Goal: Task Accomplishment & Management: Use online tool/utility

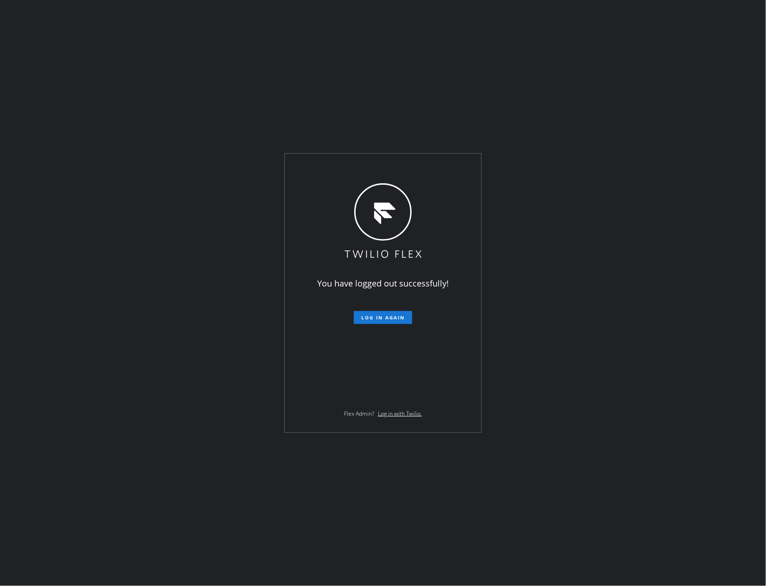
drag, startPoint x: 0, startPoint y: 253, endPoint x: 201, endPoint y: 563, distance: 369.3
click at [55, 321] on div "You have logged out successfully! Log in again Flex Admin? Log in with Twilio." at bounding box center [383, 293] width 766 height 586
click at [381, 317] on span "Log in again" at bounding box center [383, 318] width 44 height 6
click at [151, 227] on div "You have logged out successfully! Log in again Flex Admin? Log in with Twilio." at bounding box center [383, 293] width 766 height 586
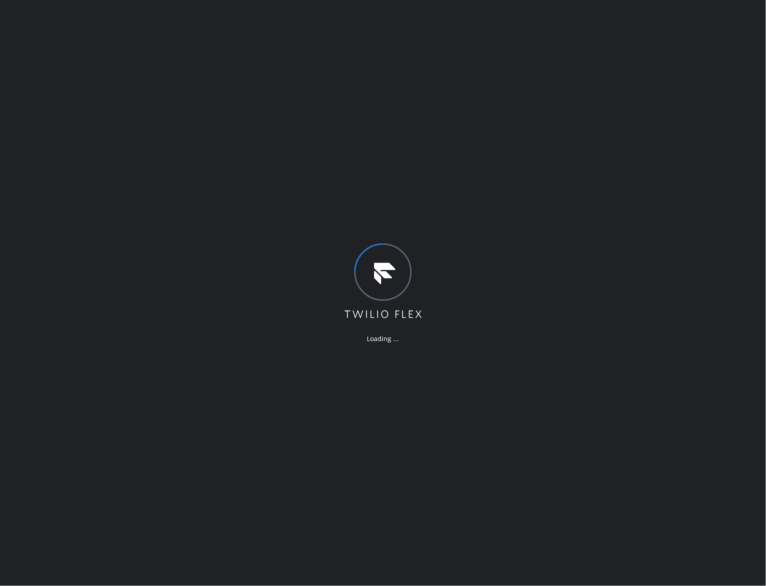
click at [512, 173] on div "Loading ..." at bounding box center [383, 293] width 766 height 586
click at [478, 170] on div "Loading ..." at bounding box center [383, 293] width 766 height 586
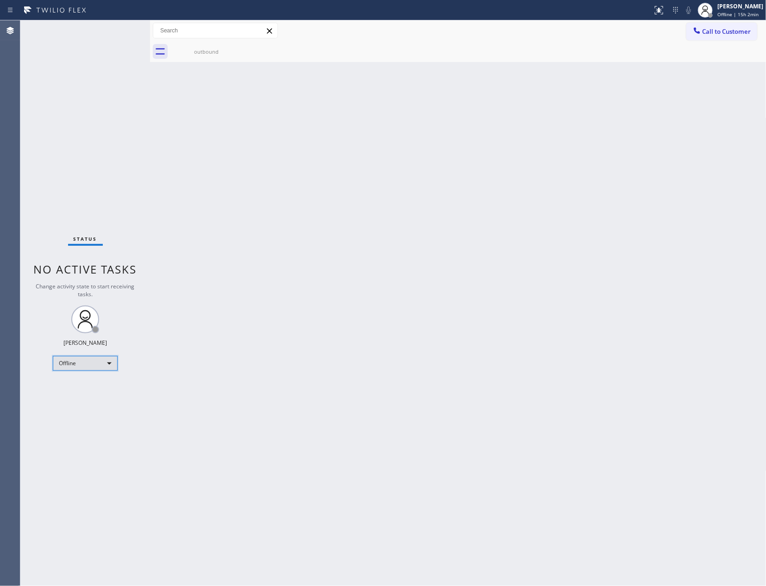
click at [87, 361] on div "Offline" at bounding box center [85, 363] width 65 height 15
click at [98, 386] on li "Available" at bounding box center [84, 387] width 63 height 11
click at [551, 317] on div "Back to Dashboard Change Sender ID Customers Technicians Select a contact Outbo…" at bounding box center [458, 303] width 617 height 566
click at [546, 317] on div "Back to Dashboard Change Sender ID Customers Technicians Select a contact Outbo…" at bounding box center [458, 303] width 617 height 566
click at [541, 317] on div "Back to Dashboard Change Sender ID Customers Technicians Select a contact Outbo…" at bounding box center [458, 303] width 617 height 566
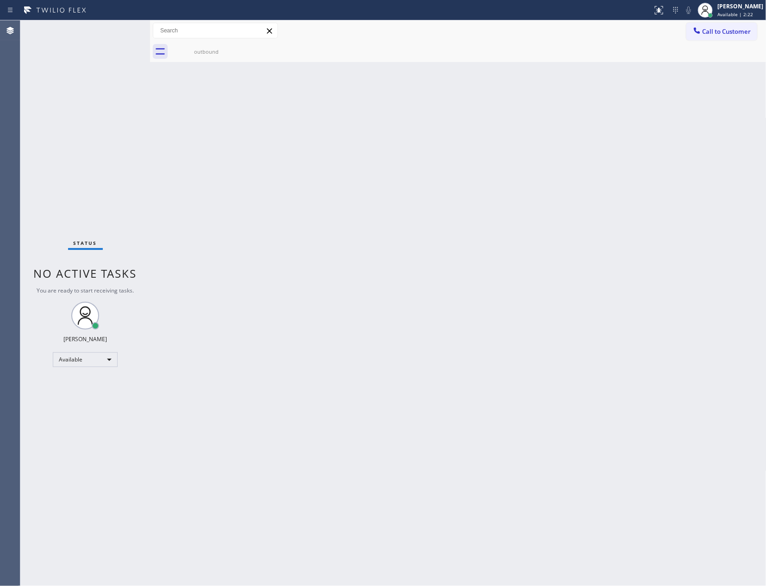
click at [542, 299] on div "Back to Dashboard Change Sender ID Customers Technicians Select a contact Outbo…" at bounding box center [458, 303] width 617 height 566
drag, startPoint x: 163, startPoint y: 234, endPoint x: 455, endPoint y: 85, distance: 327.6
click at [208, 210] on div "Back to Dashboard Change Sender ID Customers Technicians Select a contact Outbo…" at bounding box center [458, 303] width 617 height 566
drag, startPoint x: 417, startPoint y: 360, endPoint x: 441, endPoint y: 345, distance: 28.0
click at [429, 352] on div "Back to Dashboard Change Sender ID Customers Technicians Select a contact Outbo…" at bounding box center [458, 303] width 617 height 566
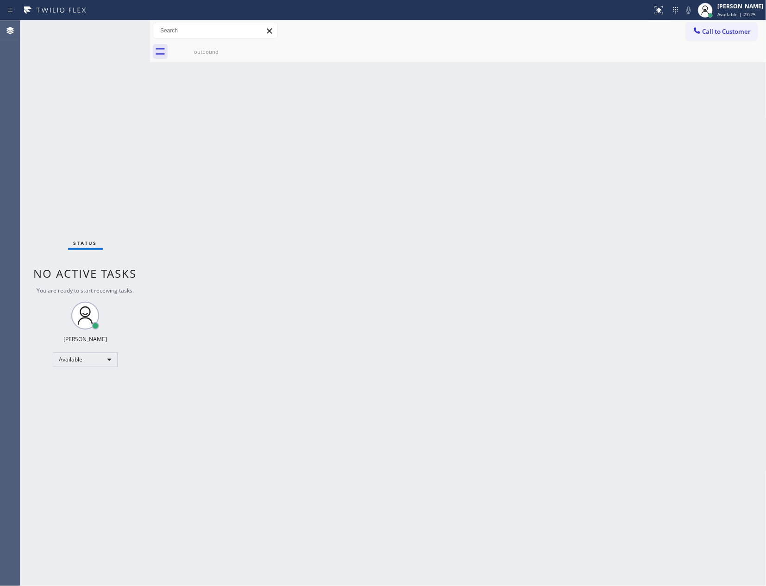
click at [382, 271] on div "Back to Dashboard Change Sender ID Customers Technicians Select a contact Outbo…" at bounding box center [458, 303] width 617 height 566
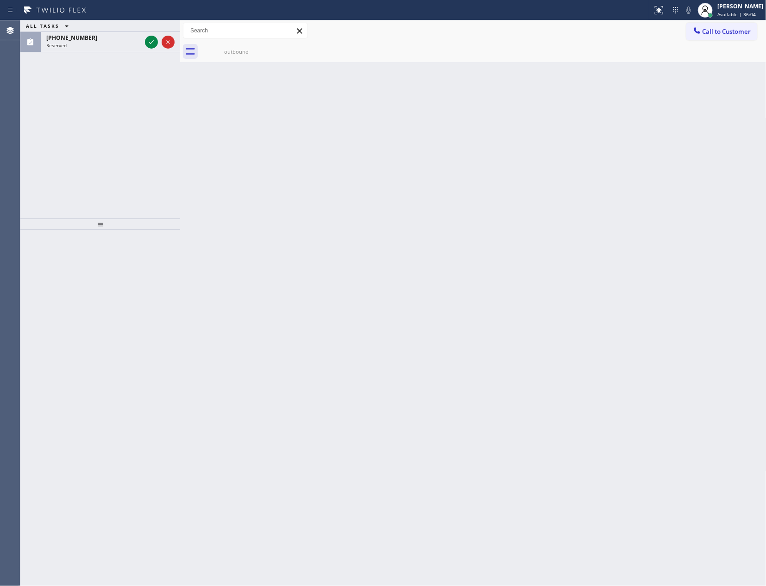
drag, startPoint x: 151, startPoint y: 101, endPoint x: 181, endPoint y: 100, distance: 30.1
click at [180, 100] on div at bounding box center [180, 303] width 0 height 566
click at [188, 100] on div at bounding box center [188, 303] width 0 height 566
click at [148, 113] on div "ALL TASKS ALL TASKS ACTIVE TASKS TASKS IN WRAP UP (805) 293-5824 Reserved" at bounding box center [104, 119] width 168 height 198
drag, startPoint x: 148, startPoint y: 113, endPoint x: 158, endPoint y: 106, distance: 12.7
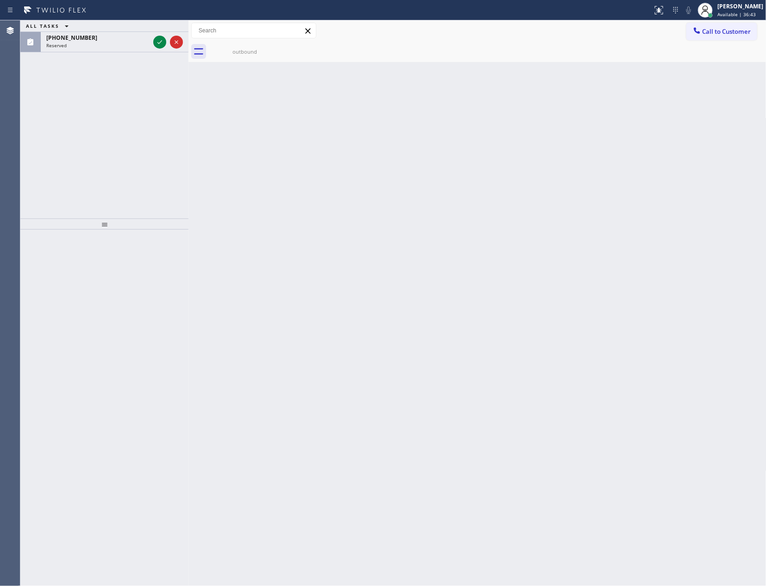
click at [155, 110] on div "ALL TASKS ALL TASKS ACTIVE TASKS TASKS IN WRAP UP (805) 293-5824 Reserved" at bounding box center [104, 119] width 168 height 198
click at [160, 42] on icon at bounding box center [159, 42] width 11 height 11
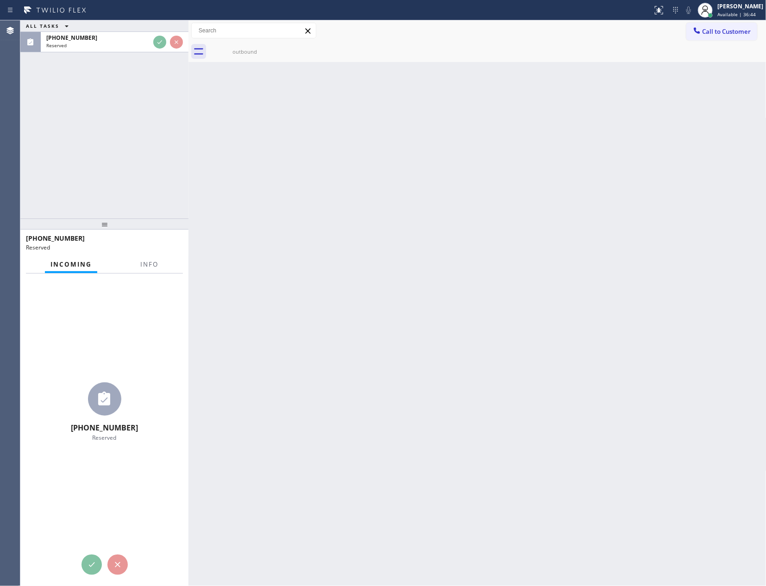
click at [164, 139] on div "ALL TASKS ALL TASKS ACTIVE TASKS TASKS IN WRAP UP (805) 293-5824 Reserved" at bounding box center [104, 119] width 168 height 198
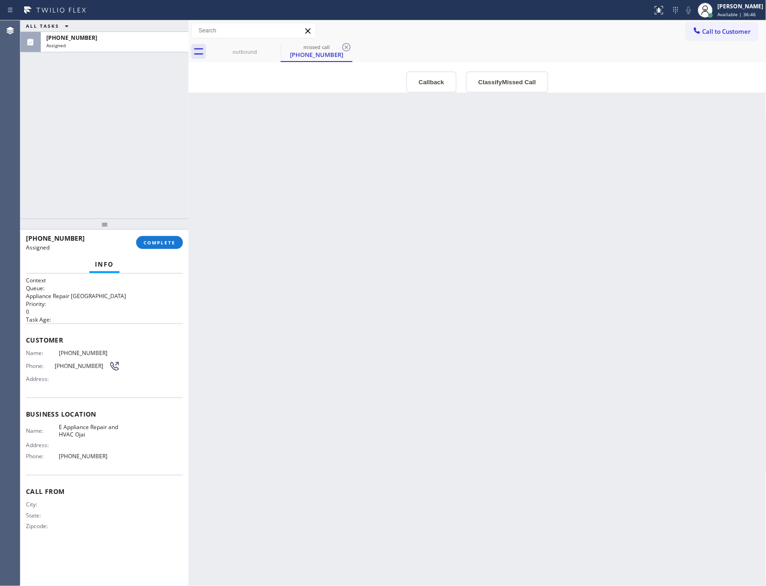
click at [494, 349] on div "Back to Dashboard Change Sender ID Customers Technicians Select a contact Outbo…" at bounding box center [478, 303] width 578 height 566
click at [738, 7] on div "[PERSON_NAME]" at bounding box center [741, 6] width 46 height 8
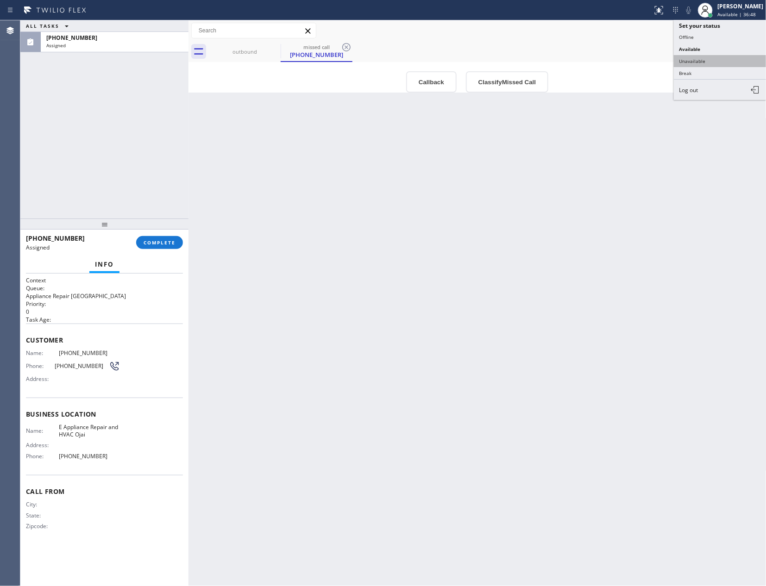
click at [702, 59] on button "Unavailable" at bounding box center [720, 61] width 93 height 12
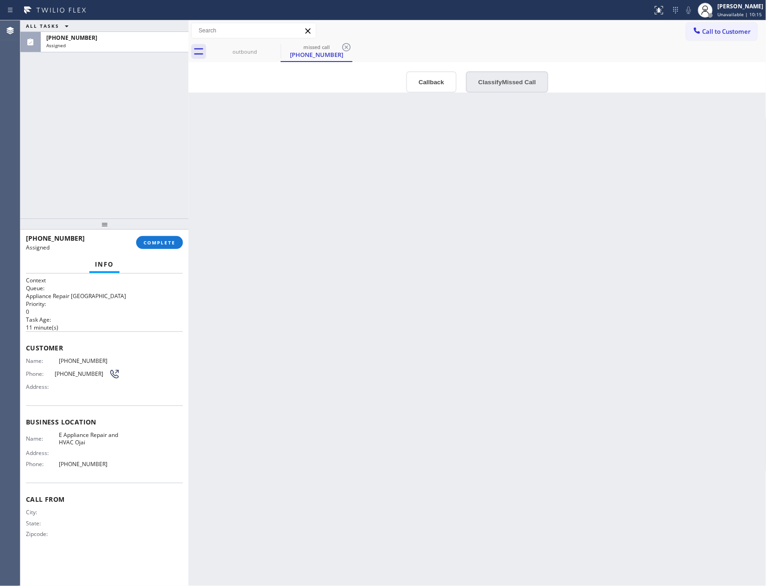
click at [502, 88] on button "Classify Missed Call" at bounding box center [507, 81] width 82 height 21
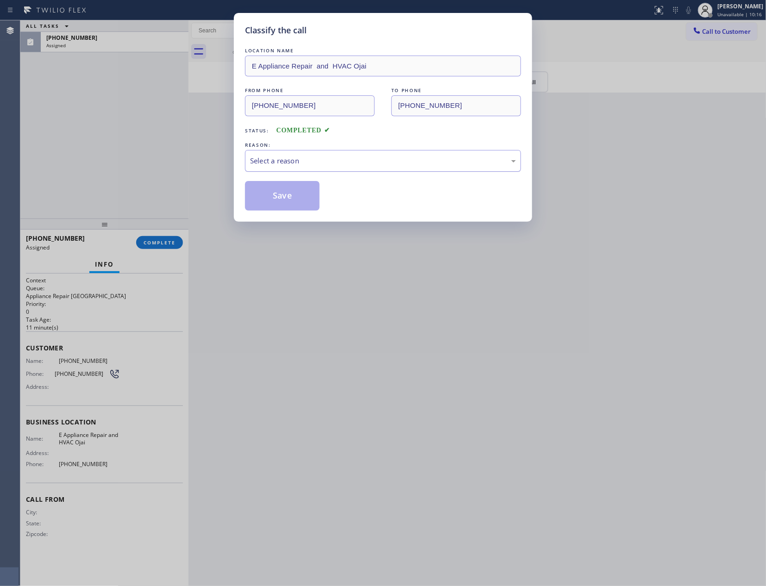
click at [424, 166] on div "Select a reason" at bounding box center [383, 161] width 266 height 11
click at [315, 197] on button "Save" at bounding box center [282, 196] width 75 height 30
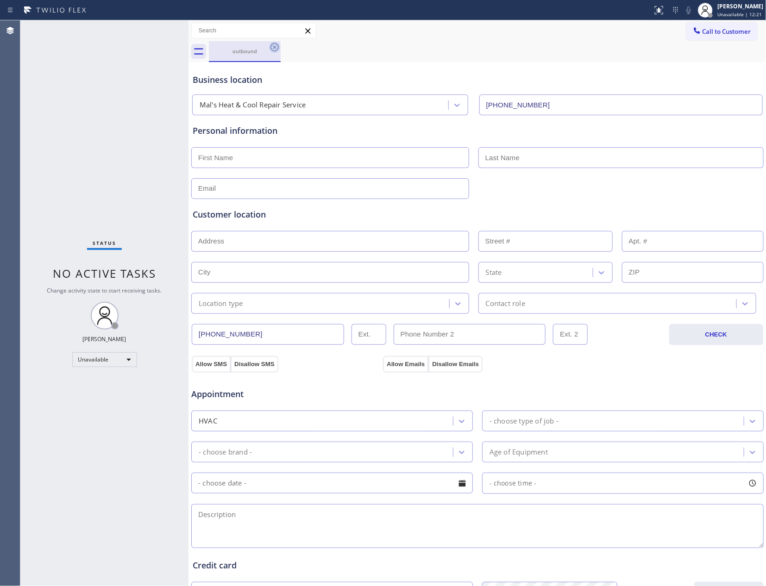
click at [278, 49] on icon at bounding box center [275, 47] width 8 height 8
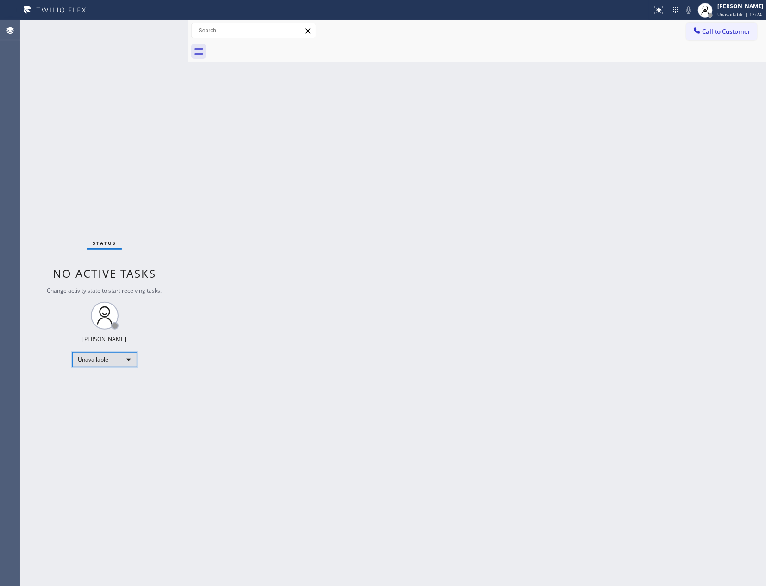
click at [124, 359] on div "Unavailable" at bounding box center [104, 360] width 65 height 15
click at [119, 382] on li "Available" at bounding box center [103, 383] width 63 height 11
click at [355, 324] on div "Back to Dashboard Change Sender ID Customers Technicians Select a contact Outbo…" at bounding box center [478, 303] width 578 height 566
click at [449, 402] on div "Back to Dashboard Change Sender ID Customers Technicians Select a contact Outbo…" at bounding box center [478, 303] width 578 height 566
click at [559, 285] on div "Back to Dashboard Change Sender ID Customers Technicians Select a contact Outbo…" at bounding box center [478, 303] width 578 height 566
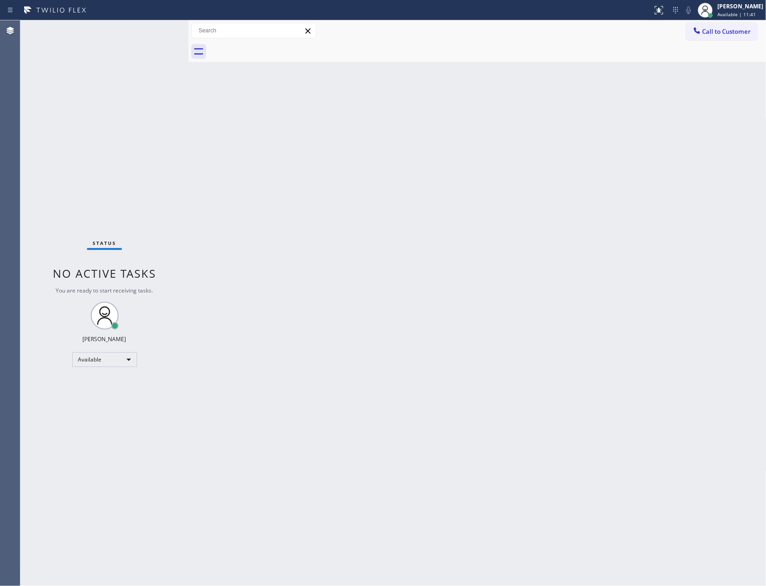
click at [114, 210] on div "Status No active tasks You are ready to start receiving tasks. [PERSON_NAME] Av…" at bounding box center [104, 303] width 168 height 566
click at [289, 445] on div "Back to Dashboard Change Sender ID Customers Technicians Select a contact Outbo…" at bounding box center [478, 303] width 578 height 566
click at [235, 423] on div "Back to Dashboard Change Sender ID Customers Technicians Select a contact Outbo…" at bounding box center [478, 303] width 578 height 566
click at [331, 414] on div "Back to Dashboard Change Sender ID Customers Technicians Select a contact Outbo…" at bounding box center [478, 303] width 578 height 566
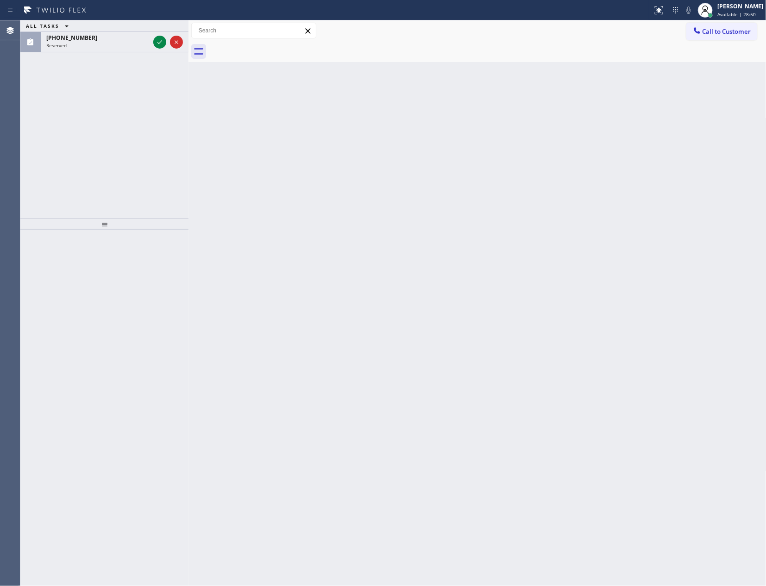
click at [75, 112] on div "ALL TASKS ALL TASKS ACTIVE TASKS TASKS IN WRAP UP (609) 359-4569 Reserved" at bounding box center [104, 119] width 168 height 198
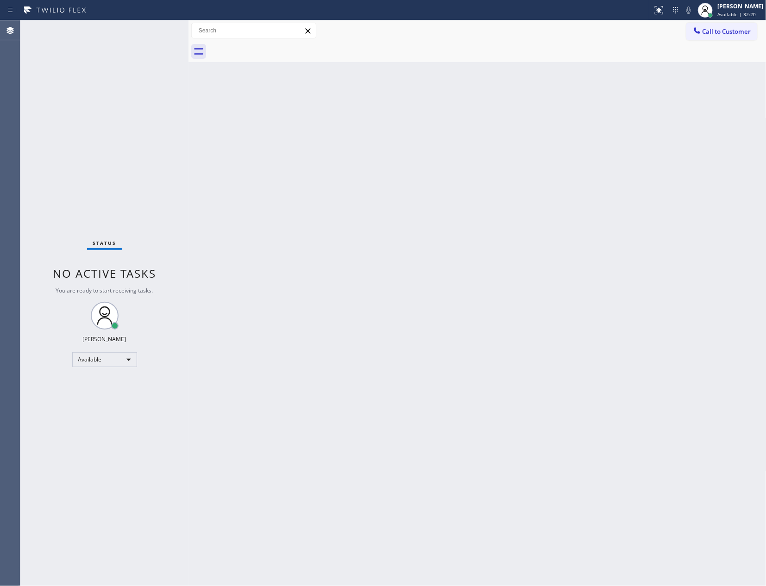
drag, startPoint x: 510, startPoint y: 294, endPoint x: 536, endPoint y: 306, distance: 29.0
click at [529, 303] on div "Back to Dashboard Change Sender ID Customers Technicians Select a contact Outbo…" at bounding box center [478, 303] width 578 height 566
drag, startPoint x: 300, startPoint y: 160, endPoint x: 327, endPoint y: 22, distance: 140.6
click at [301, 155] on div "Back to Dashboard Change Sender ID Customers Technicians Select a contact Outbo…" at bounding box center [478, 303] width 578 height 566
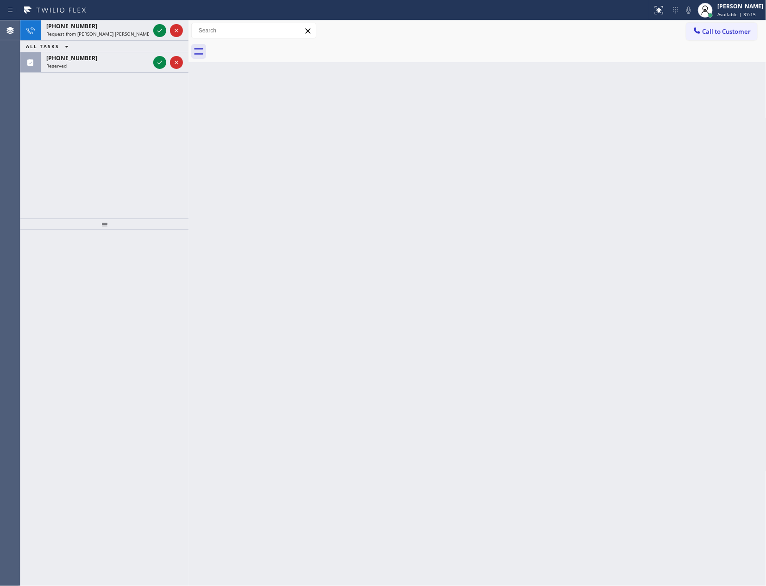
click at [102, 150] on div "+17329965937 Request from Jen Rose Villanueva (direct) ALL TASKS ALL TASKS ACTI…" at bounding box center [104, 119] width 168 height 198
click at [156, 32] on icon at bounding box center [159, 30] width 11 height 11
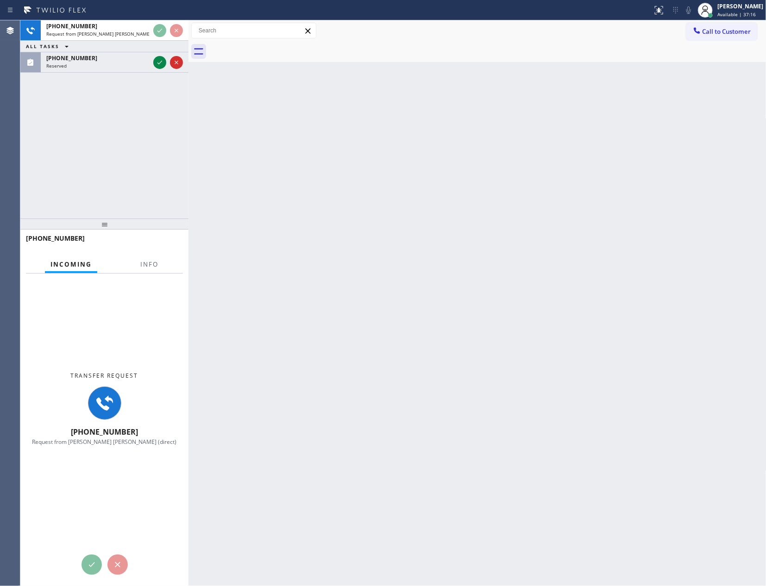
click at [120, 170] on div "+17329965937 Request from Jen Rose Villanueva (direct) ALL TASKS ALL TASKS ACTI…" at bounding box center [104, 119] width 168 height 198
click at [120, 171] on div "+17329965937 Request from Jen Rose Villanueva (direct) ALL TASKS ALL TASKS ACTI…" at bounding box center [104, 119] width 168 height 198
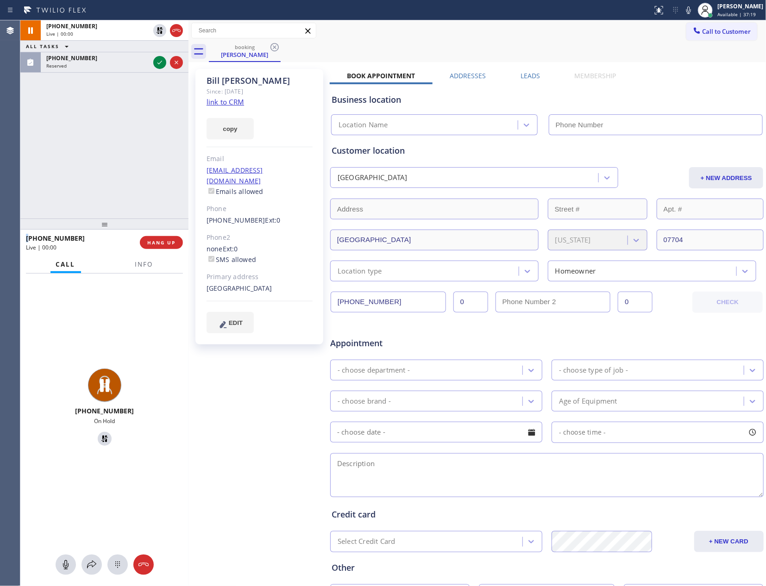
type input "(848) 354-1139"
click at [103, 170] on div "+17329965937 Live | 00:06 ALL TASKS ALL TASKS ACTIVE TASKS TASKS IN WRAP UP (21…" at bounding box center [104, 119] width 168 height 198
click at [103, 170] on div "+17329965937 Live | 00:08 ALL TASKS ALL TASKS ACTIVE TASKS TASKS IN WRAP UP (21…" at bounding box center [104, 119] width 168 height 198
click at [89, 129] on div "+17329965937 Live | 00:10 ALL TASKS ALL TASKS ACTIVE TASKS TASKS IN WRAP UP (21…" at bounding box center [104, 119] width 168 height 198
click at [212, 100] on link "link to CRM" at bounding box center [226, 101] width 38 height 9
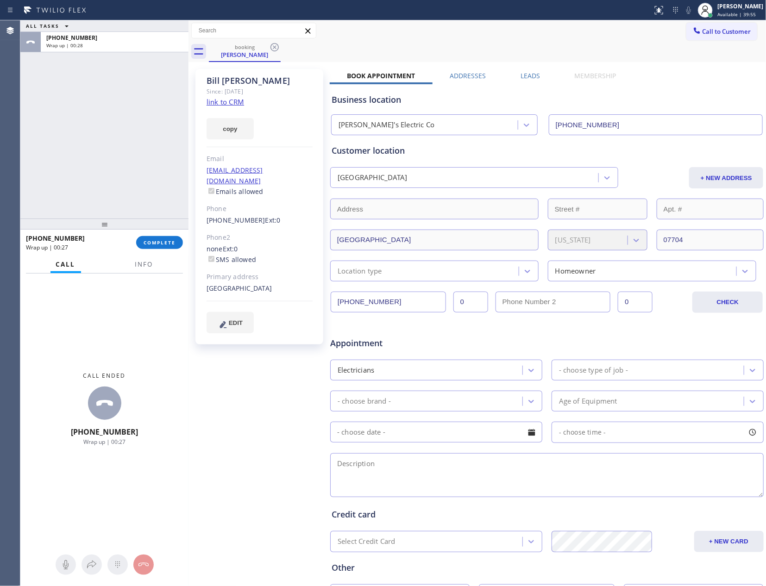
drag, startPoint x: 111, startPoint y: 119, endPoint x: 125, endPoint y: 177, distance: 59.6
click at [112, 123] on div "ALL TASKS ALL TASKS ACTIVE TASKS TASKS IN WRAP UP +17329965937 Wrap up | 00:28" at bounding box center [104, 119] width 168 height 198
click at [108, 138] on div "ALL TASKS ALL TASKS ACTIVE TASKS TASKS IN WRAP UP +17329965937 Wrap up | 00:28" at bounding box center [104, 119] width 168 height 198
click at [113, 140] on div "ALL TASKS ALL TASKS ACTIVE TASKS TASKS IN WRAP UP +17329965937 Wrap up | 00:28" at bounding box center [104, 119] width 168 height 198
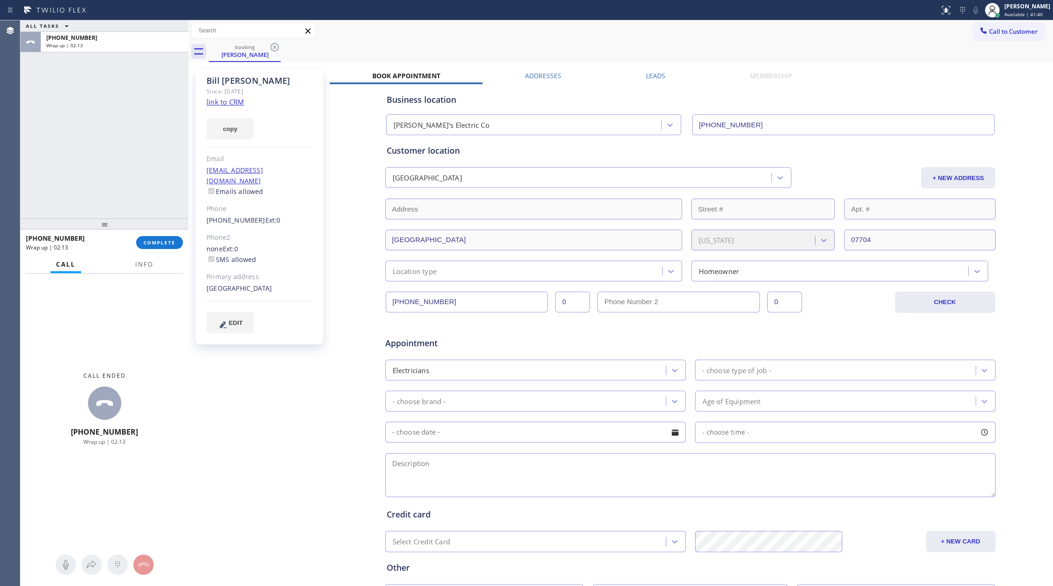
click at [114, 150] on div "ALL TASKS ALL TASKS ACTIVE TASKS TASKS IN WRAP UP +17329965937 Wrap up | 02:13" at bounding box center [104, 119] width 168 height 198
click at [157, 240] on span "COMPLETE" at bounding box center [160, 243] width 32 height 6
click at [135, 128] on div "ALL TASKS ALL TASKS ACTIVE TASKS TASKS IN WRAP UP +17329965937 Wrap up | 02:14" at bounding box center [104, 119] width 168 height 198
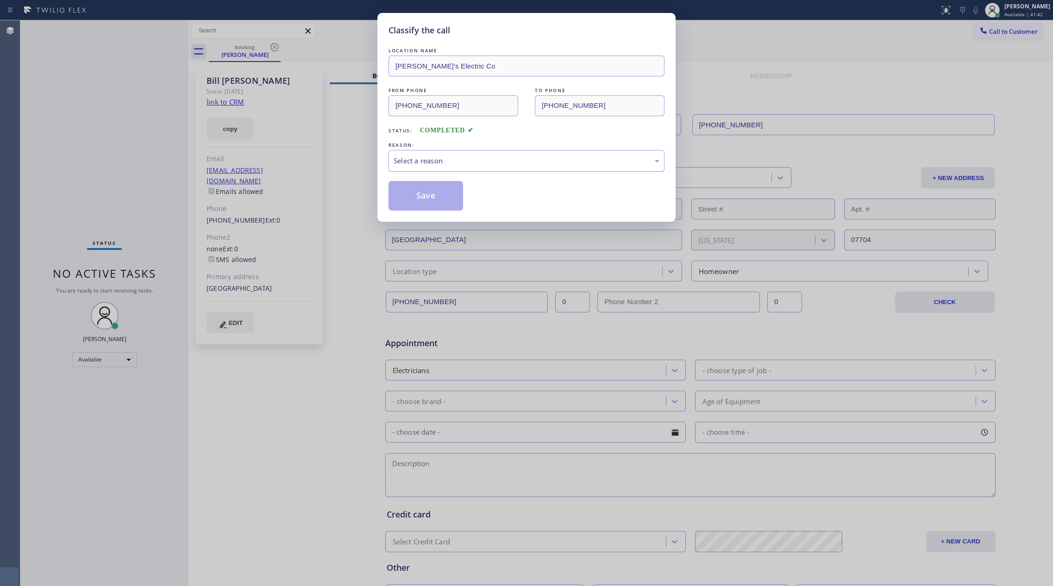
click at [425, 165] on div "Select a reason" at bounding box center [527, 161] width 266 height 11
click at [420, 194] on button "Save" at bounding box center [426, 196] width 75 height 30
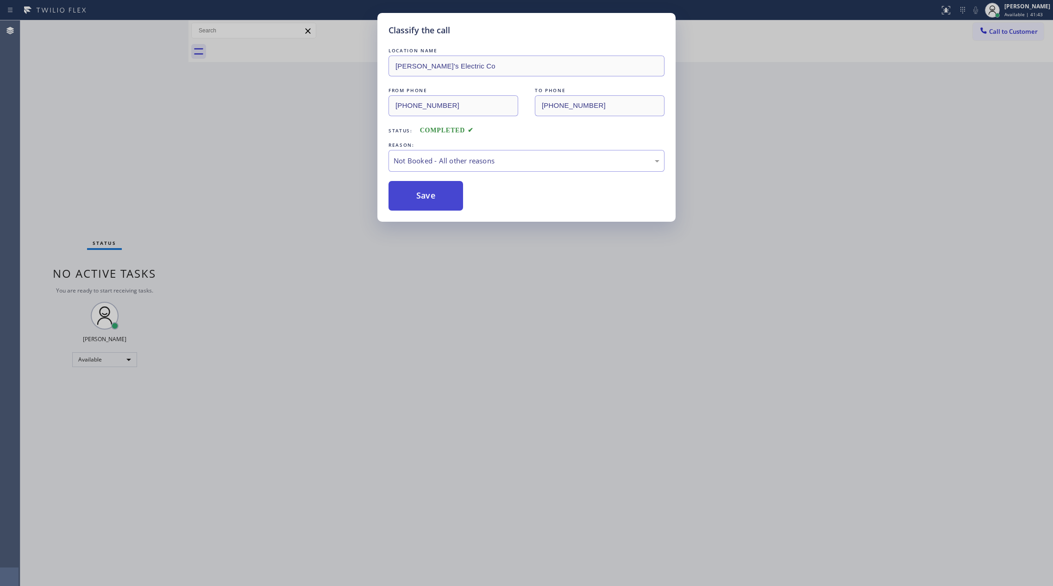
click at [420, 194] on button "Save" at bounding box center [426, 196] width 75 height 30
click at [410, 190] on button "Save" at bounding box center [426, 196] width 75 height 30
drag, startPoint x: 107, startPoint y: 101, endPoint x: 206, endPoint y: 20, distance: 127.1
click at [126, 84] on div "Classify the call LOCATION NAME Bond's Electric Co FROM PHONE (732) 996-5937 TO…" at bounding box center [526, 293] width 1053 height 586
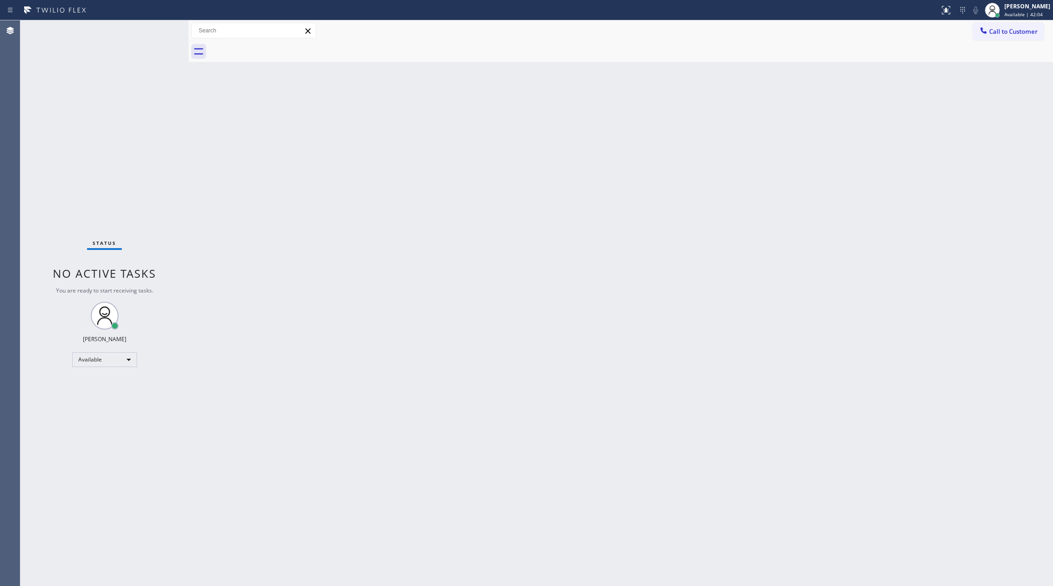
click at [457, 228] on div "Back to Dashboard Change Sender ID Customers Technicians Select a contact Outbo…" at bounding box center [621, 303] width 865 height 566
drag, startPoint x: 311, startPoint y: 303, endPoint x: 358, endPoint y: 199, distance: 113.6
click at [332, 286] on div "Back to Dashboard Change Sender ID Customers Technicians Select a contact Outbo…" at bounding box center [621, 303] width 865 height 566
drag, startPoint x: 384, startPoint y: 296, endPoint x: 827, endPoint y: 435, distance: 464.6
click at [498, 332] on div "Back to Dashboard Change Sender ID Customers Technicians Select a contact Outbo…" at bounding box center [621, 303] width 865 height 566
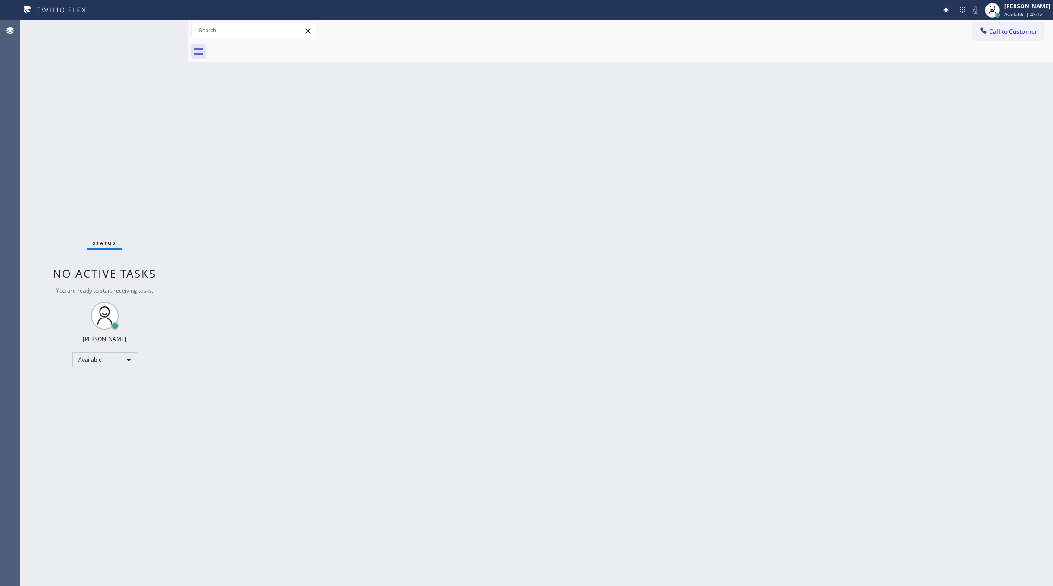
click at [294, 249] on div "Back to Dashboard Change Sender ID Customers Technicians Select a contact Outbo…" at bounding box center [621, 303] width 865 height 566
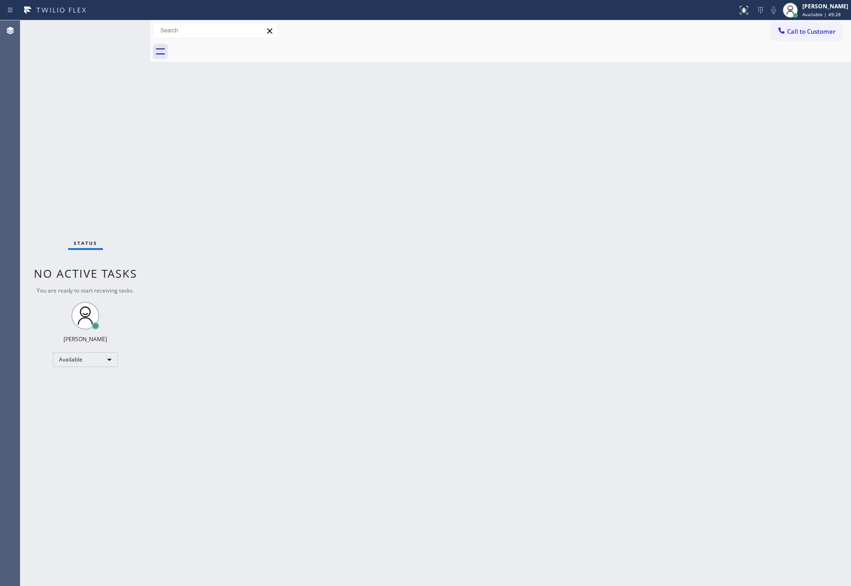
click at [150, 195] on div at bounding box center [150, 303] width 0 height 566
click at [309, 404] on div "Back to Dashboard Change Sender ID Customers Technicians Select a contact Outbo…" at bounding box center [502, 303] width 697 height 566
click at [473, 394] on div "Back to Dashboard Change Sender ID Customers Technicians Select a contact Outbo…" at bounding box center [502, 303] width 697 height 566
drag, startPoint x: 402, startPoint y: 240, endPoint x: 423, endPoint y: 181, distance: 62.1
click at [404, 236] on div "Back to Dashboard Change Sender ID Customers Technicians Select a contact Outbo…" at bounding box center [502, 303] width 697 height 566
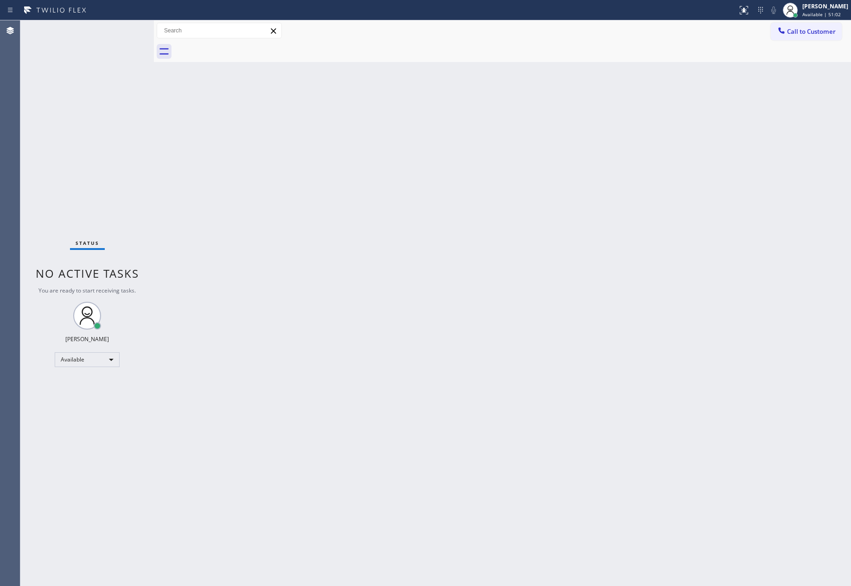
click at [511, 334] on div "Back to Dashboard Change Sender ID Customers Technicians Select a contact Outbo…" at bounding box center [502, 303] width 697 height 566
click at [526, 520] on div "Back to Dashboard Change Sender ID Customers Technicians Select a contact Outbo…" at bounding box center [502, 303] width 697 height 566
drag, startPoint x: 471, startPoint y: 192, endPoint x: 670, endPoint y: 48, distance: 245.8
click at [485, 177] on div "Back to Dashboard Change Sender ID Customers Technicians Select a contact Outbo…" at bounding box center [502, 303] width 697 height 566
click at [781, 31] on icon at bounding box center [780, 30] width 9 height 9
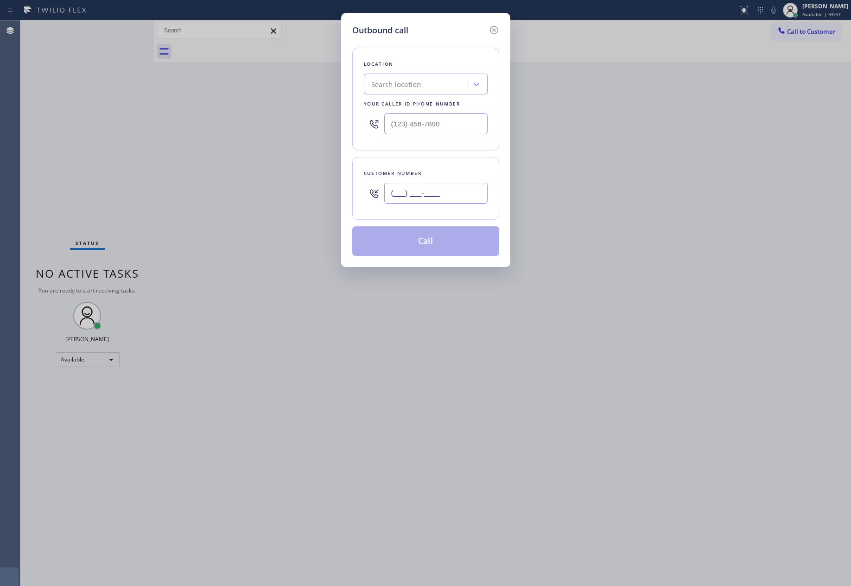
click at [456, 197] on input "(___) ___-____" at bounding box center [435, 193] width 103 height 21
paste input "605) 659-5417"
type input "[PHONE_NUMBER]"
click at [441, 128] on input "(___) ___-____" at bounding box center [435, 124] width 103 height 21
paste input "623) 292-5313"
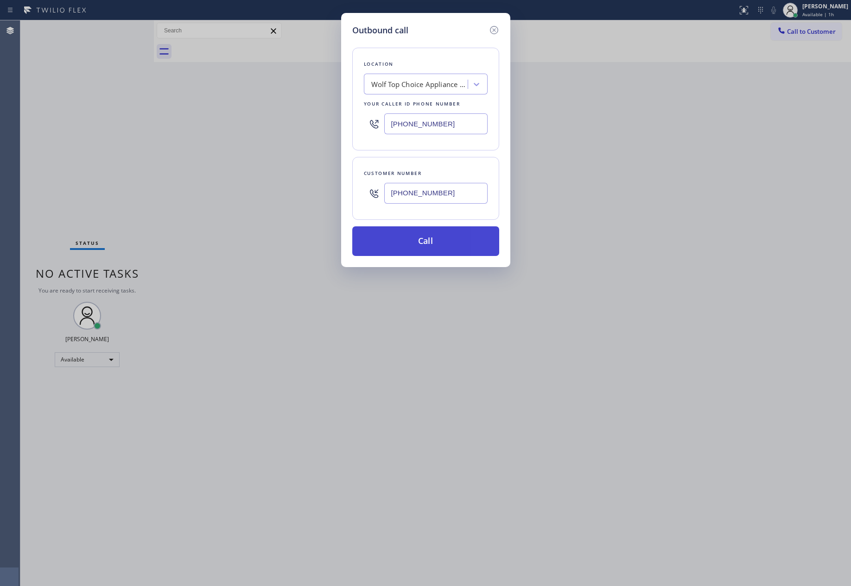
type input "[PHONE_NUMBER]"
click at [430, 242] on button "Call" at bounding box center [425, 242] width 147 height 30
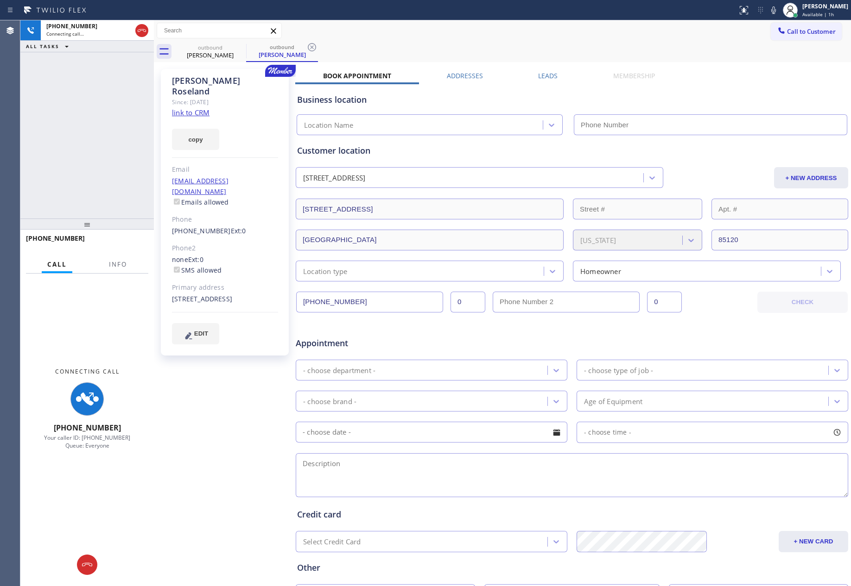
type input "[PHONE_NUMBER]"
click at [199, 108] on link "link to CRM" at bounding box center [191, 112] width 38 height 9
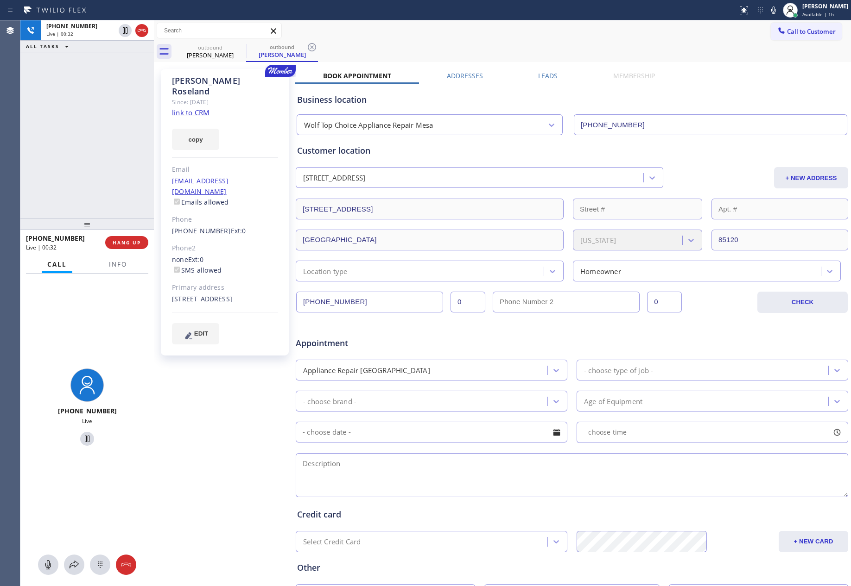
click at [109, 140] on div "[PHONE_NUMBER] Live | 00:32 ALL TASKS ALL TASKS ACTIVE TASKS TASKS IN WRAP UP" at bounding box center [86, 119] width 133 height 198
click at [129, 244] on span "HANG UP" at bounding box center [127, 243] width 28 height 6
drag, startPoint x: 77, startPoint y: 168, endPoint x: 87, endPoint y: 164, distance: 10.4
click at [79, 167] on div "[PHONE_NUMBER] Live | 00:34 ALL TASKS ALL TASKS ACTIVE TASKS TASKS IN WRAP UP" at bounding box center [86, 119] width 133 height 198
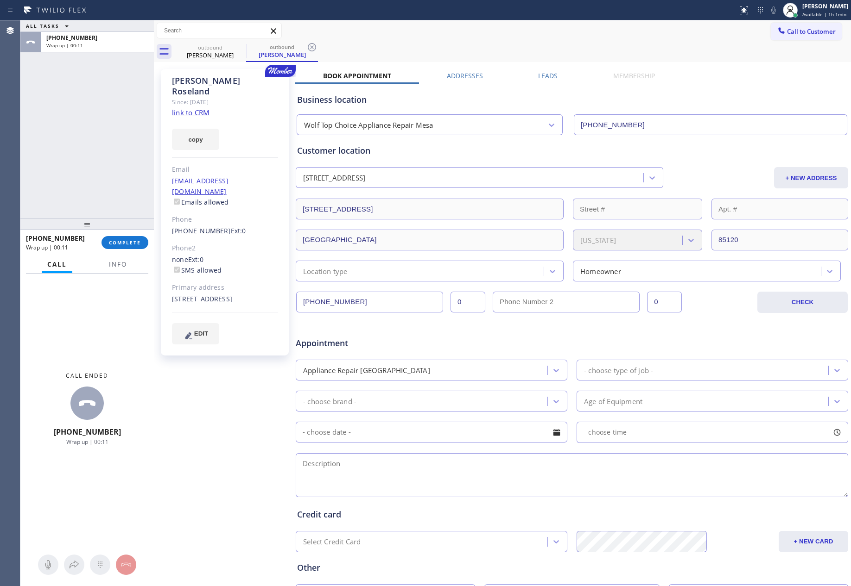
click at [103, 195] on div "ALL TASKS ALL TASKS ACTIVE TASKS TASKS IN WRAP UP [PHONE_NUMBER] Wrap up | 00:11" at bounding box center [86, 119] width 133 height 198
click at [135, 243] on span "COMPLETE" at bounding box center [125, 243] width 32 height 6
drag, startPoint x: 89, startPoint y: 106, endPoint x: 93, endPoint y: 108, distance: 4.8
click at [89, 106] on div "ALL TASKS ALL TASKS ACTIVE TASKS TASKS IN WRAP UP [PHONE_NUMBER] Wrap up | 00:12" at bounding box center [86, 119] width 133 height 198
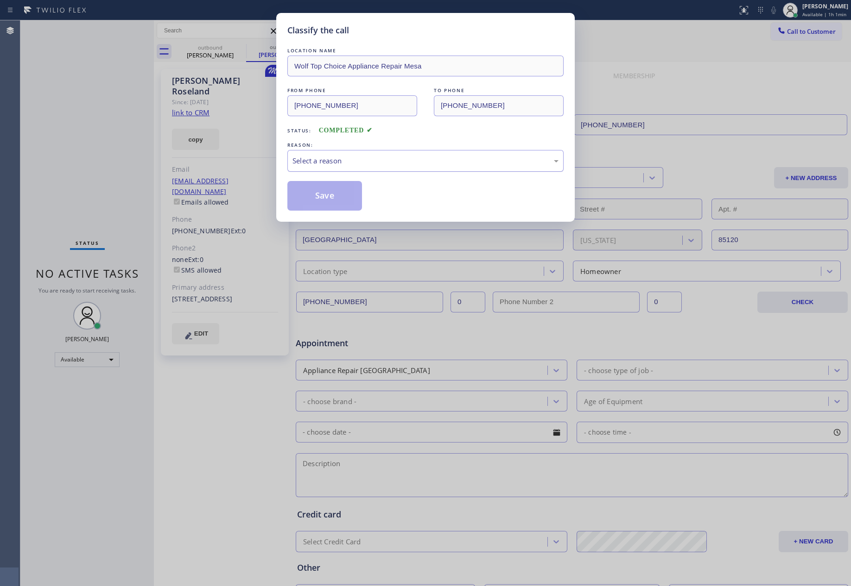
click at [340, 164] on div "Select a reason" at bounding box center [425, 161] width 266 height 11
click at [315, 196] on button "Save" at bounding box center [324, 196] width 75 height 30
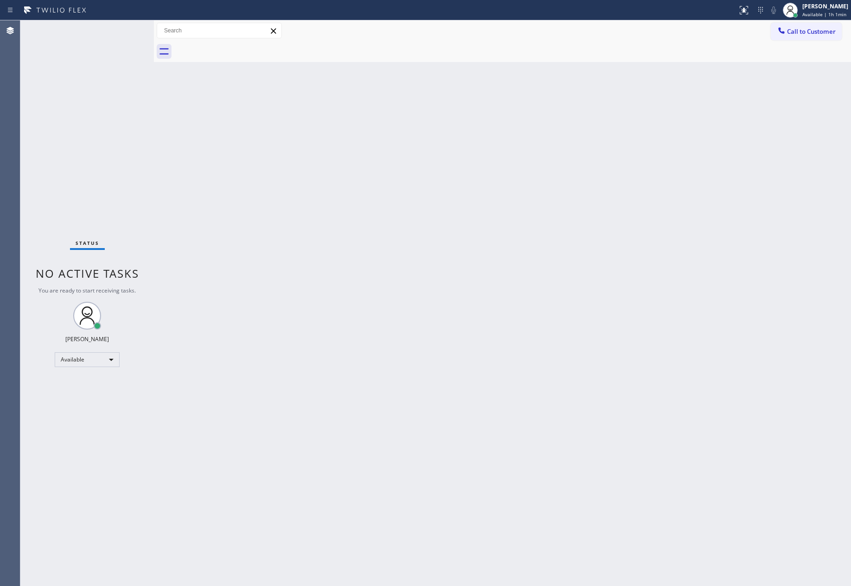
click at [504, 296] on div "Back to Dashboard Change Sender ID Customers Technicians Select a contact Outbo…" at bounding box center [502, 303] width 697 height 566
click at [374, 336] on div "Back to Dashboard Change Sender ID Customers Technicians Select a contact Outbo…" at bounding box center [502, 303] width 697 height 566
click at [344, 273] on div "Back to Dashboard Change Sender ID Customers Technicians Select a contact Outbo…" at bounding box center [502, 303] width 697 height 566
click at [64, 360] on div "Available" at bounding box center [87, 360] width 65 height 15
click at [99, 409] on li "Break" at bounding box center [86, 407] width 63 height 11
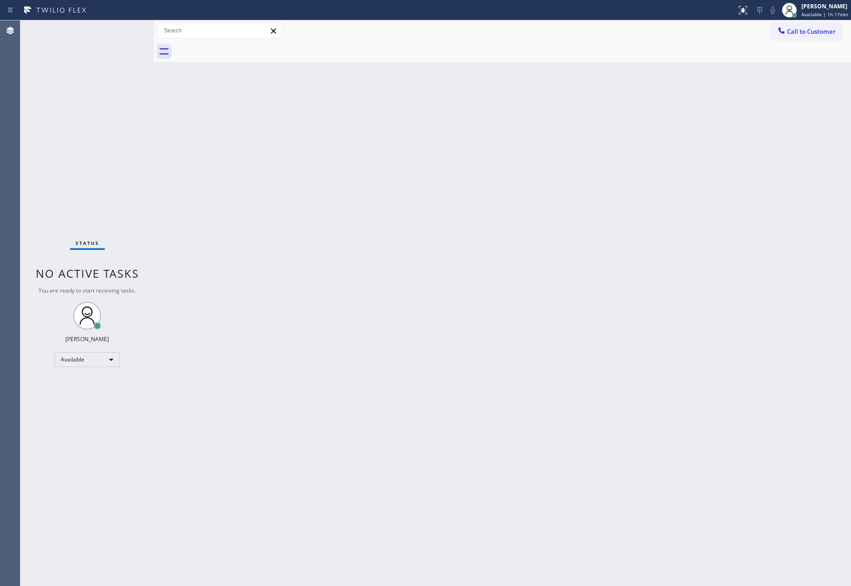
click at [720, 164] on div "Back to Dashboard Change Sender ID Customers Technicians Select a contact Outbo…" at bounding box center [502, 303] width 697 height 566
drag, startPoint x: 66, startPoint y: 152, endPoint x: 231, endPoint y: 378, distance: 280.2
click at [66, 153] on div "Status No active tasks Change activity state to start receiving tasks. [PERSON_…" at bounding box center [86, 303] width 133 height 566
click at [625, 292] on div "Back to Dashboard Change Sender ID Customers Technicians Select a contact Outbo…" at bounding box center [502, 303] width 697 height 566
click at [742, 245] on div "Back to Dashboard Change Sender ID Customers Technicians Select a contact Outbo…" at bounding box center [502, 303] width 697 height 566
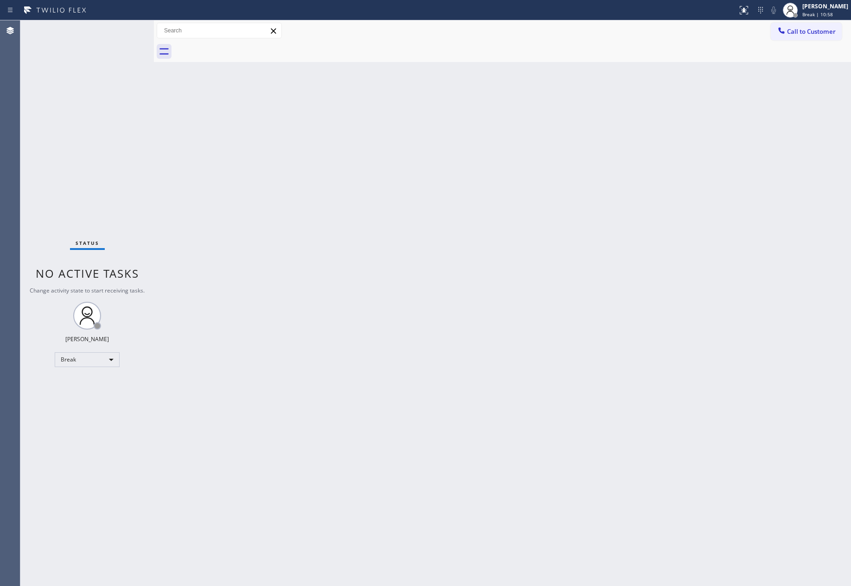
click at [742, 245] on div "Back to Dashboard Change Sender ID Customers Technicians Select a contact Outbo…" at bounding box center [502, 303] width 697 height 566
click at [78, 359] on div "Break" at bounding box center [87, 360] width 65 height 15
click at [88, 397] on li "Unavailable" at bounding box center [86, 395] width 63 height 11
drag, startPoint x: 588, startPoint y: 440, endPoint x: 689, endPoint y: 284, distance: 186.2
click at [632, 380] on div "Back to Dashboard Change Sender ID Customers Technicians Select a contact Outbo…" at bounding box center [502, 303] width 697 height 566
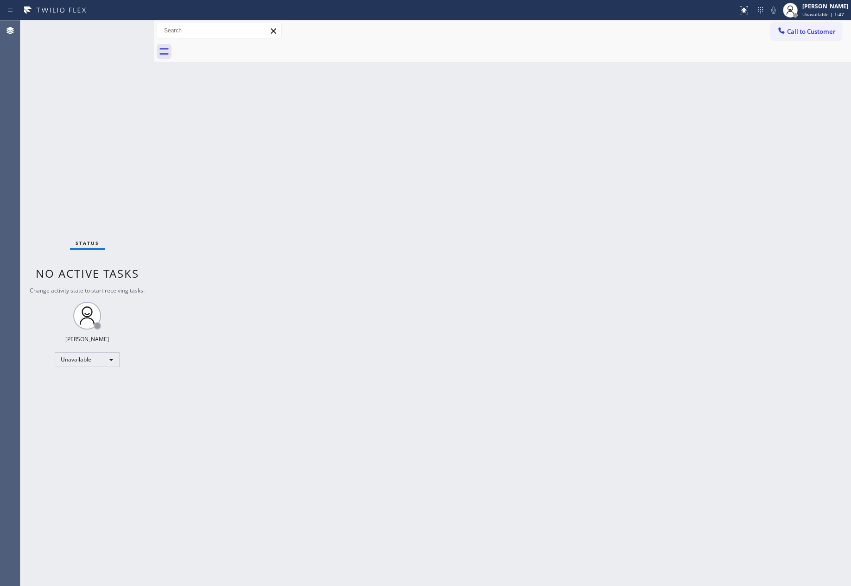
click at [338, 201] on div "Back to Dashboard Change Sender ID Customers Technicians Select a contact Outbo…" at bounding box center [502, 303] width 697 height 566
click at [89, 361] on div "Unavailable" at bounding box center [87, 360] width 65 height 15
click at [95, 386] on li "Available" at bounding box center [86, 383] width 63 height 11
click at [503, 324] on div "Back to Dashboard Change Sender ID Customers Technicians Select a contact Outbo…" at bounding box center [502, 303] width 697 height 566
click at [531, 300] on div "Back to Dashboard Change Sender ID Customers Technicians Select a contact Outbo…" at bounding box center [502, 303] width 697 height 566
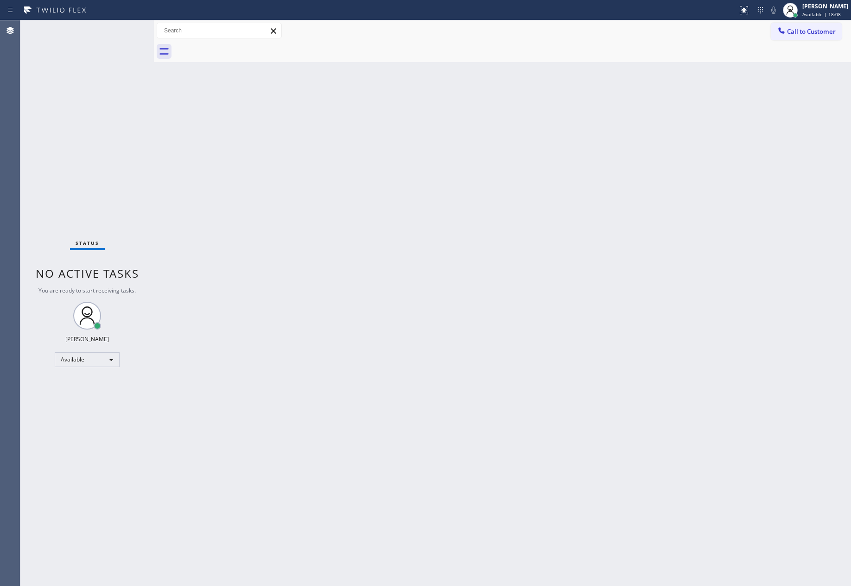
click at [429, 347] on div "Back to Dashboard Change Sender ID Customers Technicians Select a contact Outbo…" at bounding box center [502, 303] width 697 height 566
drag, startPoint x: 556, startPoint y: 313, endPoint x: 691, endPoint y: 38, distance: 306.4
click at [580, 311] on div "Back to Dashboard Change Sender ID Customers Technicians Select a contact Outbo…" at bounding box center [502, 303] width 697 height 566
drag, startPoint x: 411, startPoint y: 437, endPoint x: 388, endPoint y: 451, distance: 27.4
click at [413, 437] on div "Back to Dashboard Change Sender ID Customers Technicians Select a contact Outbo…" at bounding box center [502, 303] width 697 height 566
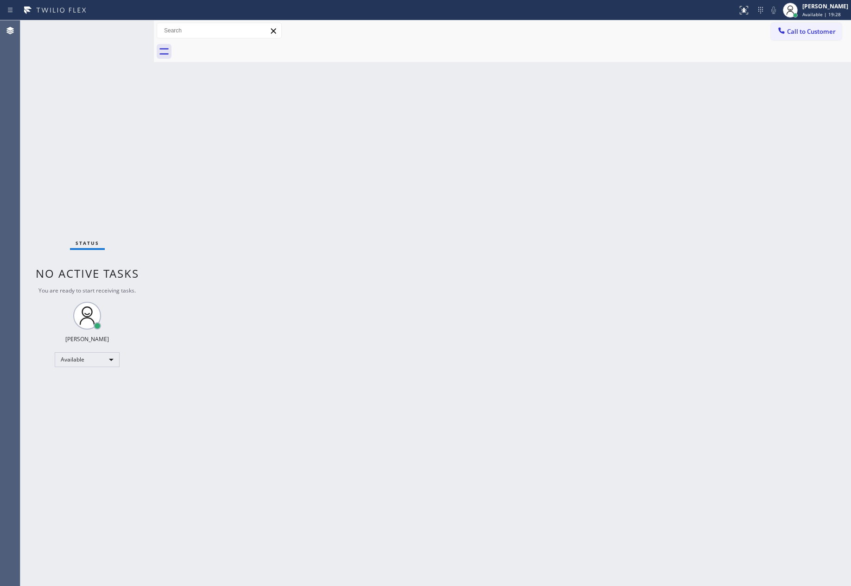
drag, startPoint x: 411, startPoint y: 465, endPoint x: 481, endPoint y: 440, distance: 73.9
click at [431, 460] on div "Back to Dashboard Change Sender ID Customers Technicians Select a contact Outbo…" at bounding box center [502, 303] width 697 height 566
drag, startPoint x: 124, startPoint y: 237, endPoint x: 131, endPoint y: 230, distance: 9.8
click at [131, 230] on div "Status No active tasks You are ready to start receiving tasks. [PERSON_NAME] Av…" at bounding box center [86, 303] width 133 height 566
drag, startPoint x: 434, startPoint y: 341, endPoint x: 450, endPoint y: 338, distance: 16.9
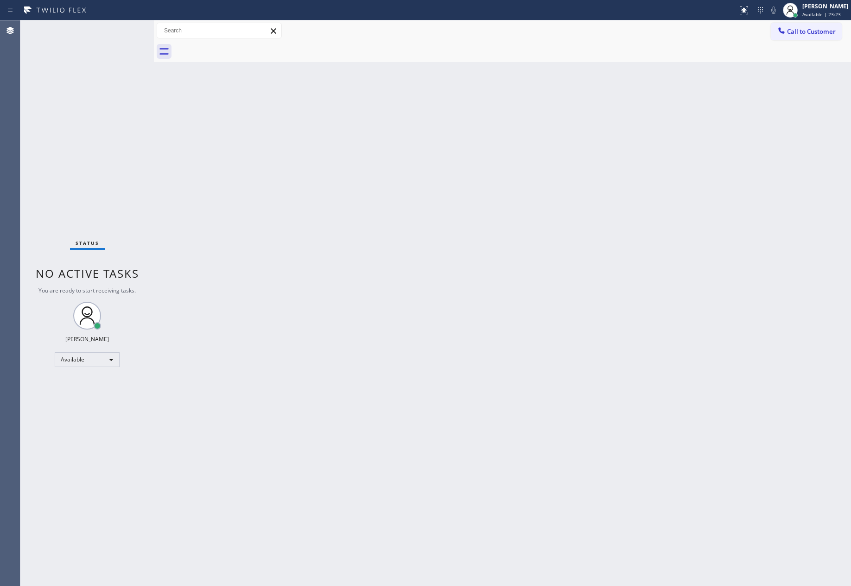
click at [442, 337] on div "Back to Dashboard Change Sender ID Customers Technicians Select a contact Outbo…" at bounding box center [502, 303] width 697 height 566
click at [718, 290] on div "Back to Dashboard Change Sender ID Customers Technicians Select a contact Outbo…" at bounding box center [502, 303] width 697 height 566
click at [537, 370] on div "Back to Dashboard Change Sender ID Customers Technicians Select a contact Outbo…" at bounding box center [502, 303] width 697 height 566
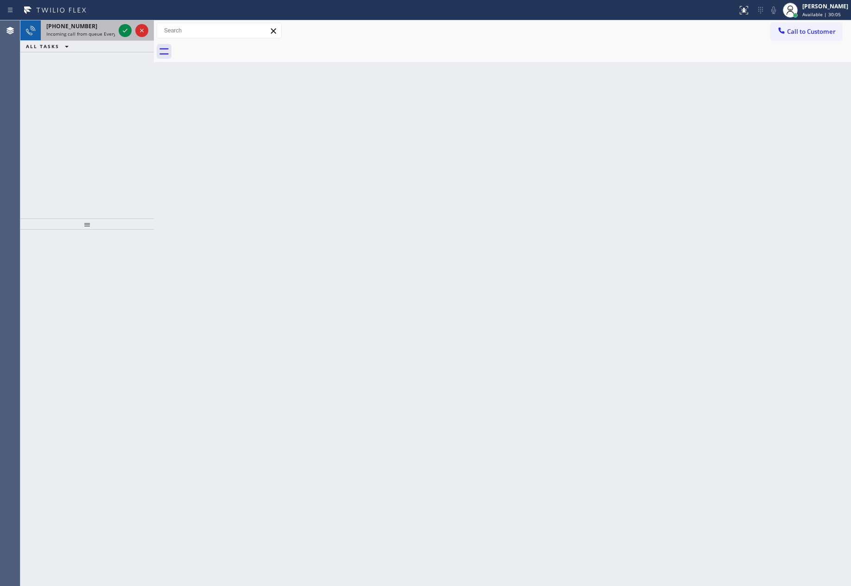
drag, startPoint x: 121, startPoint y: 32, endPoint x: 124, endPoint y: 38, distance: 6.6
click at [121, 32] on icon at bounding box center [125, 30] width 11 height 11
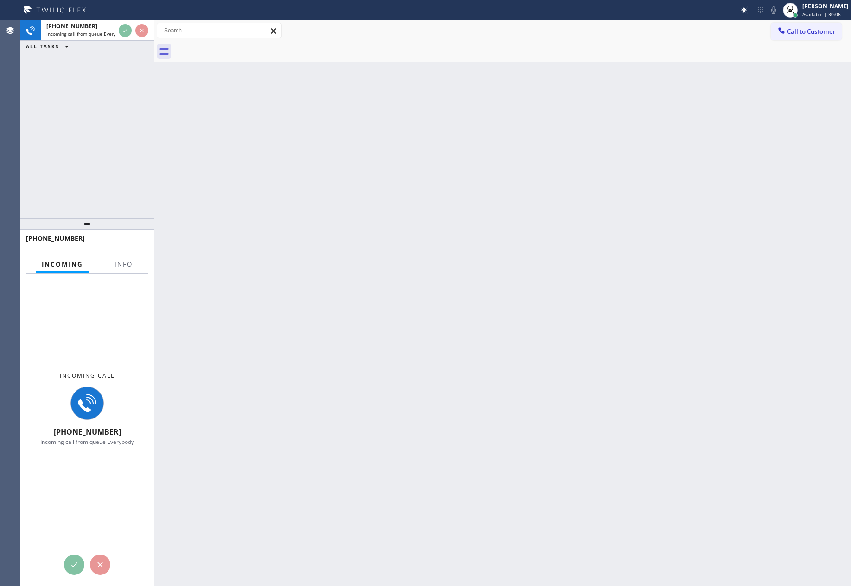
click at [113, 137] on div "[PHONE_NUMBER] Incoming call from queue Everybody ALL TASKS ALL TASKS ACTIVE TA…" at bounding box center [86, 119] width 133 height 198
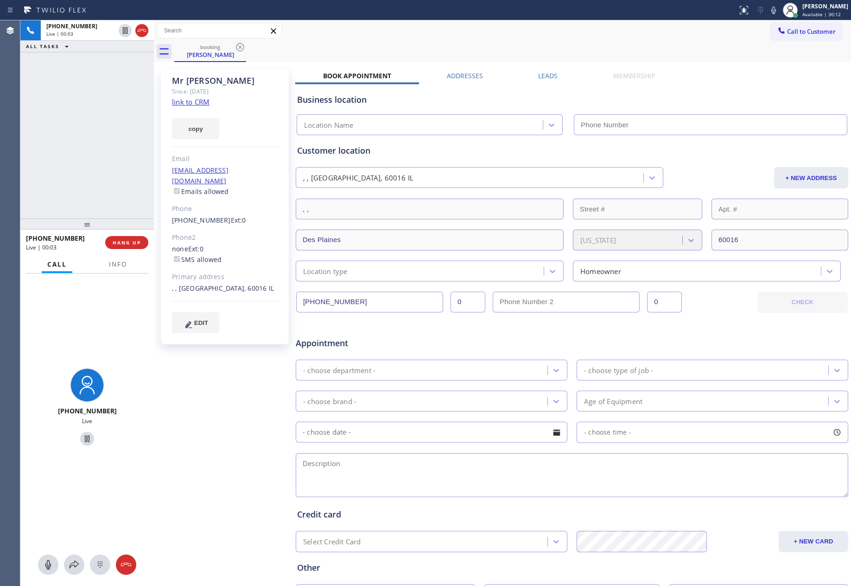
click at [126, 145] on div "[PHONE_NUMBER] Live | 00:03 ALL TASKS ALL TASKS ACTIVE TASKS TASKS IN WRAP UP" at bounding box center [86, 119] width 133 height 198
click at [88, 110] on div "[PHONE_NUMBER] Live | 00:04 ALL TASKS ALL TASKS ACTIVE TASKS TASKS IN WRAP UP" at bounding box center [86, 119] width 133 height 198
click at [178, 100] on link "link to CRM" at bounding box center [191, 101] width 38 height 9
drag, startPoint x: 97, startPoint y: 113, endPoint x: 88, endPoint y: 121, distance: 12.8
click at [96, 114] on div "[PHONE_NUMBER] Live | 00:05 ALL TASKS ALL TASKS ACTIVE TASKS TASKS IN WRAP UP" at bounding box center [86, 119] width 133 height 198
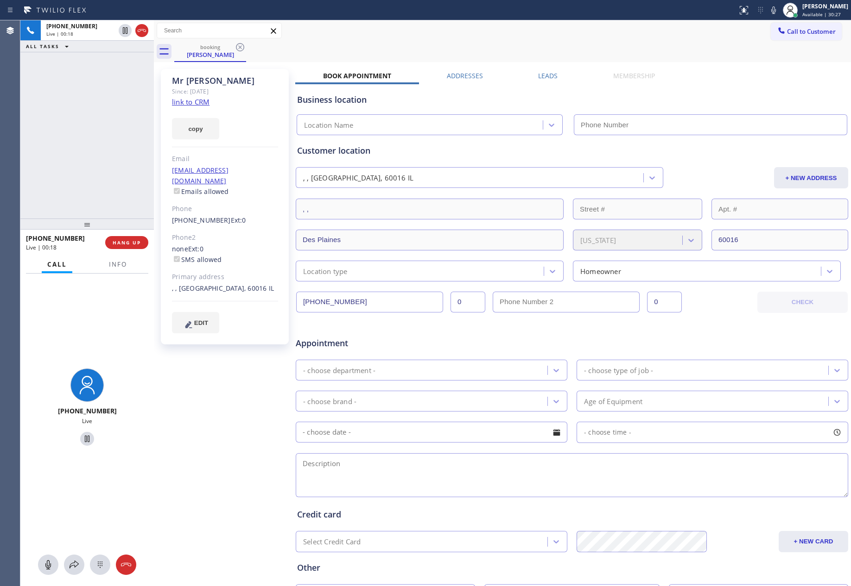
click at [486, 31] on div "Call to Customer Outbound call Location Search location Your caller id phone nu…" at bounding box center [502, 31] width 697 height 16
click at [92, 174] on div "[PHONE_NUMBER] Live | 00:19 ALL TASKS ALL TASKS ACTIVE TASKS TASKS IN WRAP UP" at bounding box center [86, 119] width 133 height 198
click at [67, 114] on div "[PHONE_NUMBER] Live | 00:20 ALL TASKS ALL TASKS ACTIVE TASKS TASKS IN WRAP UP" at bounding box center [86, 119] width 133 height 198
drag, startPoint x: 257, startPoint y: 496, endPoint x: 179, endPoint y: 579, distance: 113.4
click at [255, 503] on div "[PERSON_NAME] Since: [DATE] link to CRM copy Email [EMAIL_ADDRESS][DOMAIN_NAME]…" at bounding box center [225, 364] width 139 height 600
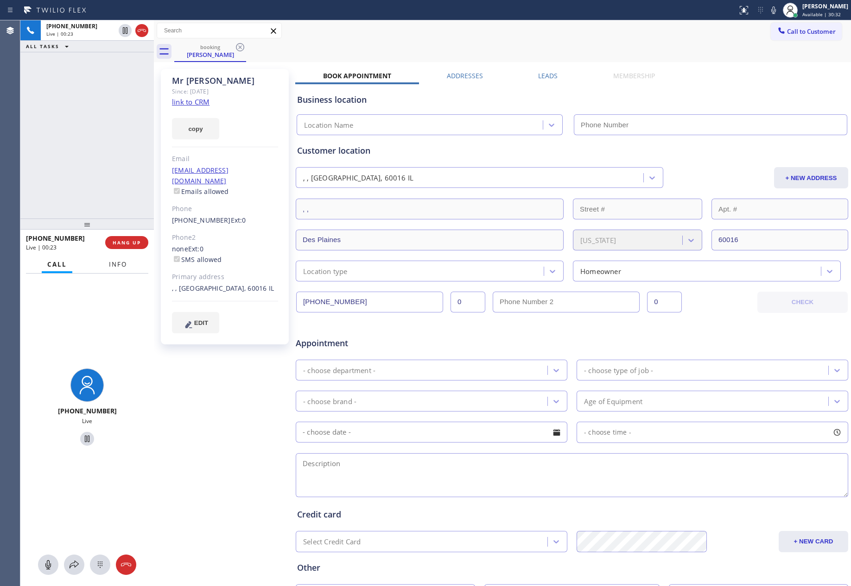
click at [123, 267] on span "Info" at bounding box center [118, 264] width 18 height 8
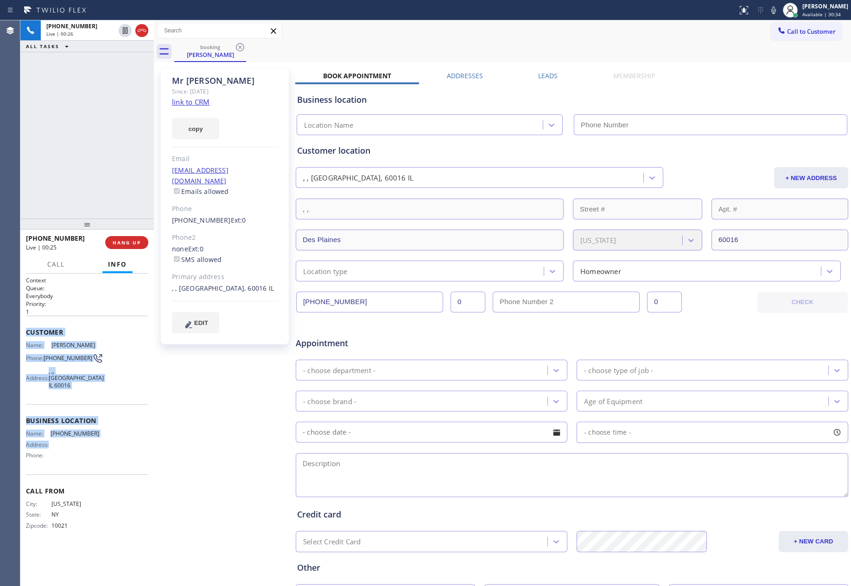
drag, startPoint x: 62, startPoint y: 372, endPoint x: 108, endPoint y: 435, distance: 79.2
click at [108, 435] on div "Context Queue: Everybody Priority: 1 Customer Name: [PERSON_NAME]: [PHONE_NUMBE…" at bounding box center [86, 430] width 133 height 313
copy div "Customer Name: [PERSON_NAME]: [PHONE_NUMBER] Address: [GEOGRAPHIC_DATA] Busines…"
drag, startPoint x: 61, startPoint y: 265, endPoint x: 63, endPoint y: 329, distance: 64.0
click at [61, 267] on span "Call" at bounding box center [56, 264] width 18 height 8
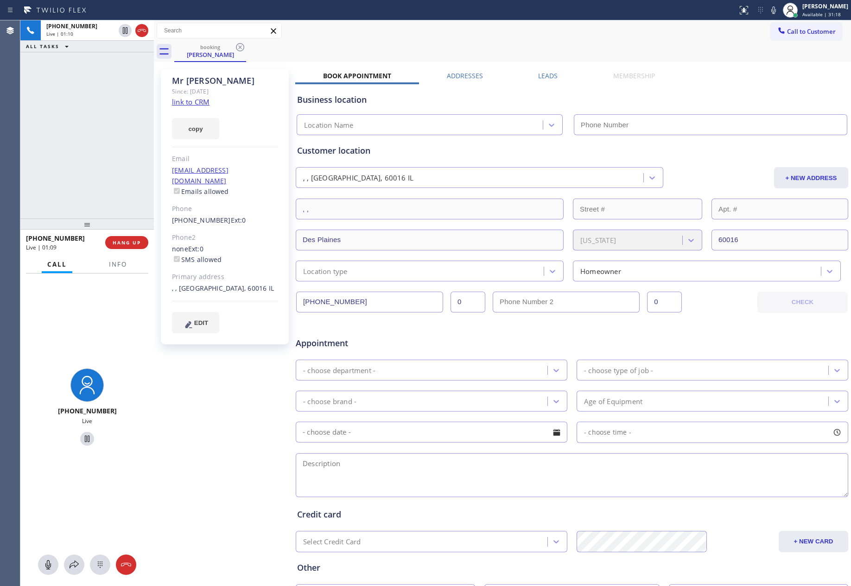
click at [61, 124] on div "[PHONE_NUMBER] Live | 01:10 ALL TASKS ALL TASKS ACTIVE TASKS TASKS IN WRAP UP" at bounding box center [86, 119] width 133 height 198
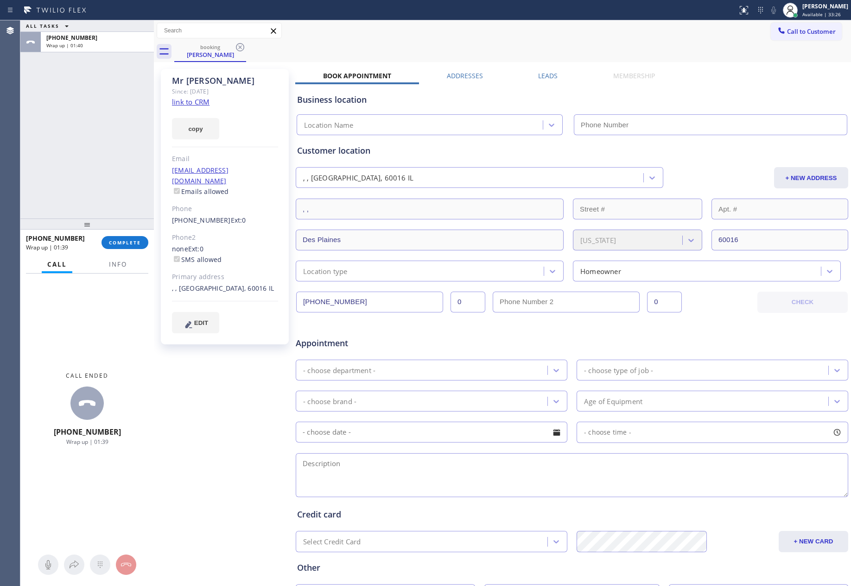
click at [81, 81] on div "ALL TASKS ALL TASKS ACTIVE TASKS TASKS IN WRAP UP [PHONE_NUMBER] Wrap up | 01:40" at bounding box center [86, 119] width 133 height 198
click at [94, 139] on div "ALL TASKS ALL TASKS ACTIVE TASKS TASKS IN WRAP UP [PHONE_NUMBER] Wrap up | 01:41" at bounding box center [86, 119] width 133 height 198
click at [126, 244] on span "COMPLETE" at bounding box center [125, 243] width 32 height 6
click at [116, 180] on div "ALL TASKS ALL TASKS ACTIVE TASKS TASKS IN WRAP UP [PHONE_NUMBER] Wrap up | 01:42" at bounding box center [86, 119] width 133 height 198
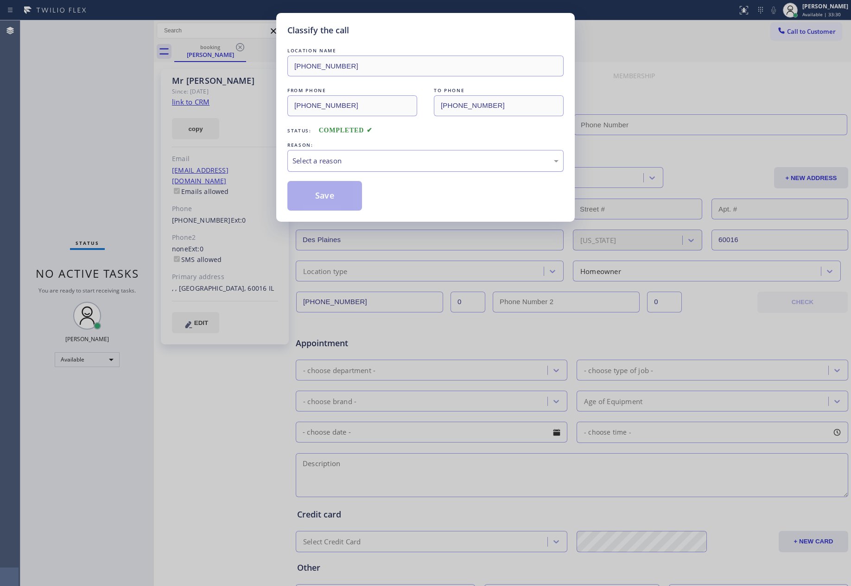
click at [296, 159] on div "Select a reason" at bounding box center [425, 161] width 266 height 11
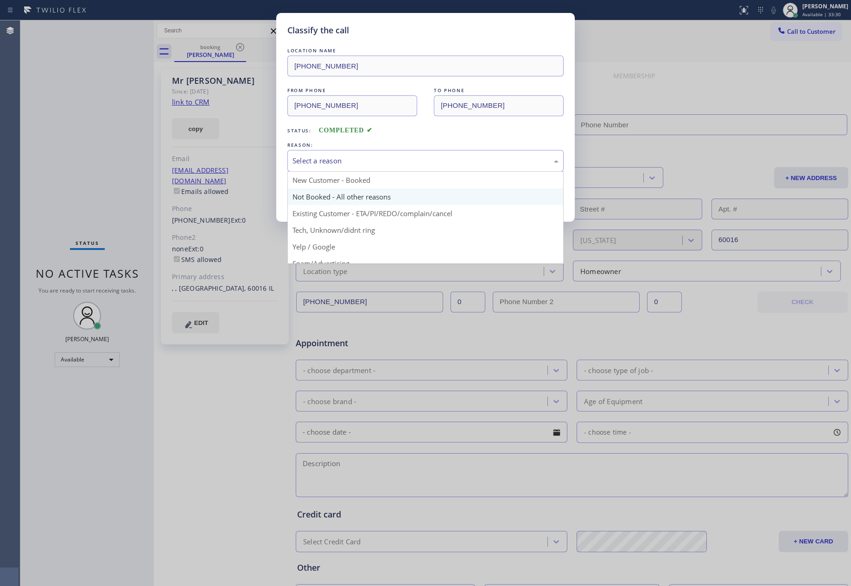
click at [315, 195] on button "Save" at bounding box center [324, 196] width 75 height 30
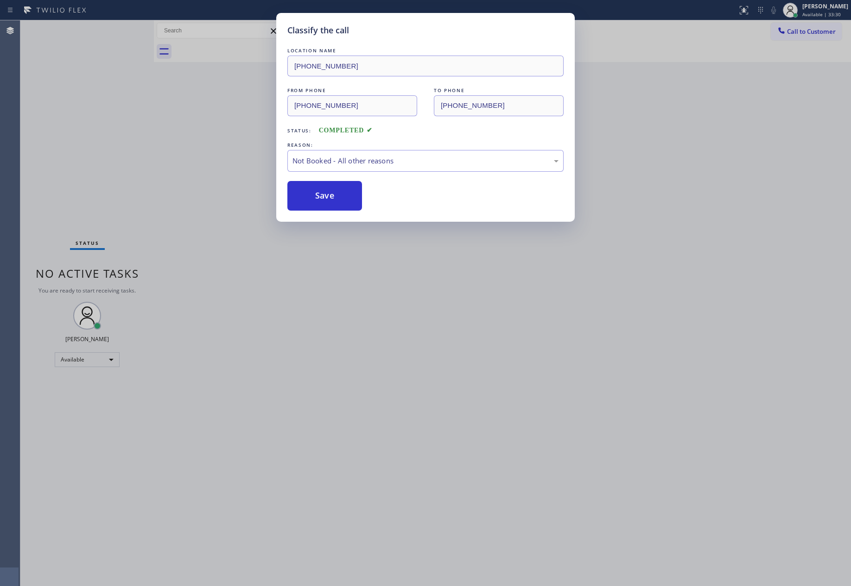
click at [315, 195] on button "Save" at bounding box center [324, 196] width 75 height 30
click at [93, 121] on div "Classify the call LOCATION NAME [PHONE_NUMBER] FROM PHONE [PHONE_NUMBER] TO PHO…" at bounding box center [425, 293] width 851 height 586
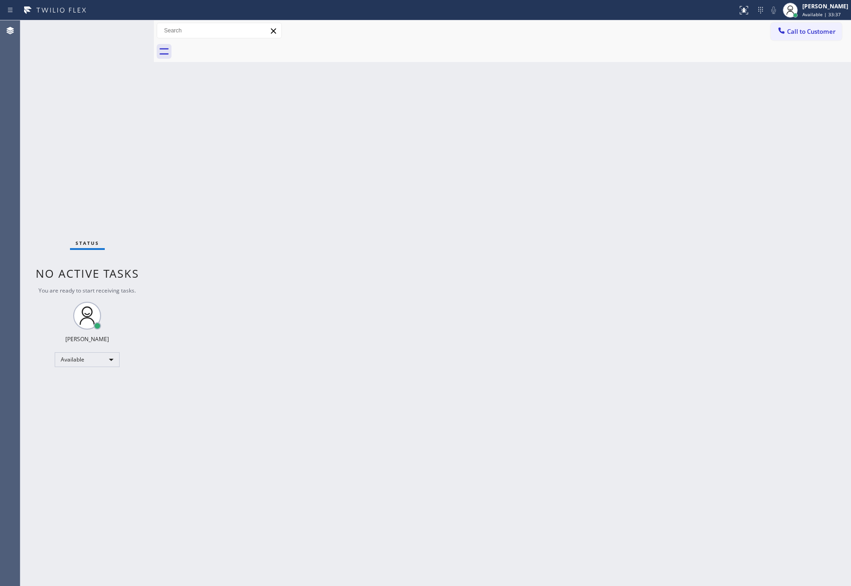
click at [618, 185] on div "Back to Dashboard Change Sender ID Customers Technicians Select a contact Outbo…" at bounding box center [502, 303] width 697 height 566
drag, startPoint x: 387, startPoint y: 196, endPoint x: 392, endPoint y: 192, distance: 6.9
click at [392, 192] on div "Back to Dashboard Change Sender ID Customers Technicians Select a contact Outbo…" at bounding box center [502, 303] width 697 height 566
drag, startPoint x: 86, startPoint y: 124, endPoint x: 282, endPoint y: 128, distance: 196.0
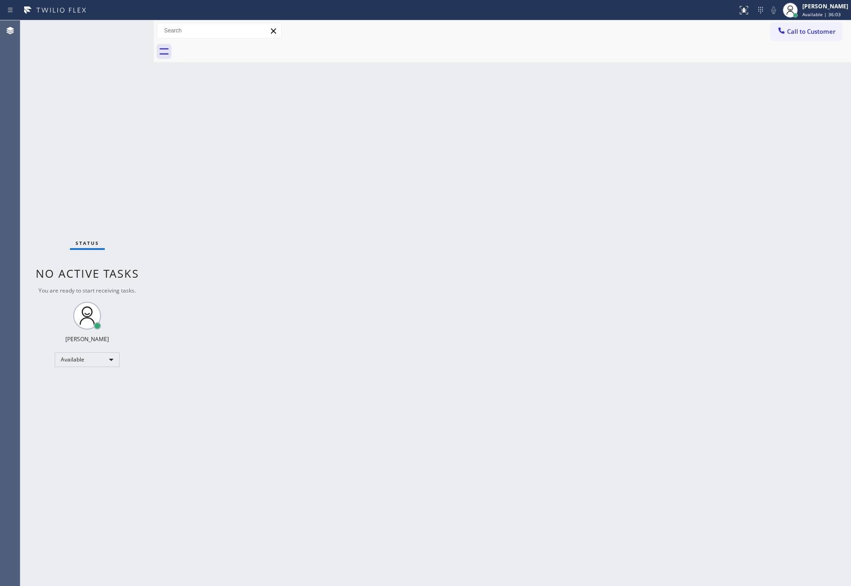
click at [99, 126] on div "Status No active tasks You are ready to start receiving tasks. [PERSON_NAME] Av…" at bounding box center [86, 303] width 133 height 566
click at [837, 31] on button "Call to Customer" at bounding box center [805, 32] width 71 height 18
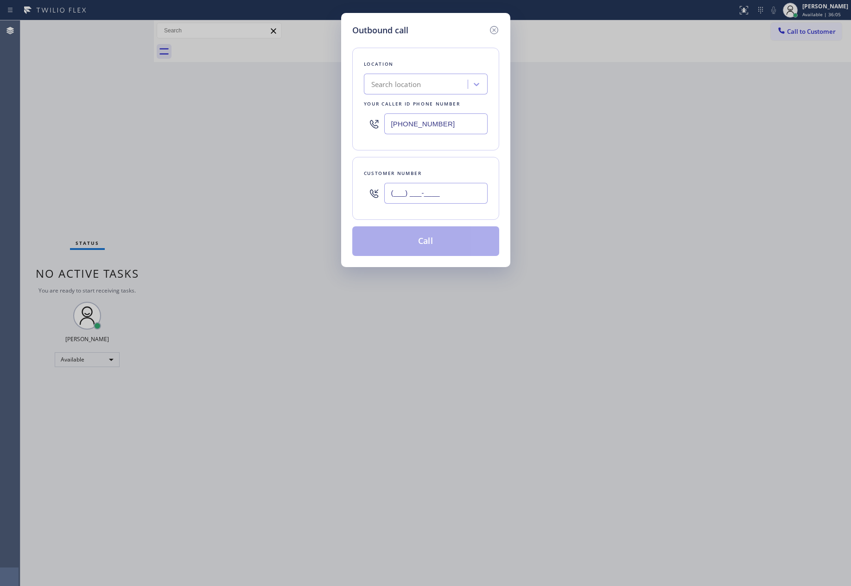
click at [440, 189] on input "(___) ___-____" at bounding box center [435, 193] width 103 height 21
paste input "303) 522-5132"
type input "[PHONE_NUMBER]"
click at [445, 82] on div "Search location" at bounding box center [416, 84] width 101 height 16
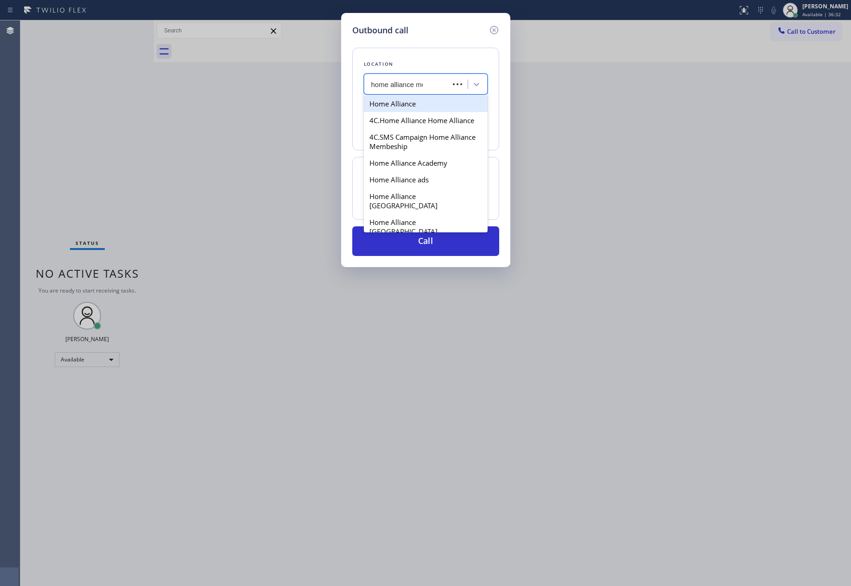
type input "home alliance mem"
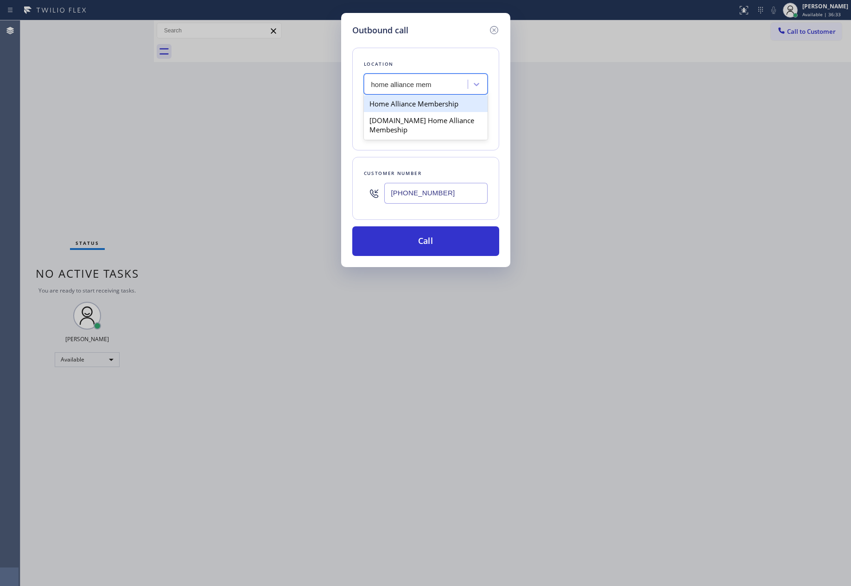
type input "[PHONE_NUMBER]"
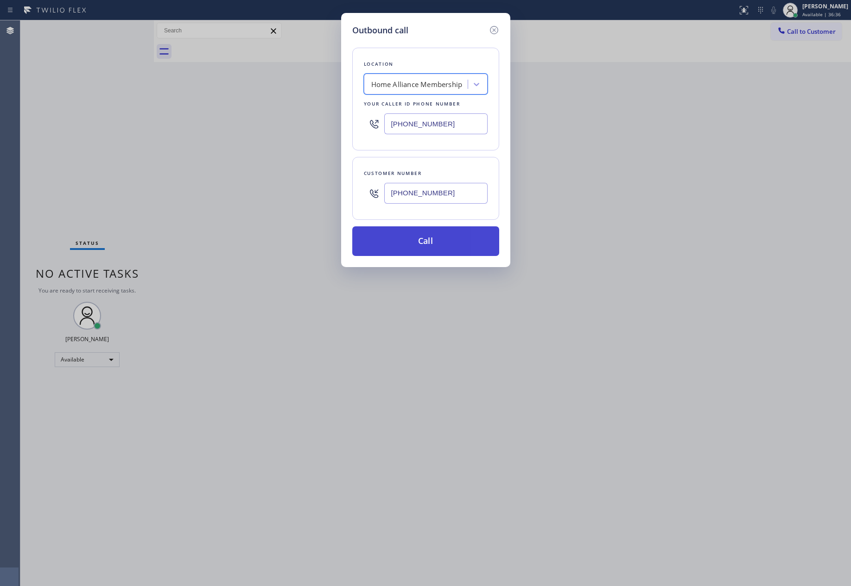
click at [435, 244] on button "Call" at bounding box center [425, 242] width 147 height 30
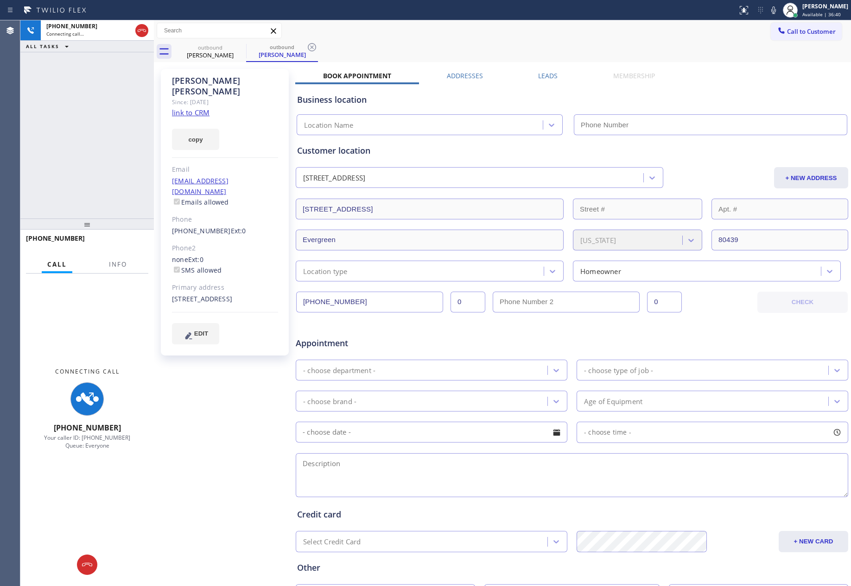
drag, startPoint x: 137, startPoint y: 27, endPoint x: 128, endPoint y: 81, distance: 54.9
click at [136, 27] on icon at bounding box center [141, 30] width 11 height 11
click at [173, 145] on div "[PHONE_NUMBER] Connecting call… ALL TASKS ALL TASKS ACTIVE TASKS TASKS IN WRAP …" at bounding box center [435, 303] width 830 height 566
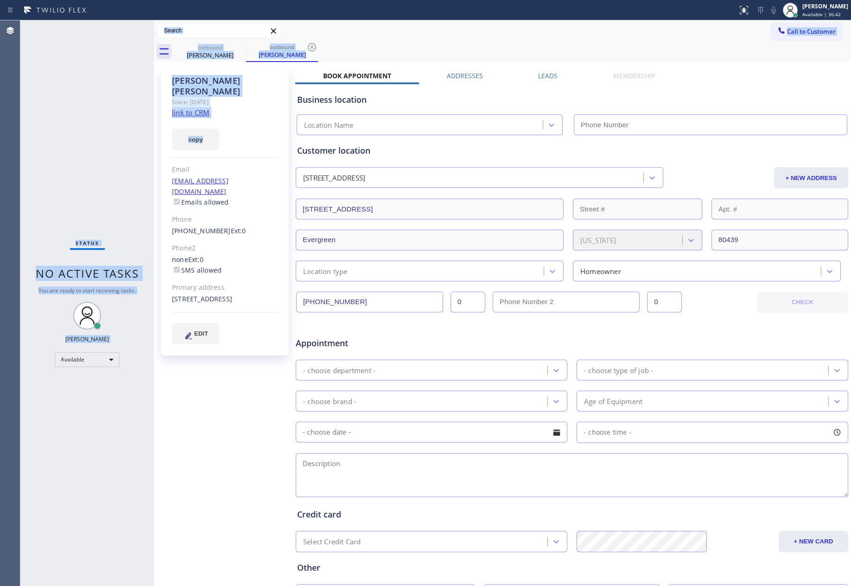
type input "[PHONE_NUMBER]"
click at [808, 37] on button "Call to Customer" at bounding box center [805, 32] width 71 height 18
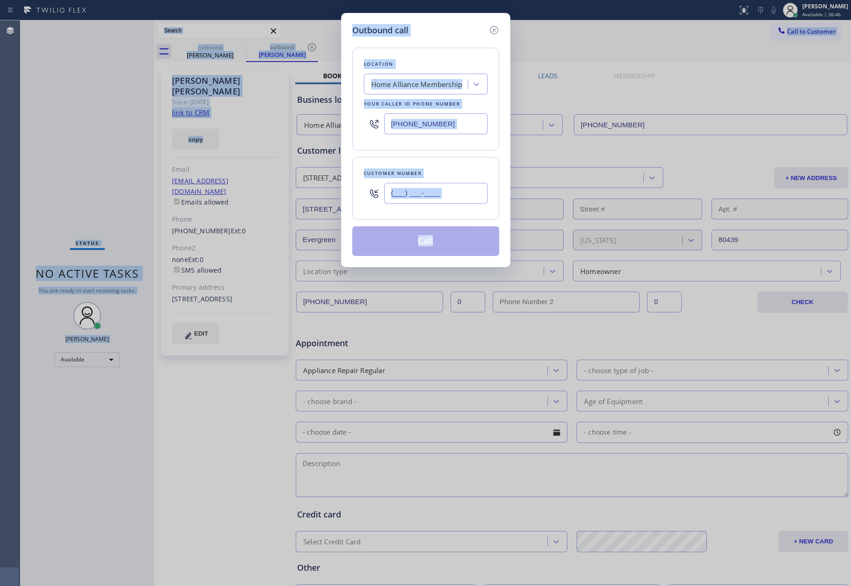
click at [476, 197] on input "(___) ___-____" at bounding box center [435, 193] width 103 height 21
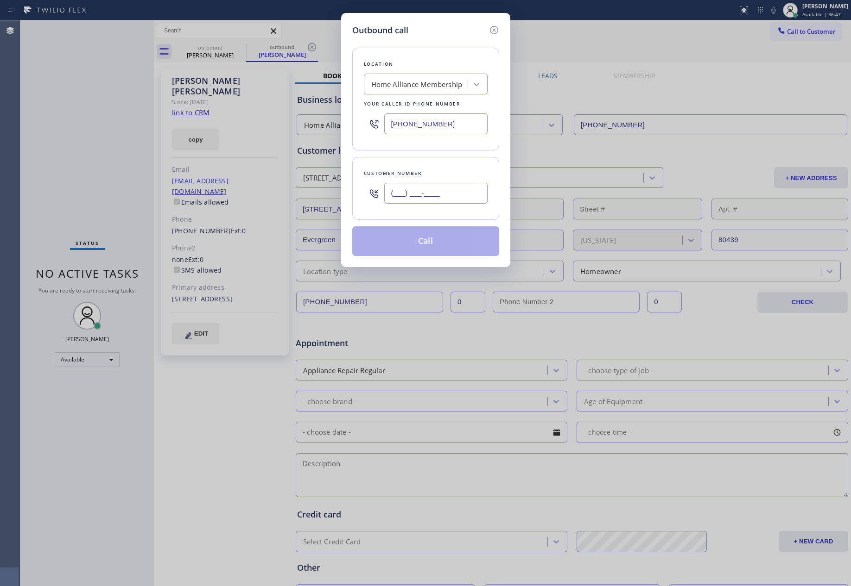
paste input "708) 288-7996"
type input "[PHONE_NUMBER]"
click at [453, 241] on button "Call" at bounding box center [425, 242] width 147 height 30
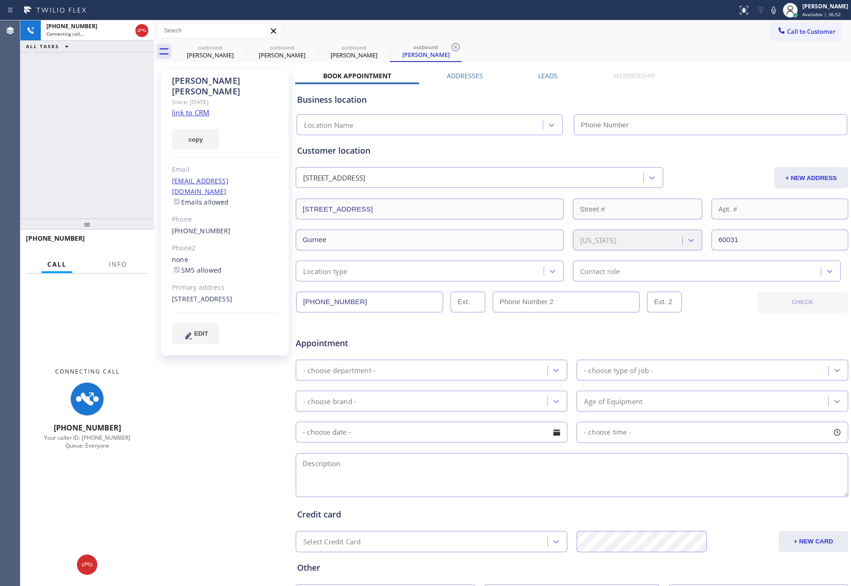
type input "[PHONE_NUMBER]"
drag, startPoint x: 143, startPoint y: 30, endPoint x: 106, endPoint y: 127, distance: 104.1
click at [142, 38] on div at bounding box center [141, 30] width 17 height 20
click at [114, 139] on div "[PHONE_NUMBER] Connecting call… ALL TASKS ALL TASKS ACTIVE TASKS TASKS IN WRAP …" at bounding box center [86, 119] width 133 height 198
click at [141, 28] on icon at bounding box center [141, 30] width 11 height 11
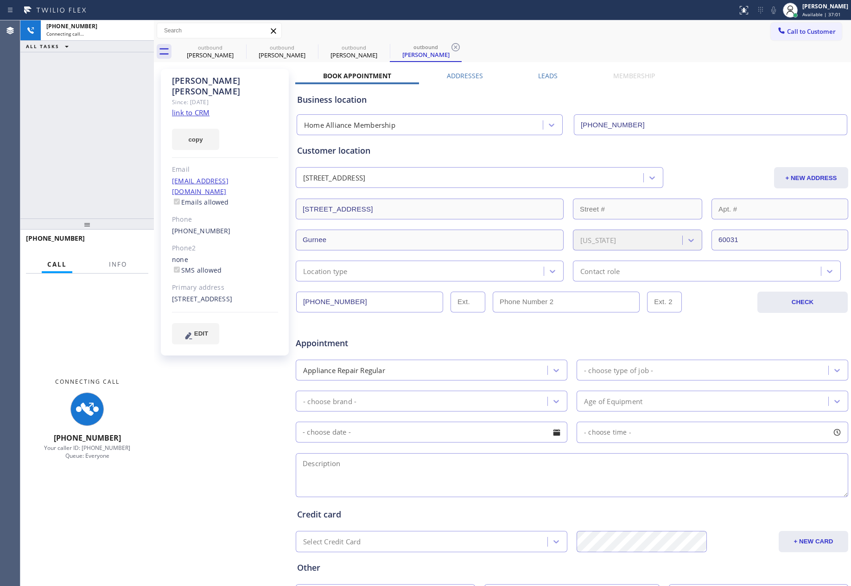
drag, startPoint x: 137, startPoint y: 128, endPoint x: 709, endPoint y: 281, distance: 592.3
click at [167, 139] on div "[PHONE_NUMBER] Connecting call… ALL TASKS ALL TASKS ACTIVE TASKS TASKS IN WRAP …" at bounding box center [435, 303] width 830 height 566
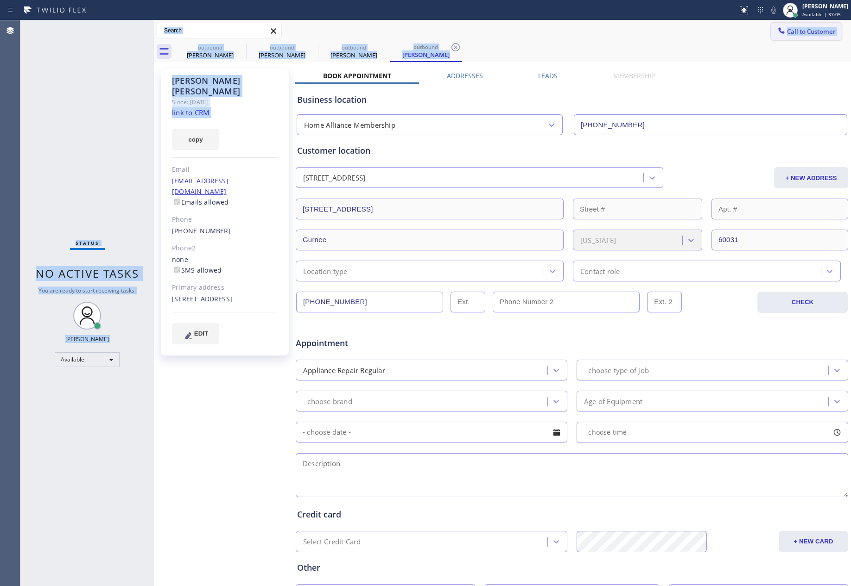
click at [797, 33] on span "Call to Customer" at bounding box center [811, 31] width 49 height 8
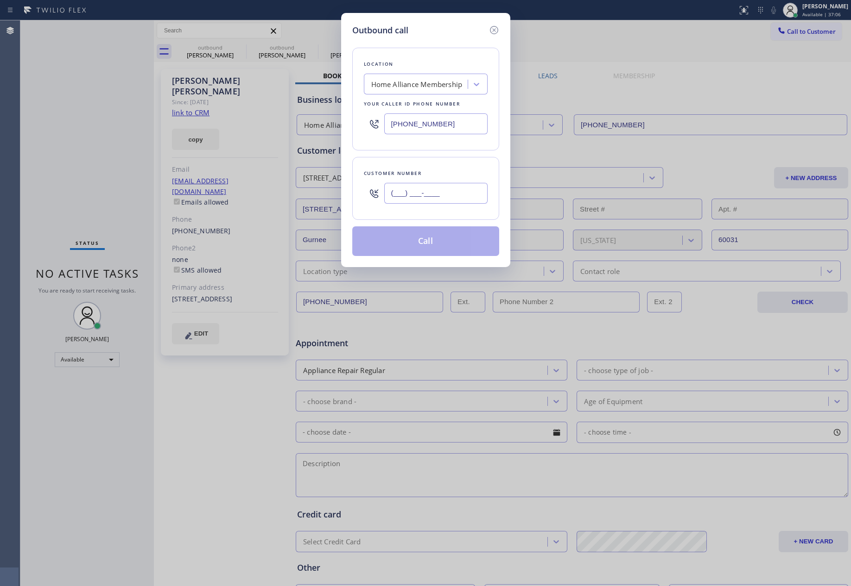
click at [412, 195] on input "(___) ___-____" at bounding box center [435, 193] width 103 height 21
paste input "206) 557-9678"
type input "[PHONE_NUMBER]"
click at [450, 249] on button "Call" at bounding box center [425, 242] width 147 height 30
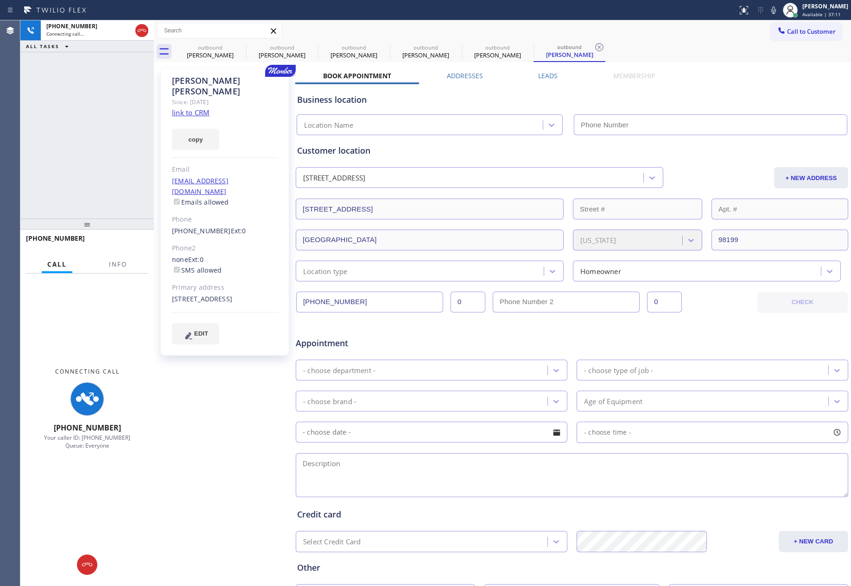
type input "[PHONE_NUMBER]"
drag, startPoint x: 29, startPoint y: 171, endPoint x: 100, endPoint y: 132, distance: 80.6
click at [40, 164] on div "[PHONE_NUMBER] Connecting call… ALL TASKS ALL TASKS ACTIVE TASKS TASKS IN WRAP …" at bounding box center [86, 119] width 133 height 198
click at [124, 125] on div "[PHONE_NUMBER] Connecting call… ALL TASKS ALL TASKS ACTIVE TASKS TASKS IN WRAP …" at bounding box center [86, 119] width 133 height 198
type input "[PHONE_NUMBER]"
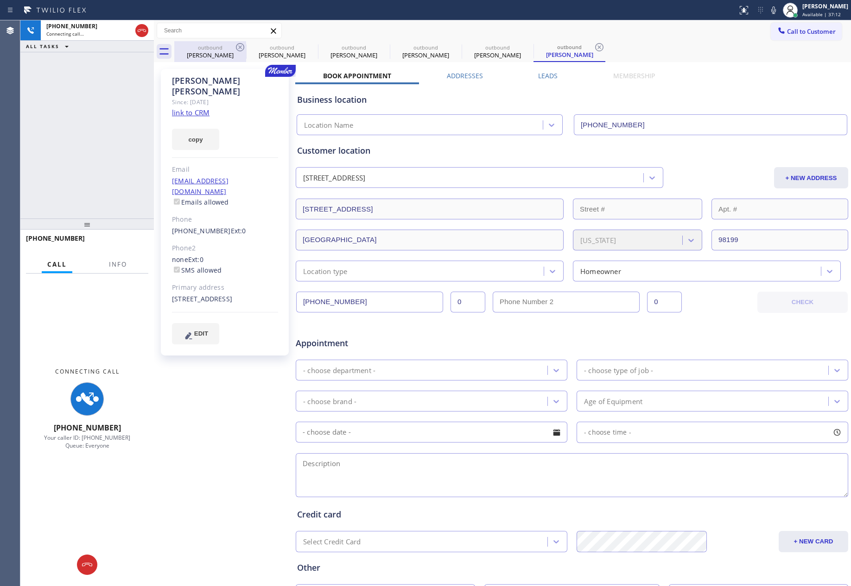
click at [189, 46] on div "outbound" at bounding box center [210, 47] width 70 height 7
click at [240, 46] on icon at bounding box center [239, 47] width 11 height 11
click at [0, 0] on icon at bounding box center [0, 0] width 0 height 0
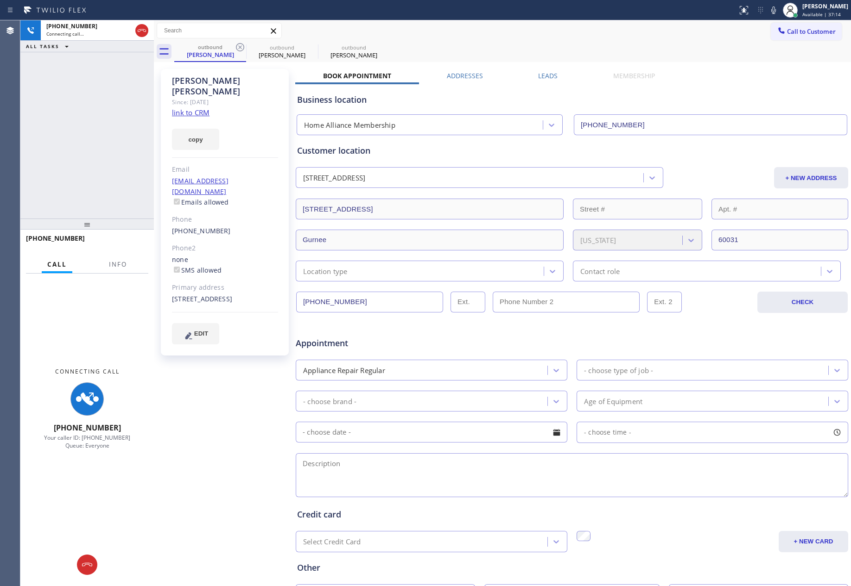
click at [240, 46] on icon at bounding box center [239, 47] width 11 height 11
click at [539, 75] on label "Leads" at bounding box center [547, 75] width 19 height 9
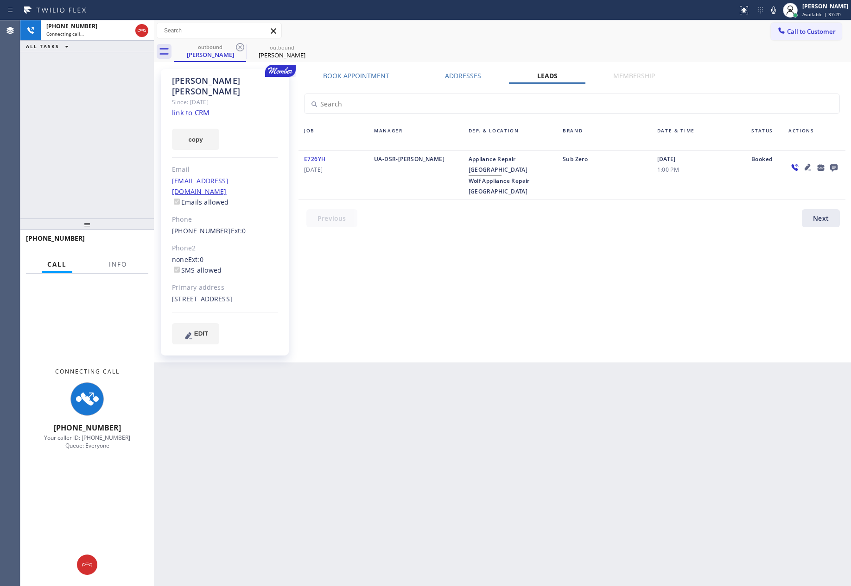
drag, startPoint x: 624, startPoint y: 284, endPoint x: 848, endPoint y: 136, distance: 267.8
click at [698, 270] on div "Book Appointment Addresses Leads Membership Business location Home Alliance Mem…" at bounding box center [571, 215] width 553 height 289
click at [835, 166] on icon at bounding box center [833, 168] width 11 height 12
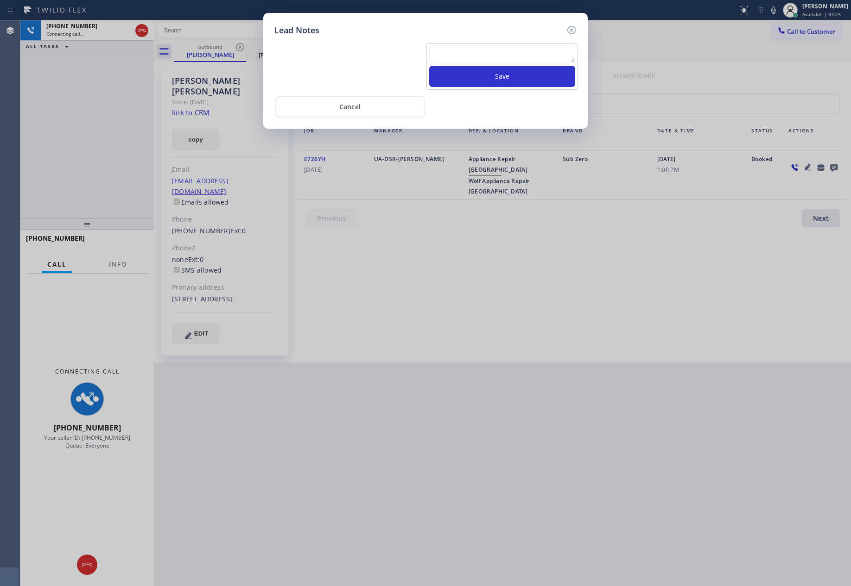
click at [508, 44] on div "Save" at bounding box center [501, 66] width 151 height 47
click at [506, 57] on textarea at bounding box center [502, 54] width 146 height 17
paste textarea "For the welcome call, please transfer the customer if they call back.""
type textarea "For the welcome call, please transfer the customer if they call back.""
click at [520, 80] on button "Save" at bounding box center [502, 76] width 146 height 21
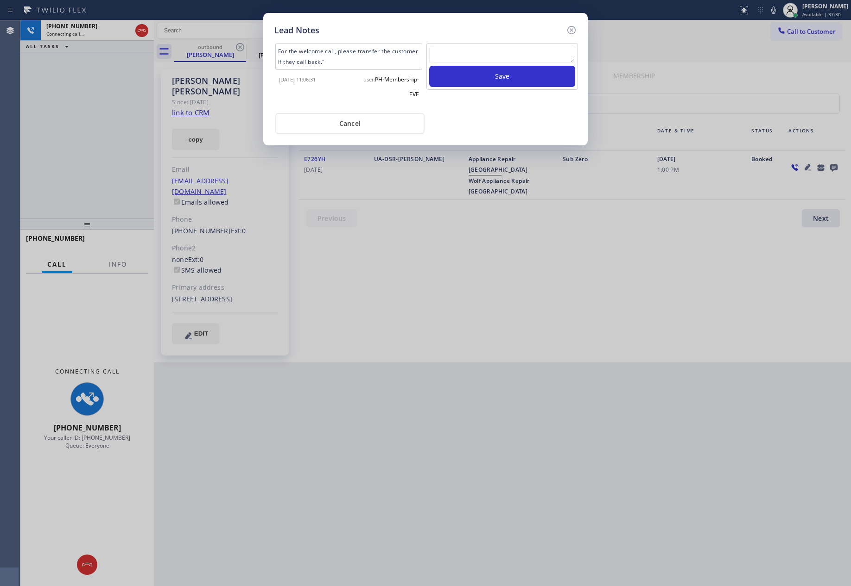
click at [515, 123] on div "Cancel" at bounding box center [425, 122] width 302 height 23
click at [342, 124] on button "Cancel" at bounding box center [349, 123] width 149 height 21
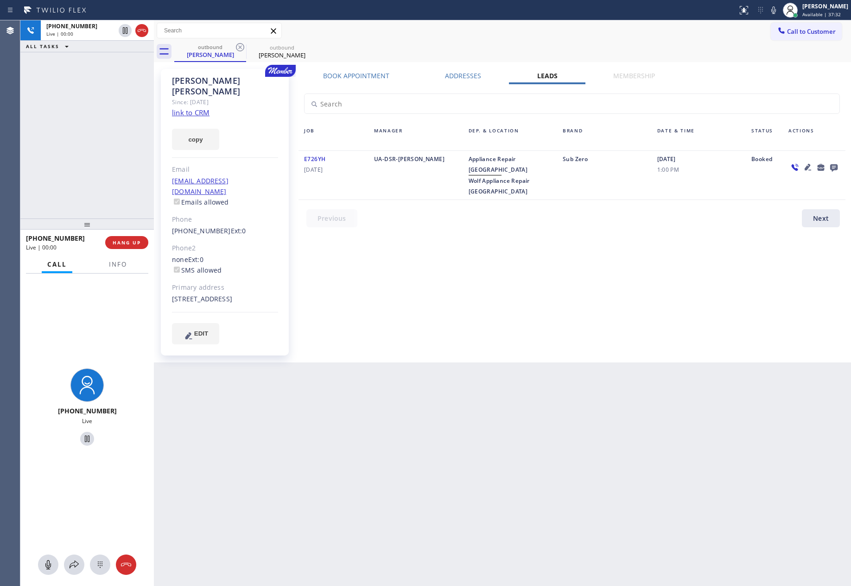
click at [609, 271] on div "Book Appointment Addresses Leads Membership Business location Home Alliance Mem…" at bounding box center [571, 215] width 553 height 289
click at [548, 273] on div "Book Appointment Addresses Leads Membership Business location Home Alliance Mem…" at bounding box center [571, 215] width 553 height 289
drag, startPoint x: 57, startPoint y: 132, endPoint x: 69, endPoint y: 161, distance: 31.8
click at [69, 161] on div "[PHONE_NUMBER] Live | 00:12 ALL TASKS ALL TASKS ACTIVE TASKS TASKS IN WRAP UP" at bounding box center [86, 119] width 133 height 198
click at [124, 240] on span "HANG UP" at bounding box center [127, 243] width 28 height 6
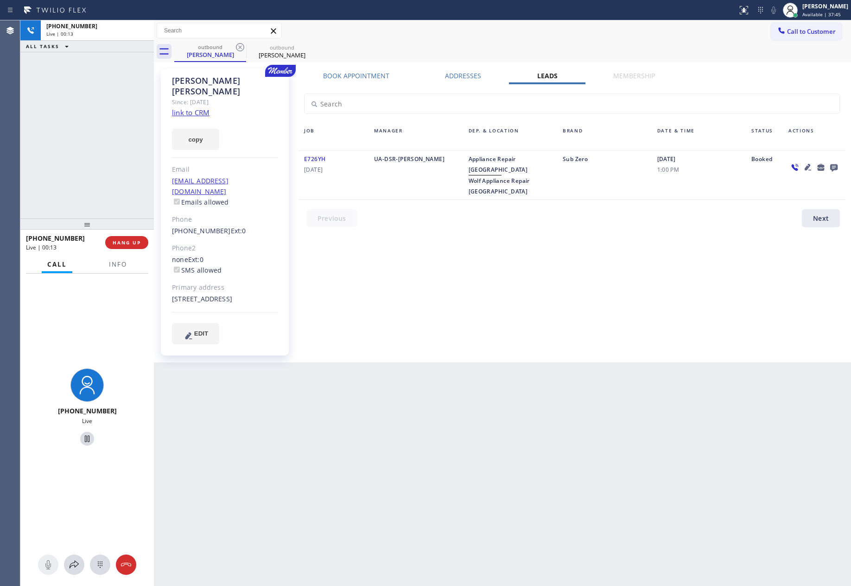
click at [93, 101] on div "[PHONE_NUMBER] Live | 00:13 ALL TASKS ALL TASKS ACTIVE TASKS TASKS IN WRAP UP" at bounding box center [86, 119] width 133 height 198
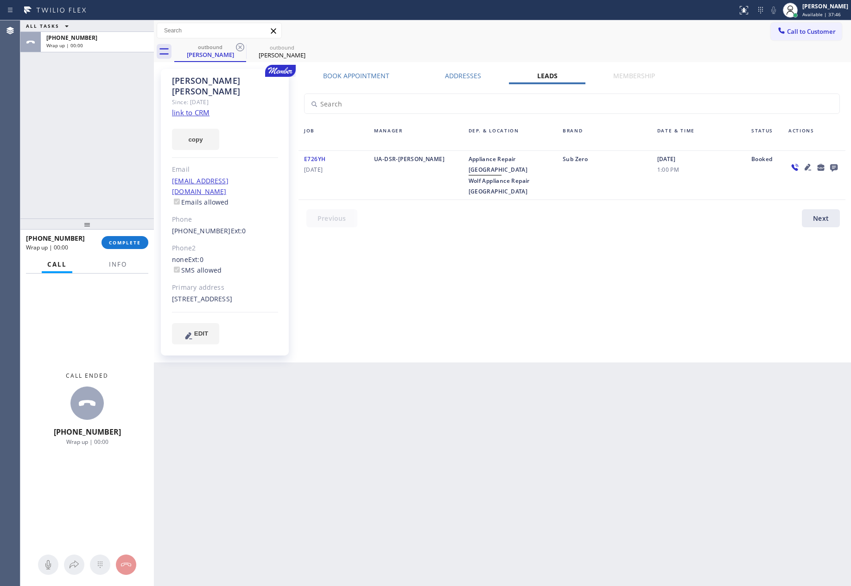
click at [607, 254] on div "Book Appointment Addresses Leads Membership Business location Home Alliance Mem…" at bounding box center [571, 215] width 553 height 289
click at [830, 164] on icon at bounding box center [833, 168] width 11 height 12
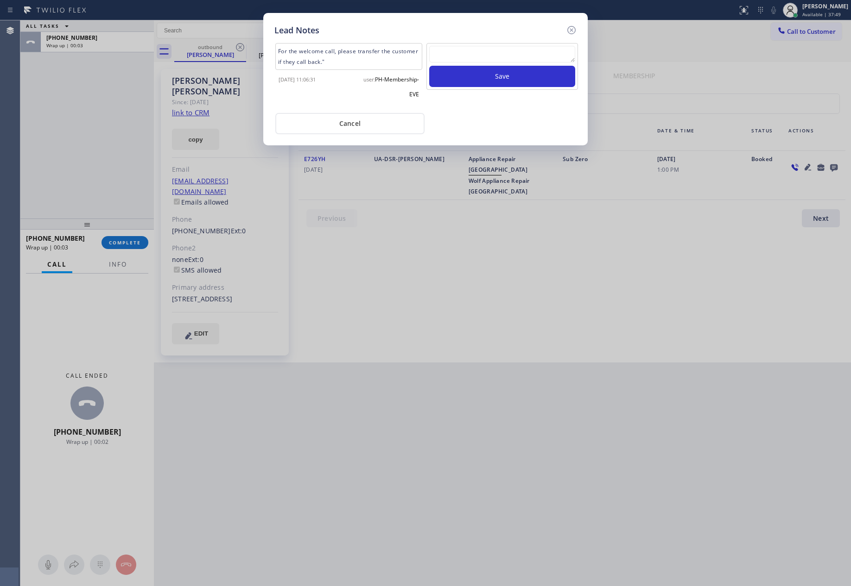
click at [483, 121] on div "Cancel" at bounding box center [425, 122] width 302 height 23
click at [404, 118] on button "Cancel" at bounding box center [349, 123] width 149 height 21
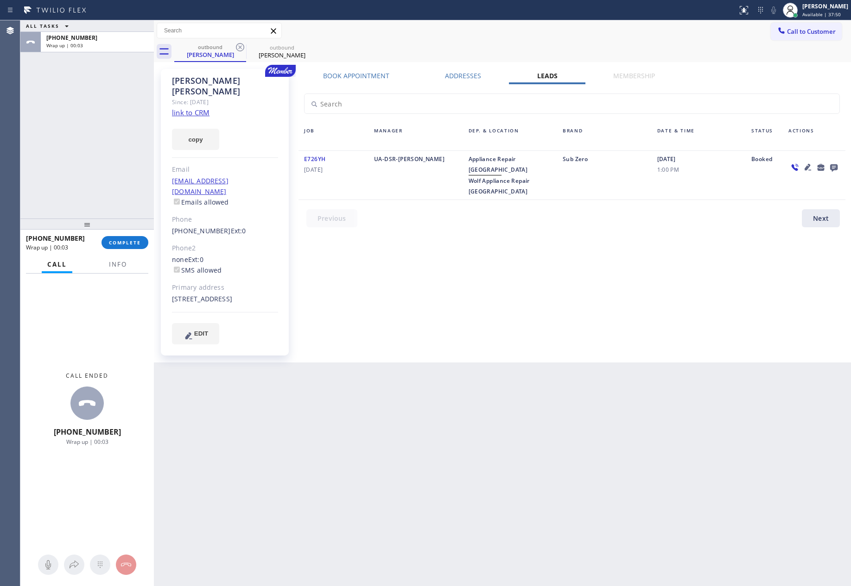
click at [135, 192] on div "ALL TASKS ALL TASKS ACTIVE TASKS TASKS IN WRAP UP [PHONE_NUMBER] Wrap up | 00:03" at bounding box center [86, 119] width 133 height 198
click at [18, 198] on div "Agent Desktop" at bounding box center [10, 303] width 20 height 566
click at [113, 242] on span "COMPLETE" at bounding box center [125, 243] width 32 height 6
click at [109, 124] on div "ALL TASKS ALL TASKS ACTIVE TASKS TASKS IN WRAP UP [PHONE_NUMBER] Wrap up | 00:08" at bounding box center [86, 119] width 133 height 198
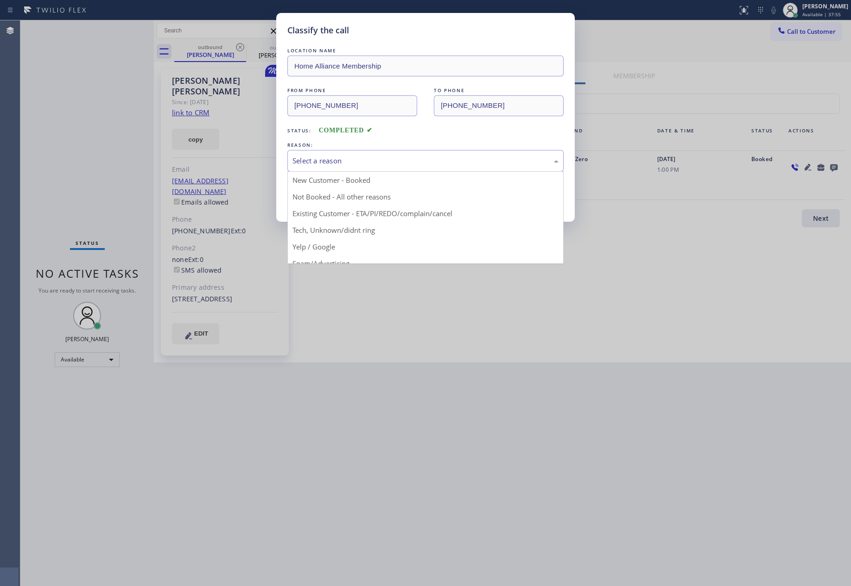
click at [349, 158] on div "Select a reason" at bounding box center [425, 161] width 266 height 11
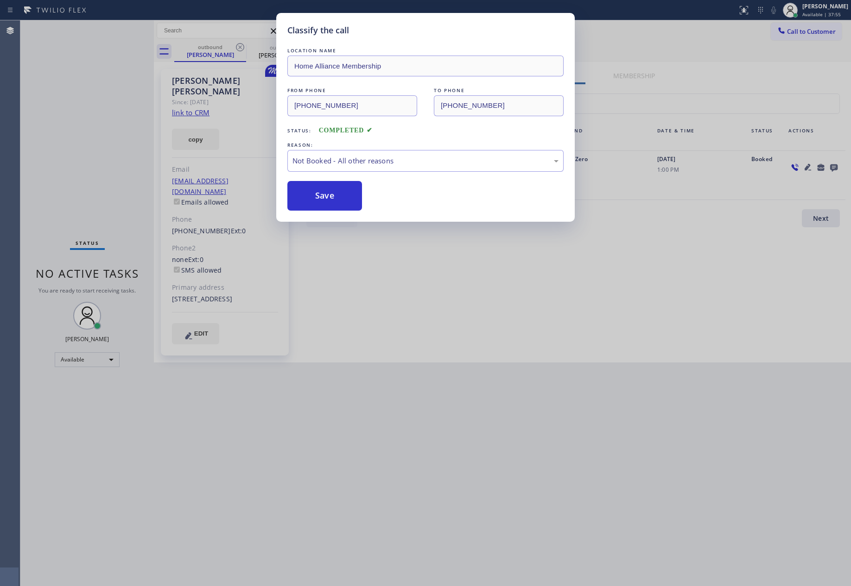
click at [326, 197] on button "Save" at bounding box center [324, 196] width 75 height 30
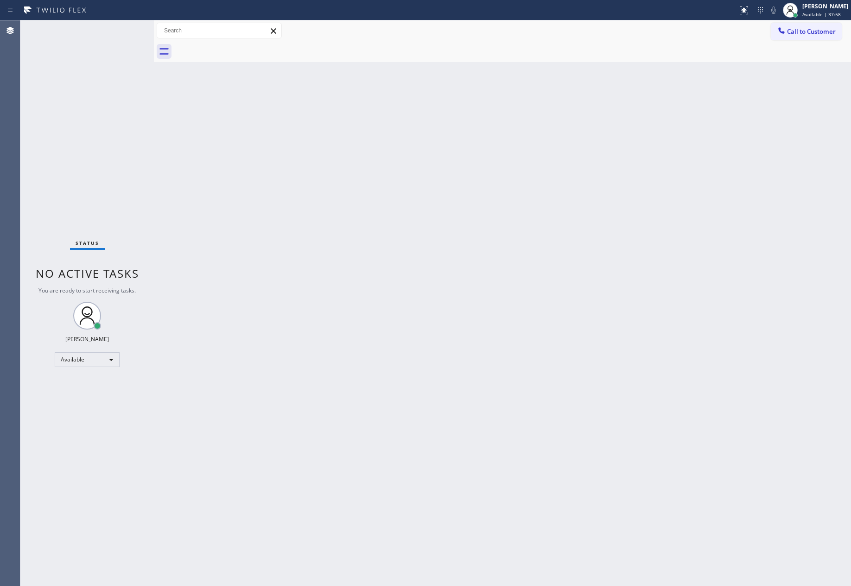
drag, startPoint x: 395, startPoint y: 285, endPoint x: 413, endPoint y: 291, distance: 18.6
click at [396, 285] on div "Back to Dashboard Change Sender ID Customers Technicians Select a contact Outbo…" at bounding box center [502, 303] width 697 height 566
click at [806, 33] on span "Call to Customer" at bounding box center [811, 31] width 49 height 8
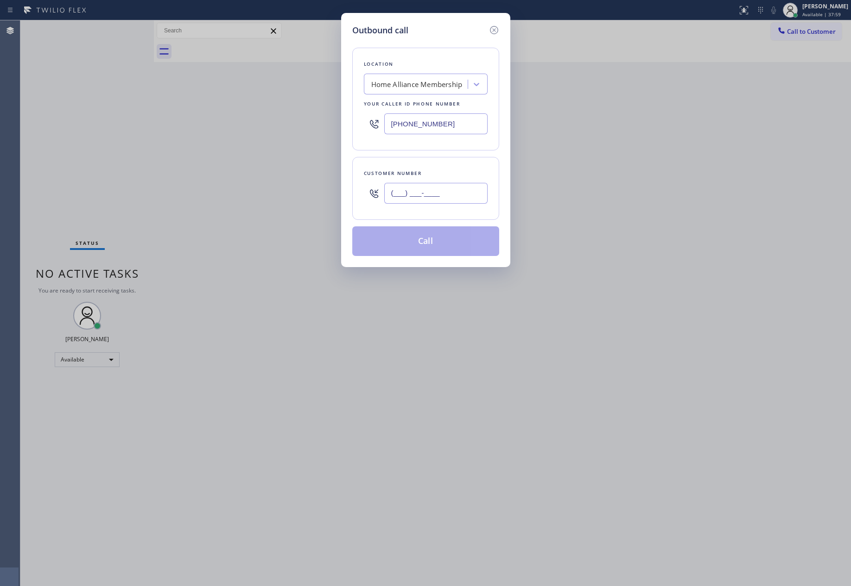
click at [474, 195] on input "(___) ___-____" at bounding box center [435, 193] width 103 height 21
paste input "650) 291-3099"
type input "[PHONE_NUMBER]"
click at [456, 245] on button "Call" at bounding box center [425, 242] width 147 height 30
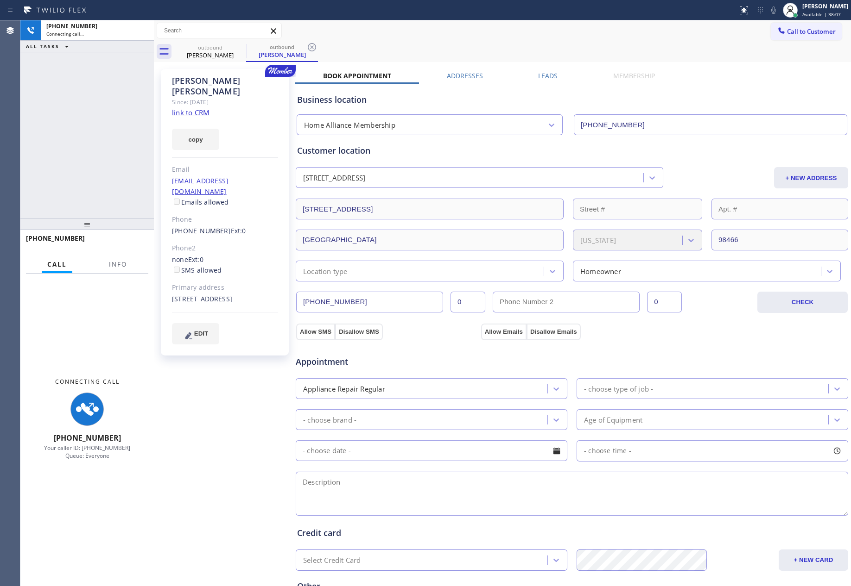
type input "[PHONE_NUMBER]"
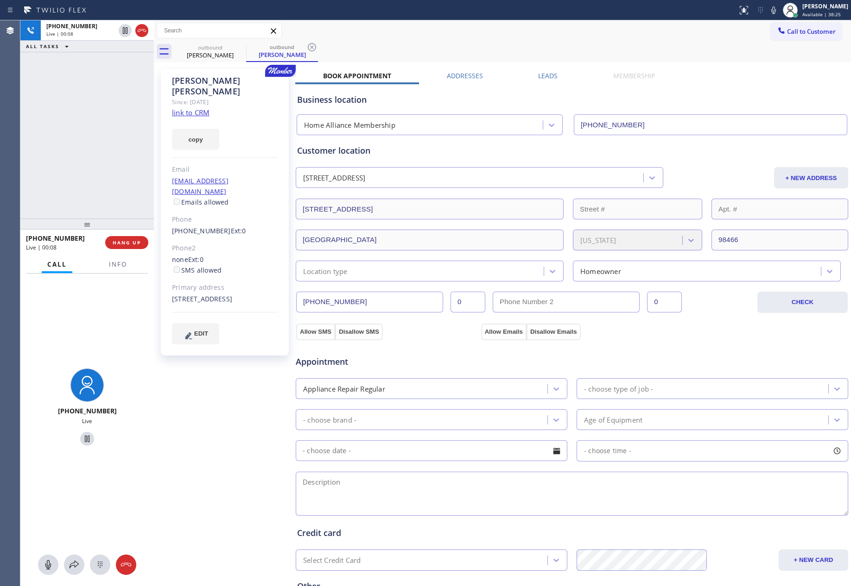
drag, startPoint x: 67, startPoint y: 195, endPoint x: 107, endPoint y: 188, distance: 41.4
click at [107, 188] on div "[PHONE_NUMBER] Live | 00:08 ALL TASKS ALL TASKS ACTIVE TASKS TASKS IN WRAP UP" at bounding box center [86, 119] width 133 height 198
click at [194, 108] on link "link to CRM" at bounding box center [191, 112] width 38 height 9
click at [114, 129] on div "[PHONE_NUMBER] Live | 00:09 ALL TASKS ALL TASKS ACTIVE TASKS TASKS IN WRAP UP" at bounding box center [86, 119] width 133 height 198
click at [91, 134] on div "[PHONE_NUMBER] Live | 02:20 ALL TASKS ALL TASKS ACTIVE TASKS TASKS IN WRAP UP" at bounding box center [86, 119] width 133 height 198
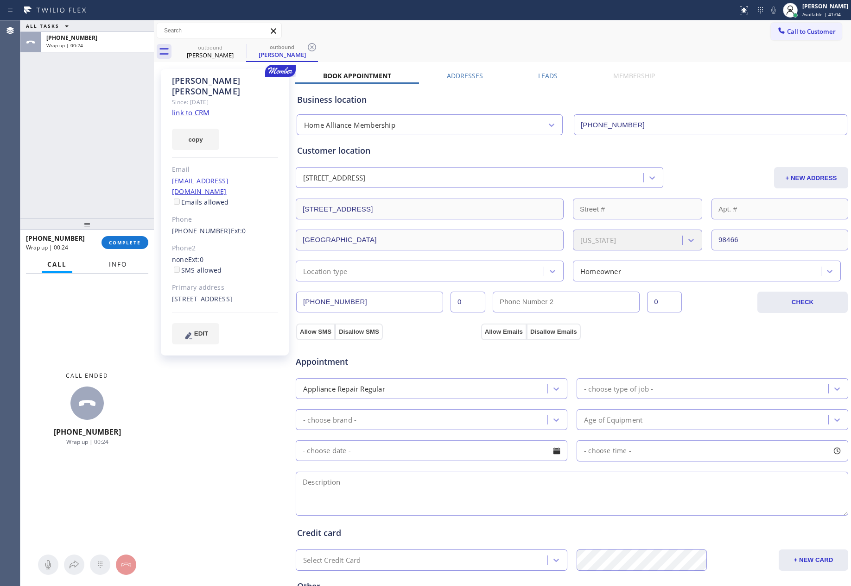
drag, startPoint x: 74, startPoint y: 146, endPoint x: 110, endPoint y: 255, distance: 114.1
click at [75, 163] on div "ALL TASKS ALL TASKS ACTIVE TASKS TASKS IN WRAP UP [PHONE_NUMBER] Wrap up | 00:24" at bounding box center [86, 119] width 133 height 198
click at [126, 247] on button "COMPLETE" at bounding box center [124, 242] width 47 height 13
click at [106, 121] on div "ALL TASKS ALL TASKS ACTIVE TASKS TASKS IN WRAP UP [PHONE_NUMBER] Wrap up | 00:24" at bounding box center [86, 119] width 133 height 198
click at [106, 121] on div "ALL TASKS ALL TASKS ACTIVE TASKS TASKS IN WRAP UP [PHONE_NUMBER] Wrap up | 00:25" at bounding box center [86, 119] width 133 height 198
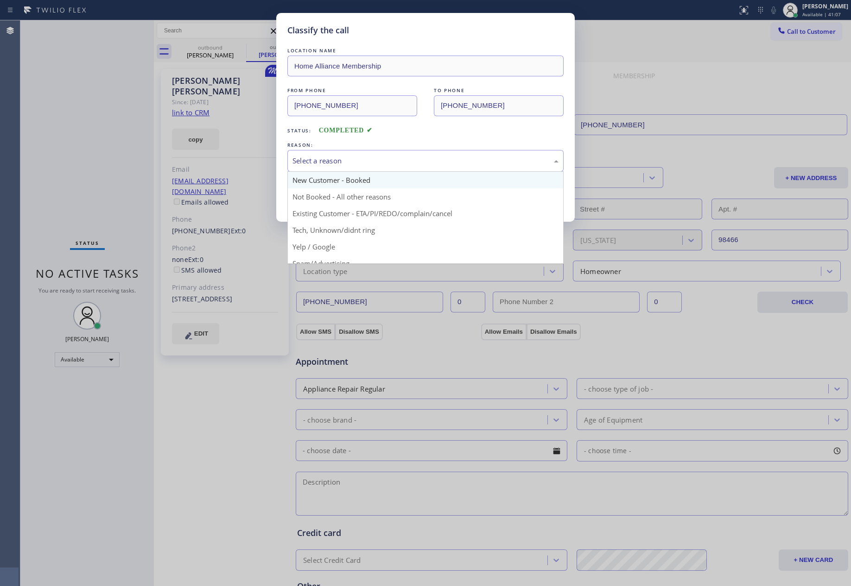
drag, startPoint x: 381, startPoint y: 157, endPoint x: 353, endPoint y: 185, distance: 39.6
click at [378, 157] on div "Select a reason" at bounding box center [425, 161] width 266 height 11
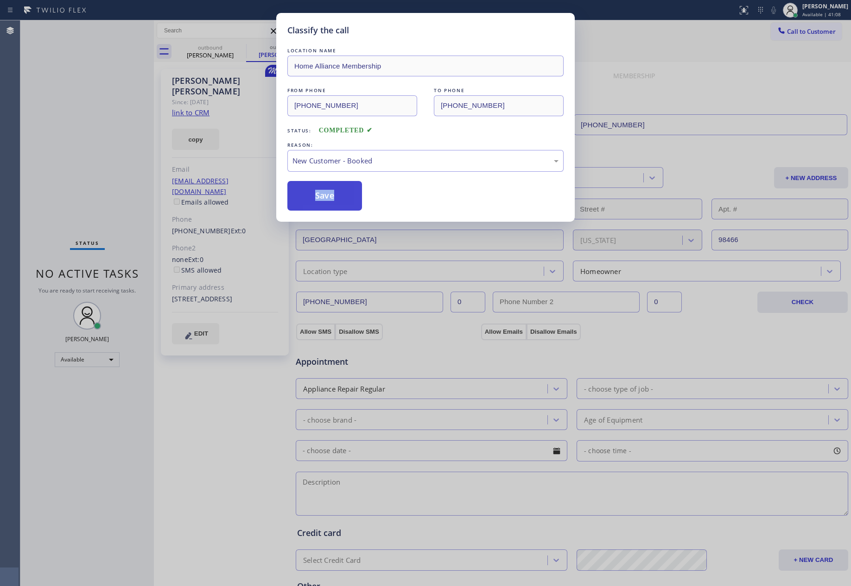
click at [342, 199] on button "Save" at bounding box center [324, 196] width 75 height 30
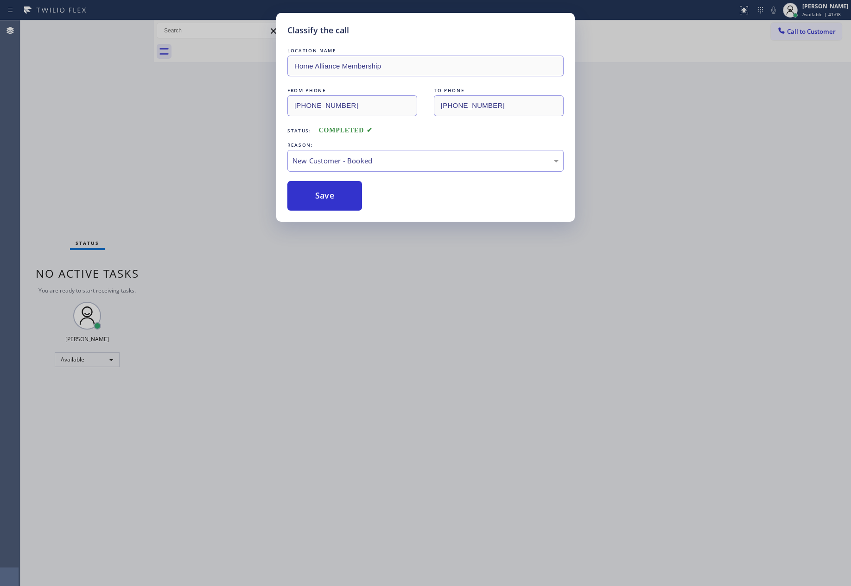
click at [94, 140] on div "Classify the call LOCATION NAME Home Alliance Membership FROM PHONE [PHONE_NUMB…" at bounding box center [425, 293] width 851 height 586
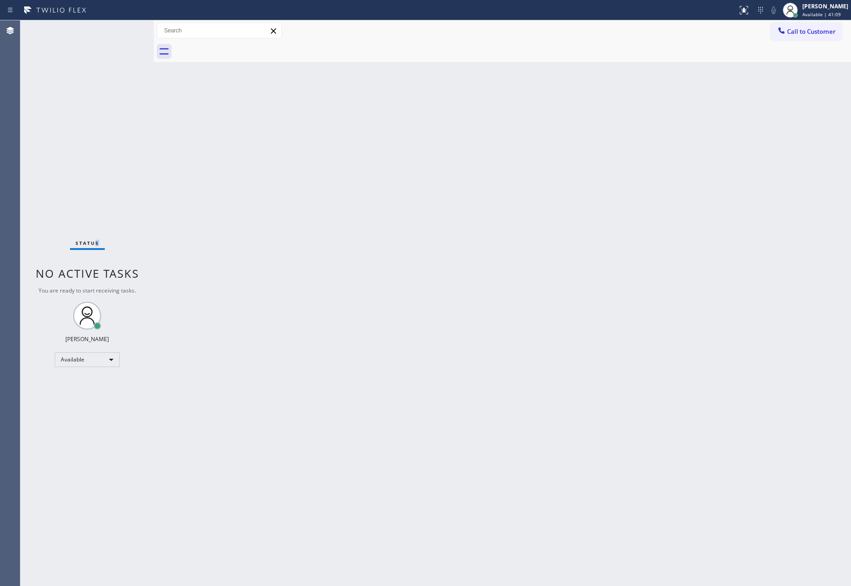
drag, startPoint x: 96, startPoint y: 139, endPoint x: 500, endPoint y: 10, distance: 424.3
click at [248, 114] on div "Status No active tasks You are ready to start receiving tasks. [PERSON_NAME] Av…" at bounding box center [435, 303] width 830 height 566
click at [536, 279] on div "Back to Dashboard Change Sender ID Customers Technicians Select a contact Outbo…" at bounding box center [502, 303] width 697 height 566
click at [529, 262] on div "Back to Dashboard Change Sender ID Customers Technicians Select a contact Outbo…" at bounding box center [502, 303] width 697 height 566
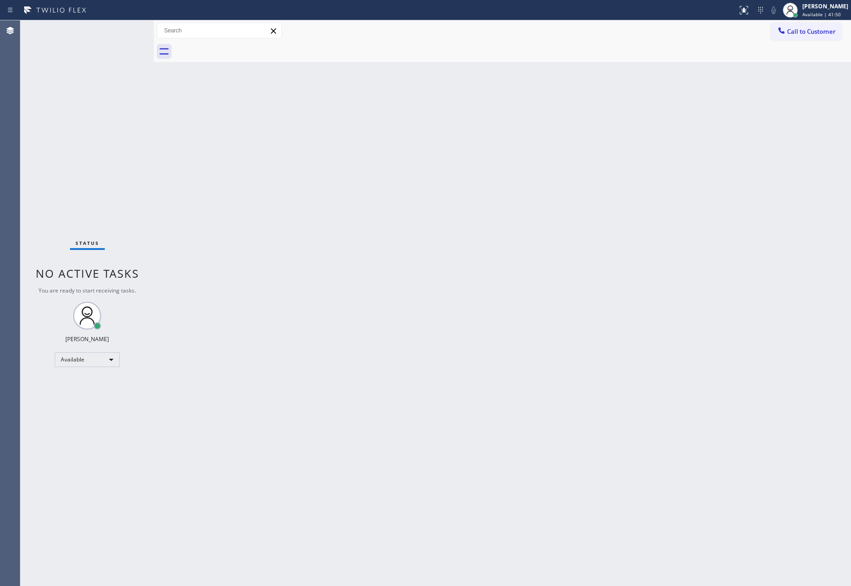
click at [412, 296] on div "Back to Dashboard Change Sender ID Customers Technicians Select a contact Outbo…" at bounding box center [502, 303] width 697 height 566
drag, startPoint x: 802, startPoint y: 35, endPoint x: 317, endPoint y: 188, distance: 508.1
click at [795, 38] on button "Call to Customer" at bounding box center [805, 32] width 71 height 18
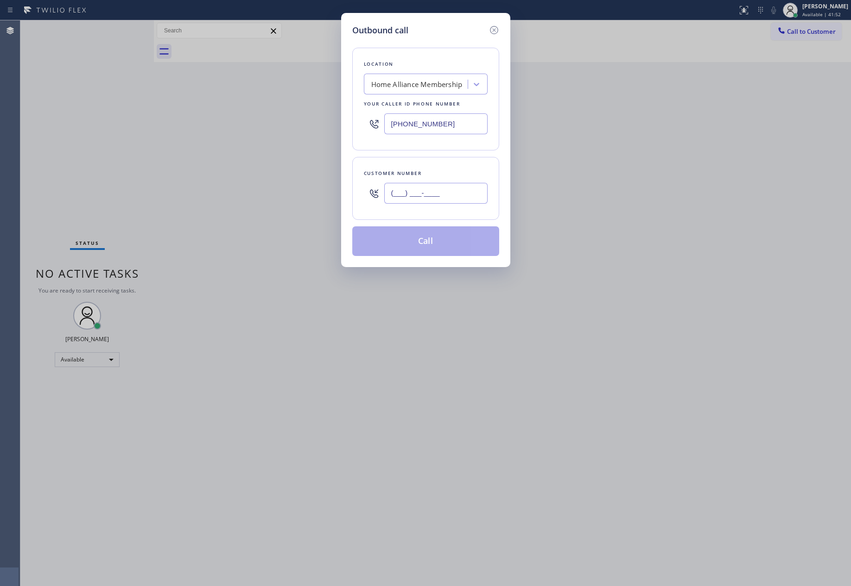
click at [438, 190] on input "(___) ___-____" at bounding box center [435, 193] width 103 height 21
paste input "516) 943-4448"
type input "[PHONE_NUMBER]"
click at [436, 249] on button "Call" at bounding box center [425, 242] width 147 height 30
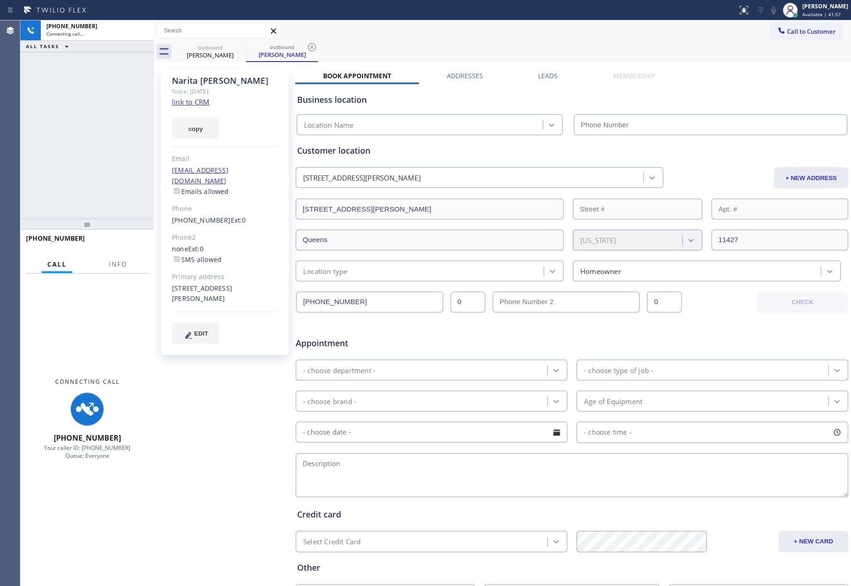
type input "[PHONE_NUMBER]"
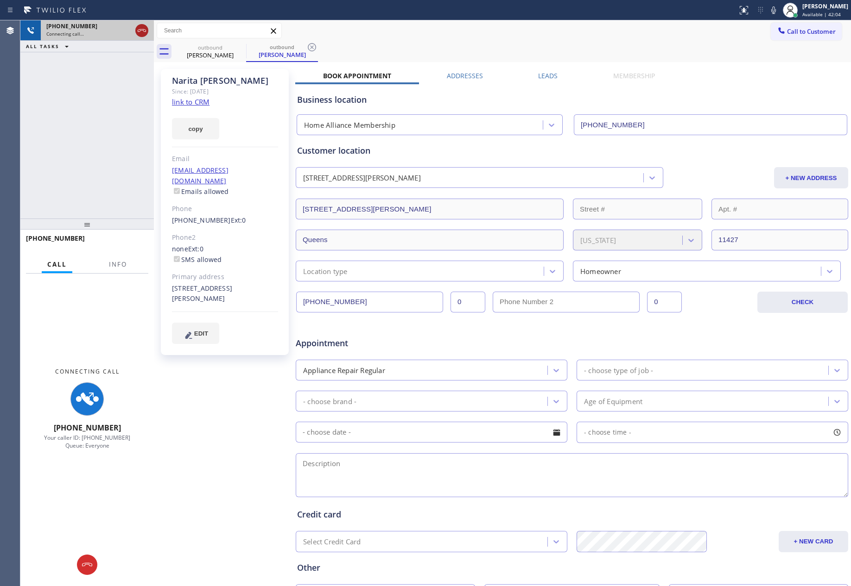
click at [143, 25] on icon at bounding box center [141, 30] width 11 height 11
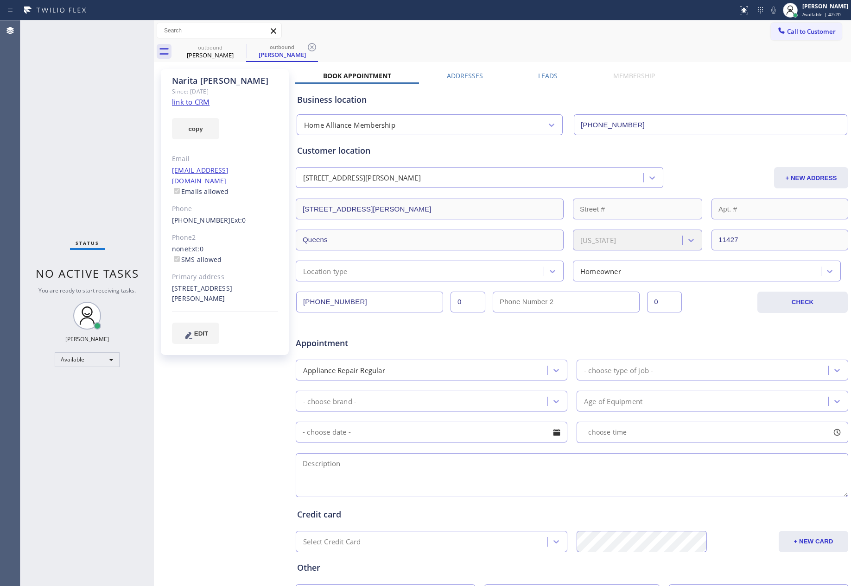
click at [537, 49] on div "outbound [PERSON_NAME] outbound [PERSON_NAME]" at bounding box center [512, 51] width 676 height 21
click at [788, 30] on span "Call to Customer" at bounding box center [811, 31] width 49 height 8
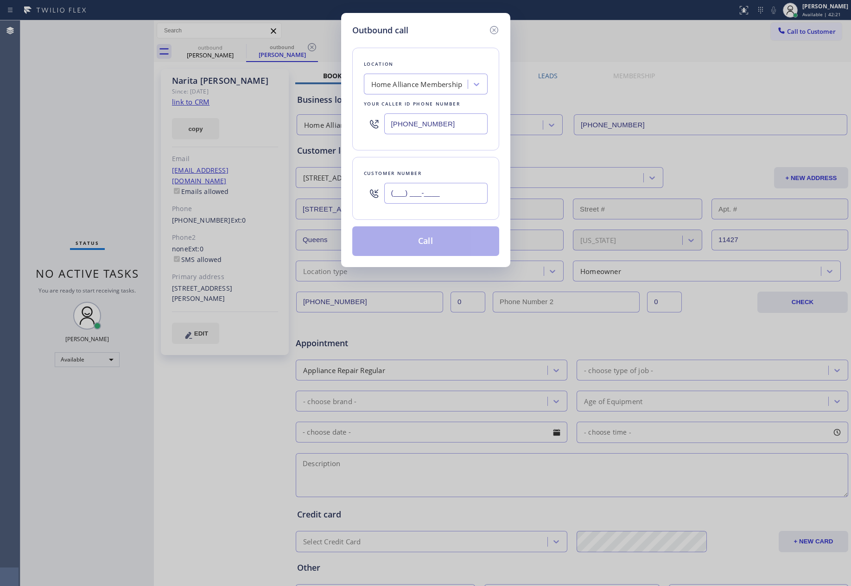
click at [424, 199] on input "(___) ___-____" at bounding box center [435, 193] width 103 height 21
paste input "650) 492-3045"
type input "[PHONE_NUMBER]"
click at [435, 246] on button "Call" at bounding box center [425, 242] width 147 height 30
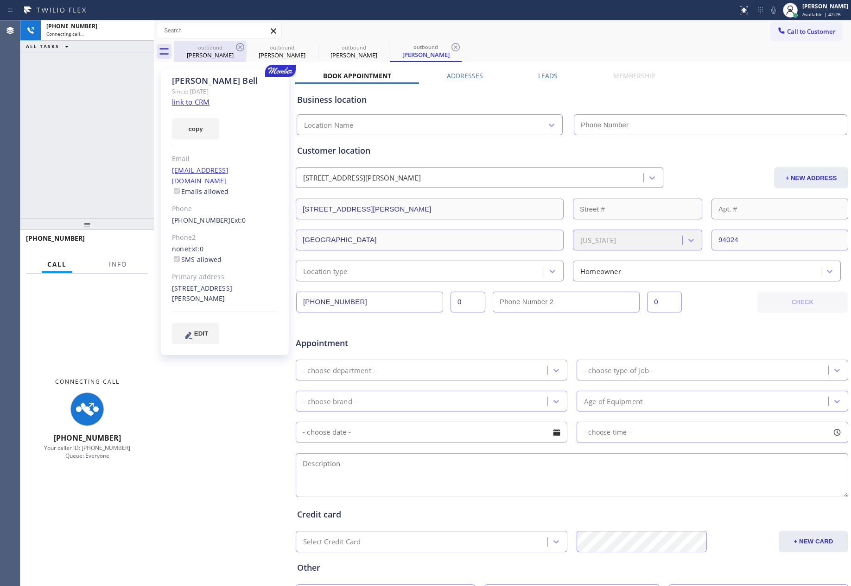
click at [122, 149] on div "[PHONE_NUMBER] Connecting call… ALL TASKS ALL TASKS ACTIVE TASKS TASKS IN WRAP …" at bounding box center [86, 119] width 133 height 198
click at [218, 49] on div "outbound" at bounding box center [210, 47] width 70 height 7
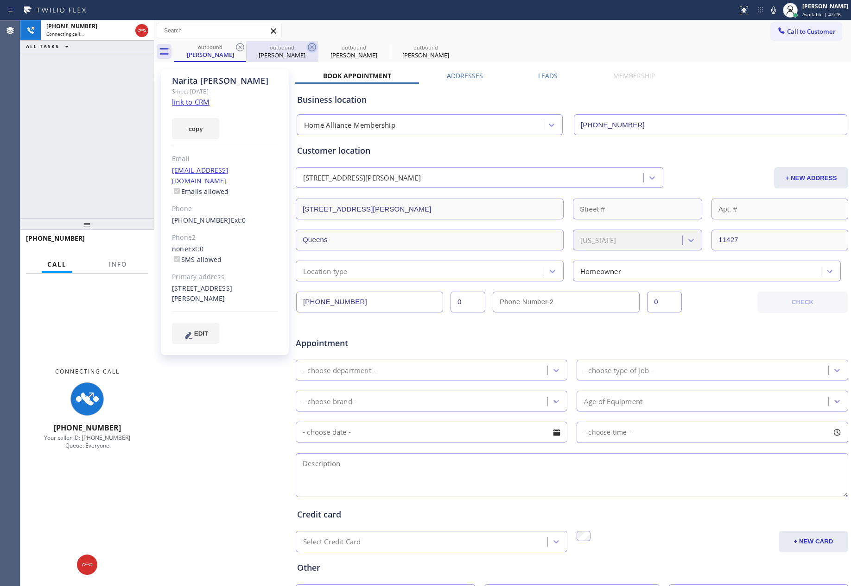
click at [239, 49] on icon at bounding box center [240, 47] width 8 height 8
click at [308, 49] on icon at bounding box center [312, 47] width 8 height 8
click at [238, 49] on icon at bounding box center [240, 47] width 8 height 8
click at [0, 164] on div "Agent Desktop" at bounding box center [10, 303] width 20 height 566
type input "[PHONE_NUMBER]"
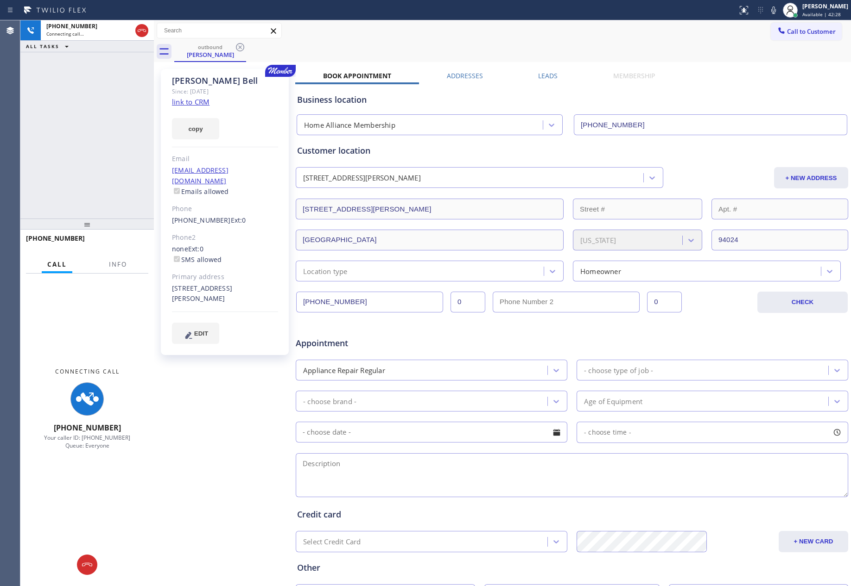
click at [205, 103] on link "link to CRM" at bounding box center [191, 101] width 38 height 9
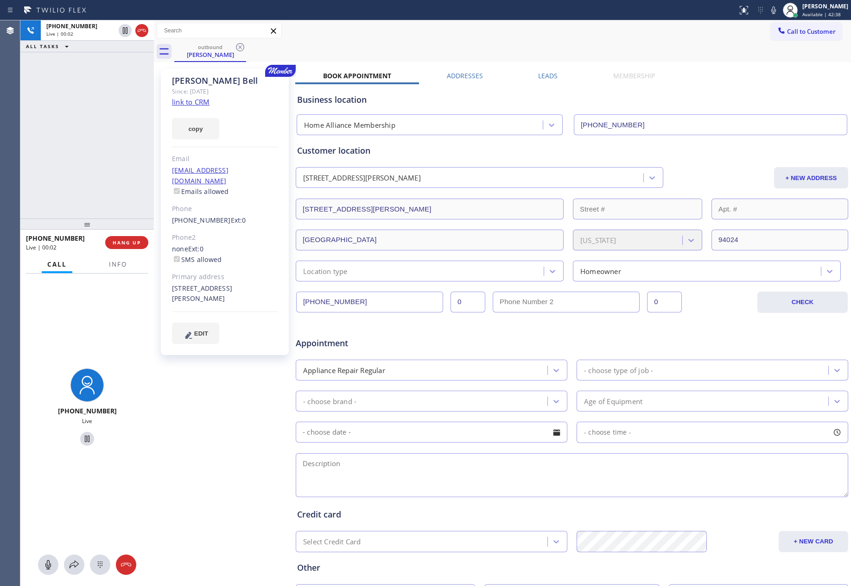
click at [95, 203] on div "[PHONE_NUMBER] Live | 00:02 ALL TASKS ALL TASKS ACTIVE TASKS TASKS IN WRAP UP" at bounding box center [86, 119] width 133 height 198
click at [734, 87] on div "Business location Home Alliance Membership [PHONE_NUMBER]" at bounding box center [571, 109] width 553 height 51
click at [737, 84] on div "Business location Home Alliance Membership [PHONE_NUMBER]" at bounding box center [571, 109] width 553 height 51
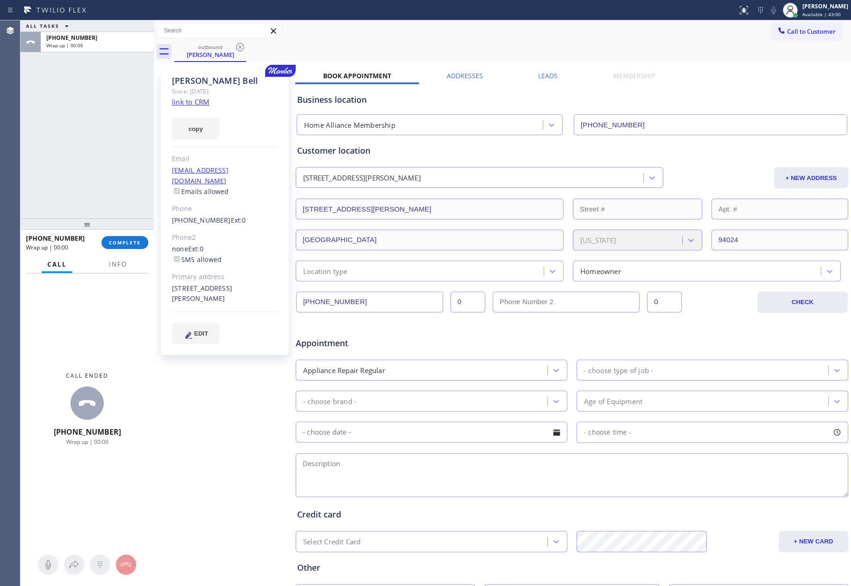
drag, startPoint x: 113, startPoint y: 126, endPoint x: 154, endPoint y: 323, distance: 200.7
click at [116, 156] on div "ALL TASKS ALL TASKS ACTIVE TASKS TASKS IN WRAP UP [PHONE_NUMBER] Wrap up | 00:00" at bounding box center [86, 119] width 133 height 198
click at [130, 246] on button "COMPLETE" at bounding box center [124, 242] width 47 height 13
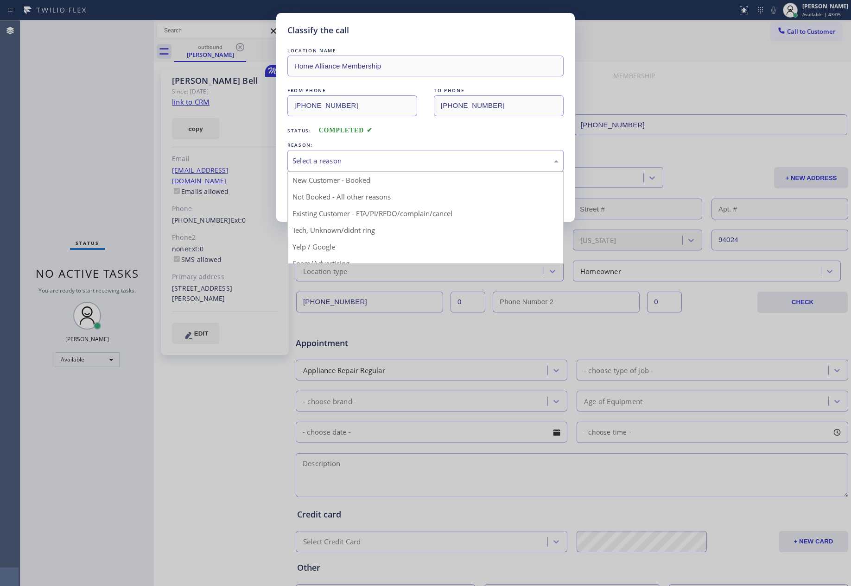
click at [324, 166] on div "Select a reason" at bounding box center [425, 161] width 266 height 11
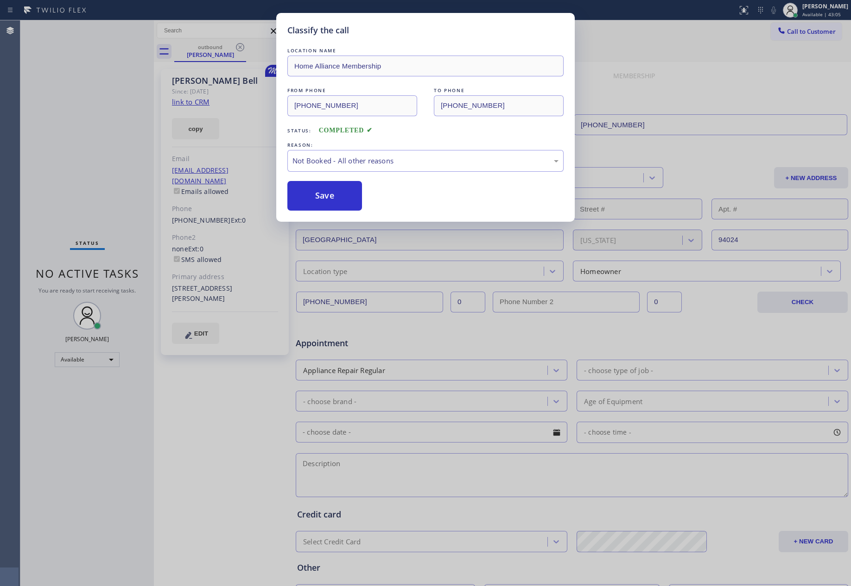
click at [338, 195] on button "Save" at bounding box center [324, 196] width 75 height 30
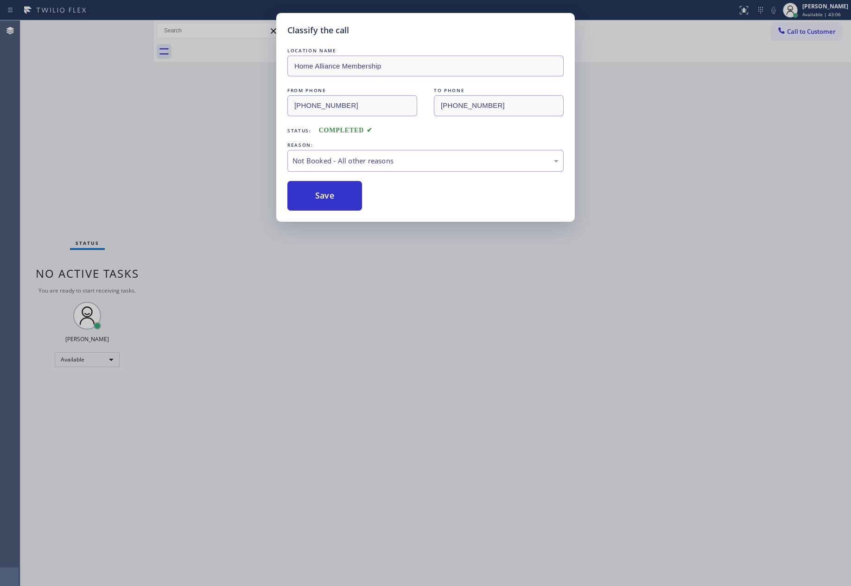
click at [338, 195] on button "Save" at bounding box center [324, 196] width 75 height 30
drag, startPoint x: 110, startPoint y: 109, endPoint x: 524, endPoint y: 126, distance: 415.0
click at [114, 109] on div "Classify the call LOCATION NAME Home Alliance Membership FROM PHONE [PHONE_NUMB…" at bounding box center [425, 293] width 851 height 586
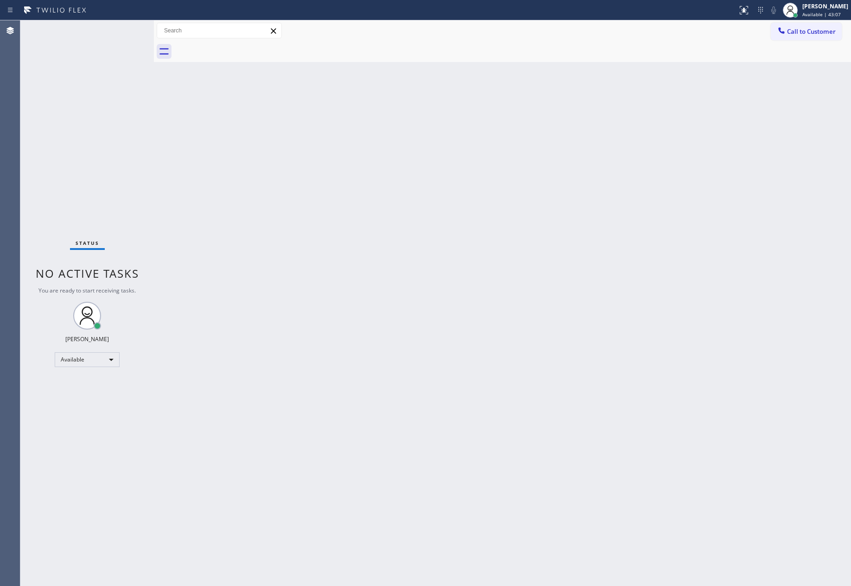
drag, startPoint x: 822, startPoint y: 28, endPoint x: 573, endPoint y: 163, distance: 282.7
click at [820, 28] on span "Call to Customer" at bounding box center [811, 31] width 49 height 8
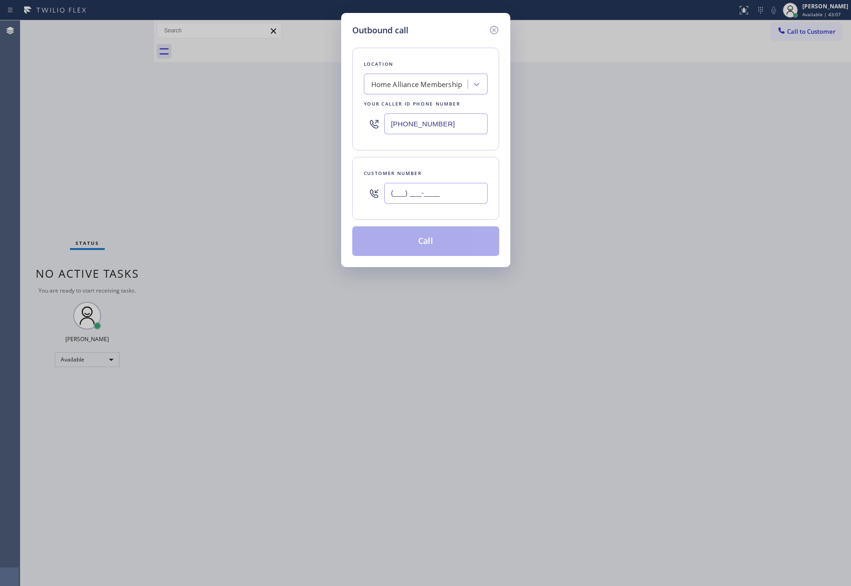
drag, startPoint x: 429, startPoint y: 194, endPoint x: 436, endPoint y: 193, distance: 7.0
click at [431, 193] on input "(___) ___-____" at bounding box center [435, 193] width 103 height 21
paste input "312) 485-3391"
type input "[PHONE_NUMBER]"
click at [442, 248] on button "Call" at bounding box center [425, 242] width 147 height 30
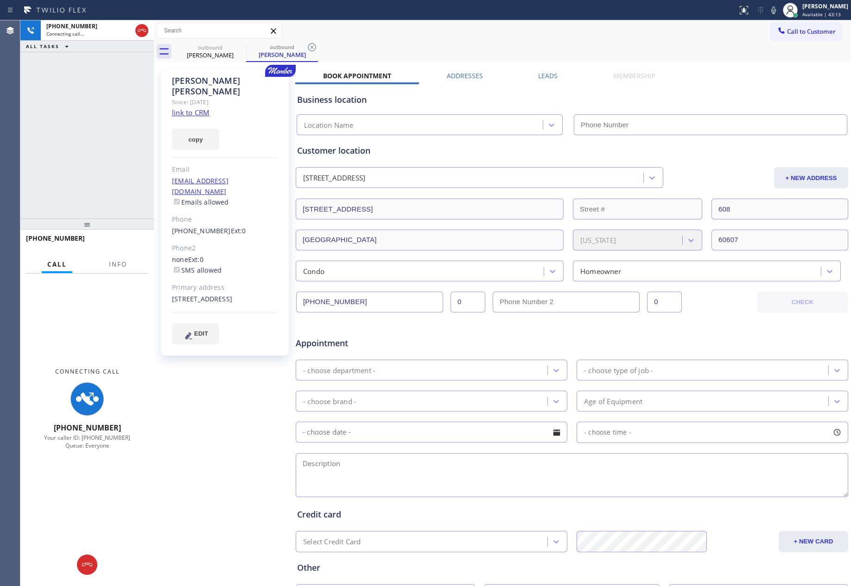
type input "[PHONE_NUMBER]"
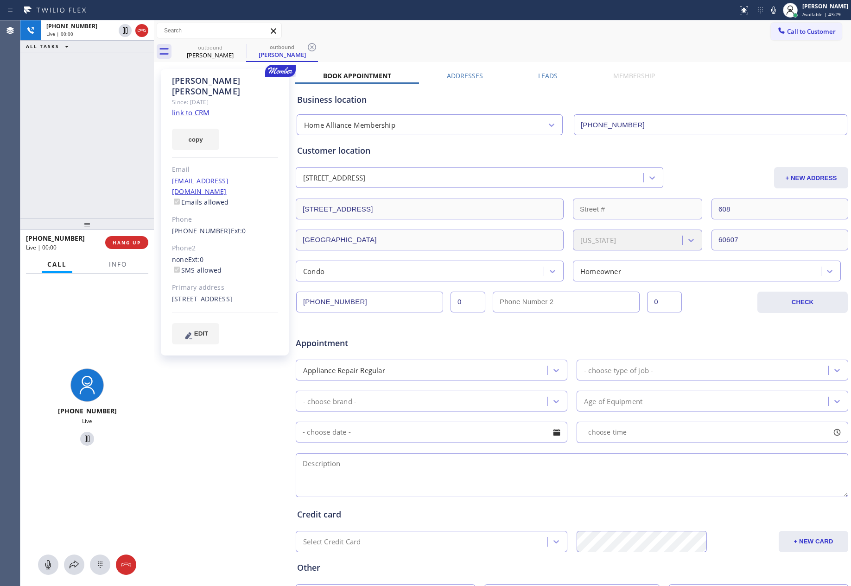
click at [56, 151] on div "[PHONE_NUMBER] Live | 00:00 ALL TASKS ALL TASKS ACTIVE TASKS TASKS IN WRAP UP" at bounding box center [86, 119] width 133 height 198
click at [205, 108] on link "link to CRM" at bounding box center [191, 112] width 38 height 9
drag, startPoint x: 43, startPoint y: 563, endPoint x: 60, endPoint y: 548, distance: 23.0
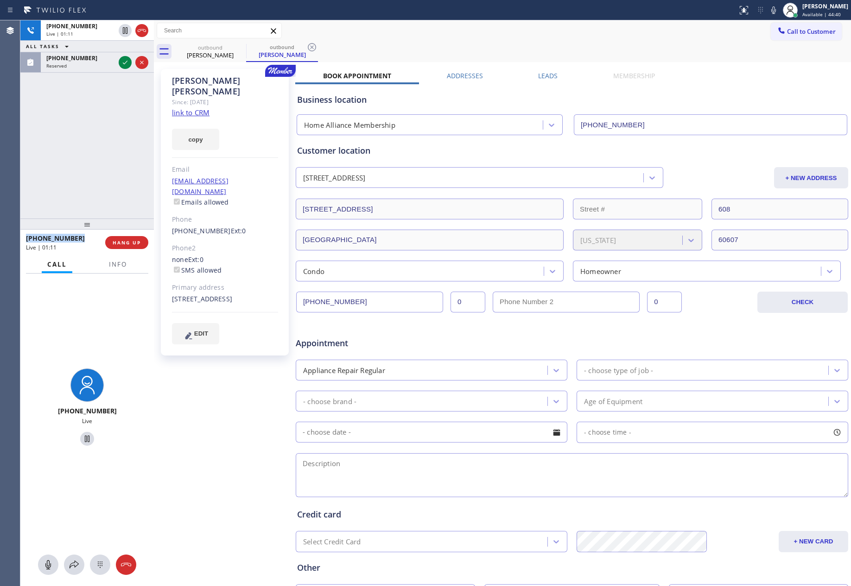
click at [44, 563] on icon at bounding box center [48, 565] width 11 height 11
drag, startPoint x: 122, startPoint y: 64, endPoint x: 104, endPoint y: 143, distance: 80.8
click at [122, 64] on icon at bounding box center [125, 62] width 11 height 11
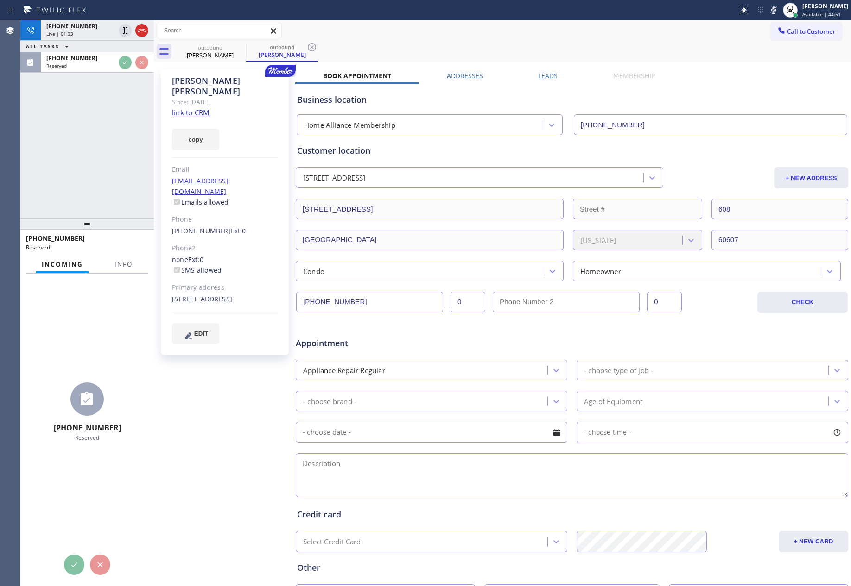
click at [104, 144] on div "[PHONE_NUMBER] Live | 01:23 ALL TASKS ALL TASKS ACTIVE TASKS TASKS IN WRAP UP […" at bounding box center [86, 119] width 133 height 198
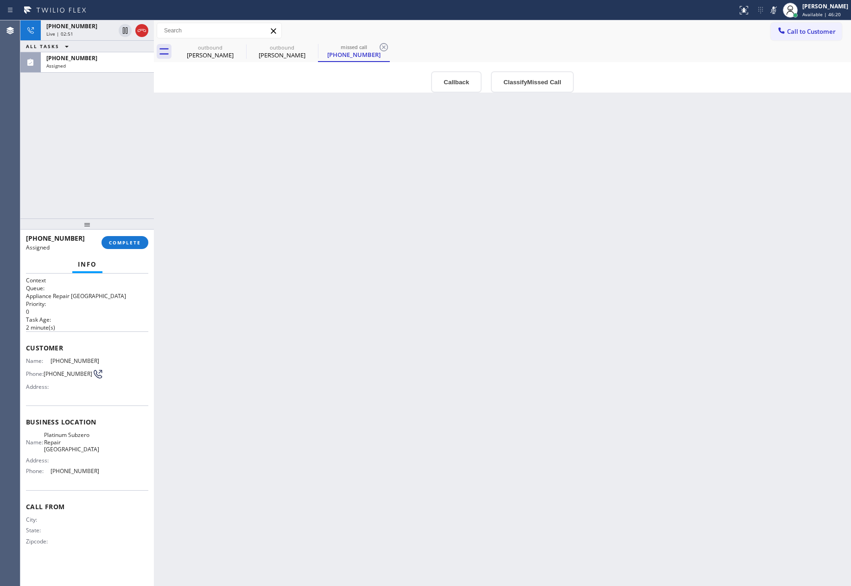
click at [334, 268] on div "Back to Dashboard Change Sender ID Customers Technicians Select a contact Outbo…" at bounding box center [502, 303] width 697 height 566
click at [98, 135] on div "[PHONE_NUMBER] Live | 02:51 ALL TASKS ALL TASKS ACTIVE TASKS TASKS IN WRAP UP […" at bounding box center [86, 119] width 133 height 198
click at [339, 387] on div "Back to Dashboard Change Sender ID Customers Technicians Select a contact Outbo…" at bounding box center [502, 303] width 697 height 566
click at [54, 139] on div "[PHONE_NUMBER] Live | 02:55 ALL TASKS ALL TASKS ACTIVE TASKS TASKS IN WRAP UP […" at bounding box center [86, 119] width 133 height 198
click at [95, 67] on div "Assigned" at bounding box center [97, 66] width 102 height 6
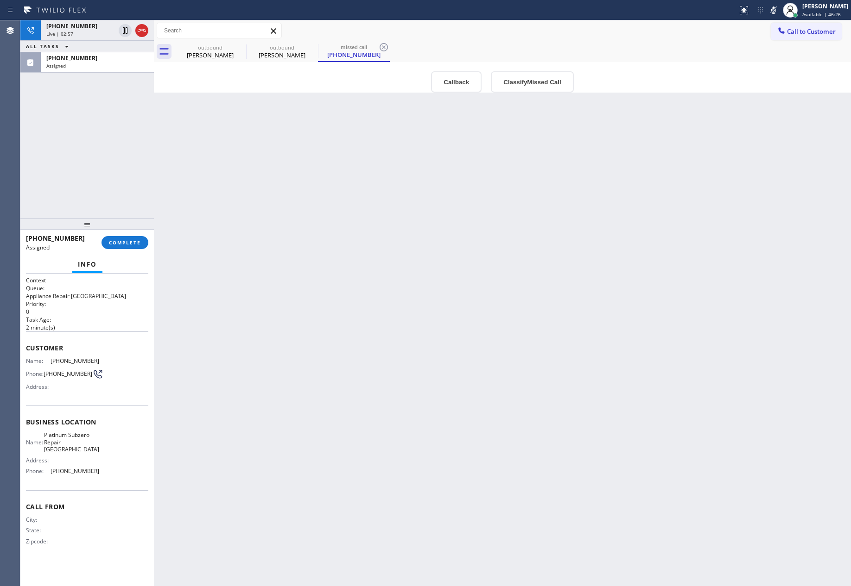
click at [308, 399] on div "Back to Dashboard Change Sender ID Customers Technicians Select a contact Outbo…" at bounding box center [502, 303] width 697 height 566
click at [121, 185] on div "[PHONE_NUMBER] Live | 03:05 ALL TASKS ALL TASKS ACTIVE TASKS TASKS IN WRAP UP […" at bounding box center [86, 119] width 133 height 198
click at [121, 185] on div "[PHONE_NUMBER] Live | 03:12 ALL TASKS ALL TASKS ACTIVE TASKS TASKS IN WRAP UP […" at bounding box center [86, 119] width 133 height 198
click at [121, 185] on div "[PHONE_NUMBER] Live | 03:16 ALL TASKS ALL TASKS ACTIVE TASKS TASKS IN WRAP UP […" at bounding box center [86, 119] width 133 height 198
click at [88, 164] on div "[PHONE_NUMBER] Live | 03:21 ALL TASKS ALL TASKS ACTIVE TASKS TASKS IN WRAP UP […" at bounding box center [86, 119] width 133 height 198
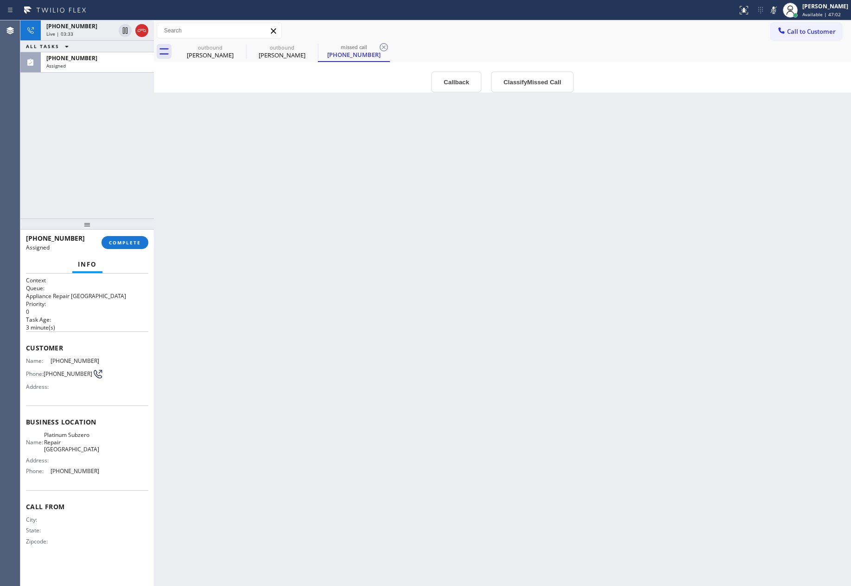
drag, startPoint x: 46, startPoint y: 120, endPoint x: 59, endPoint y: 193, distance: 74.3
click at [49, 146] on div "[PHONE_NUMBER] Live | 03:33 ALL TASKS ALL TASKS ACTIVE TASKS TASKS IN WRAP UP […" at bounding box center [86, 119] width 133 height 198
drag, startPoint x: 92, startPoint y: 27, endPoint x: 92, endPoint y: 160, distance: 133.4
click at [92, 28] on div "[PHONE_NUMBER]" at bounding box center [80, 26] width 69 height 8
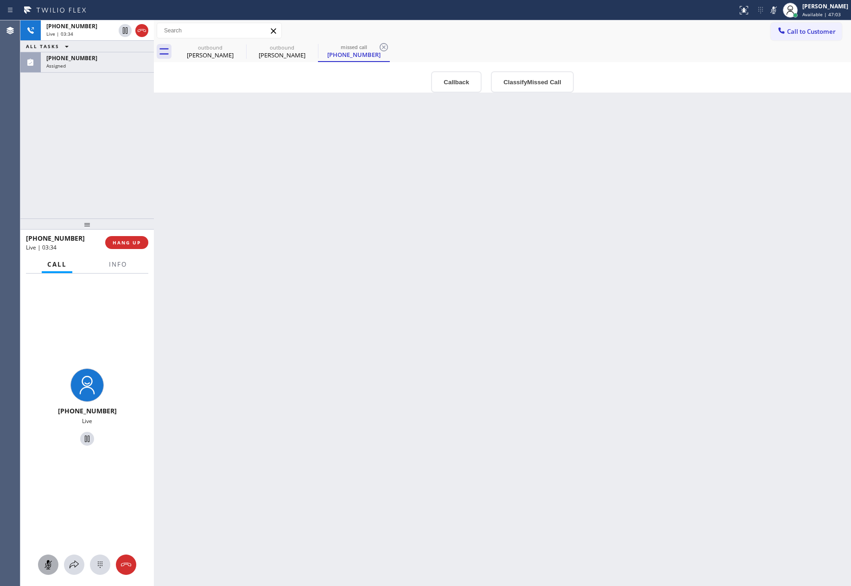
click at [49, 562] on icon at bounding box center [48, 565] width 6 height 9
click at [474, 299] on div "Back to Dashboard Change Sender ID Customers Technicians Select a contact Outbo…" at bounding box center [502, 303] width 697 height 566
drag, startPoint x: 22, startPoint y: 109, endPoint x: 88, endPoint y: 11, distance: 117.6
click at [32, 101] on div "[PHONE_NUMBER] Live | 03:41 ALL TASKS ALL TASKS ACTIVE TASKS TASKS IN WRAP UP […" at bounding box center [86, 119] width 133 height 198
click at [78, 24] on span "[PHONE_NUMBER]" at bounding box center [71, 26] width 51 height 8
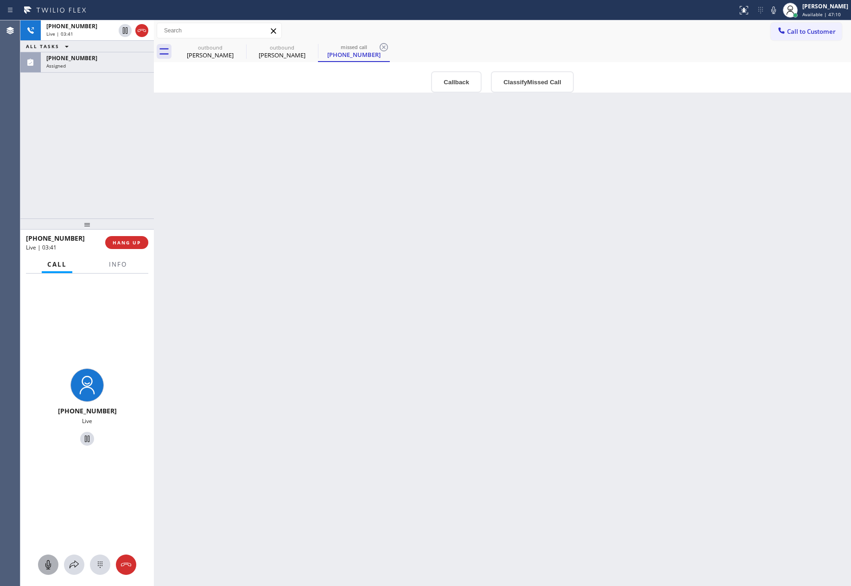
click at [101, 164] on div "[PHONE_NUMBER] Live | 03:41 ALL TASKS ALL TASKS ACTIVE TASKS TASKS IN WRAP UP […" at bounding box center [86, 119] width 133 height 198
click at [101, 164] on div "[PHONE_NUMBER] Live | 03:42 ALL TASKS ALL TASKS ACTIVE TASKS TASKS IN WRAP UP […" at bounding box center [86, 119] width 133 height 198
click at [128, 67] on div "Assigned" at bounding box center [97, 66] width 102 height 6
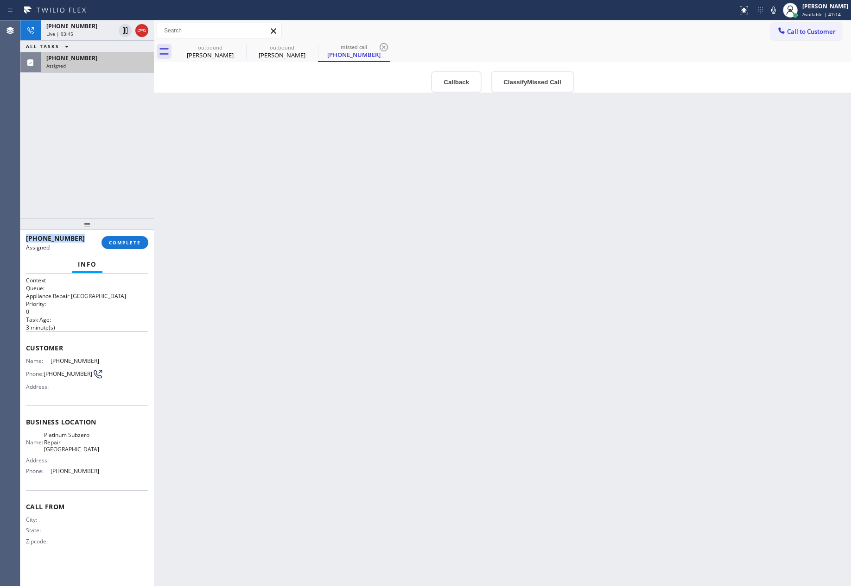
click at [128, 67] on div "Assigned" at bounding box center [97, 66] width 102 height 6
click at [101, 154] on div "[PHONE_NUMBER] Live | 03:47 ALL TASKS ALL TASKS ACTIVE TASKS TASKS IN WRAP UP […" at bounding box center [86, 119] width 133 height 198
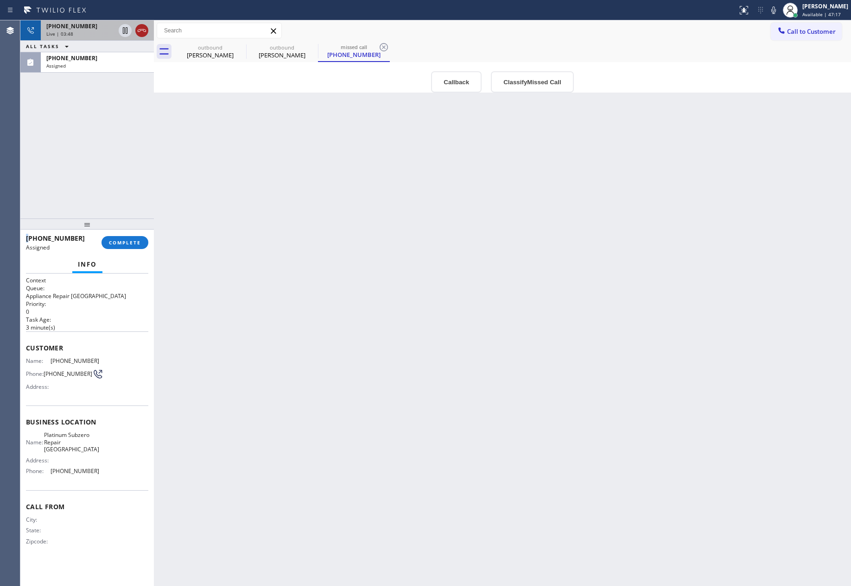
click at [145, 32] on icon at bounding box center [141, 30] width 11 height 11
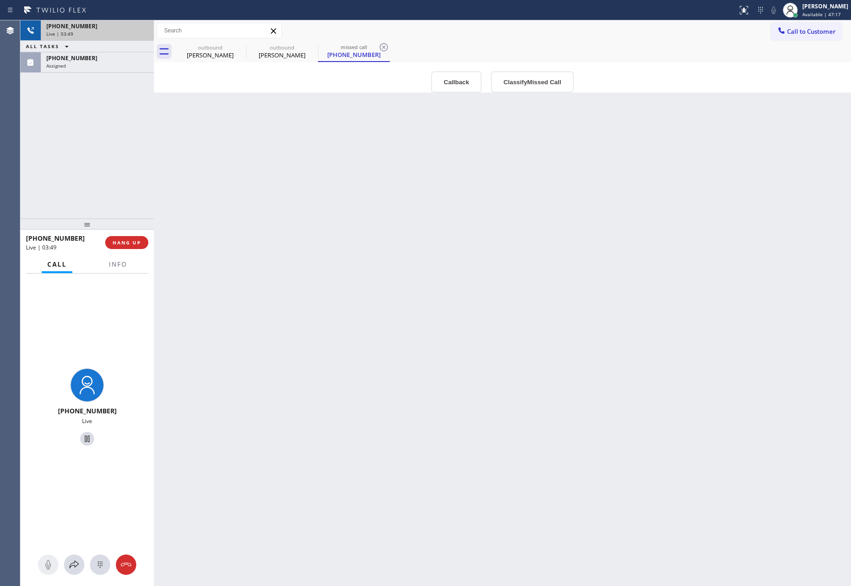
click at [114, 151] on div "[PHONE_NUMBER] Live | 03:49 ALL TASKS ALL TASKS ACTIVE TASKS TASKS IN WRAP UP […" at bounding box center [86, 119] width 133 height 198
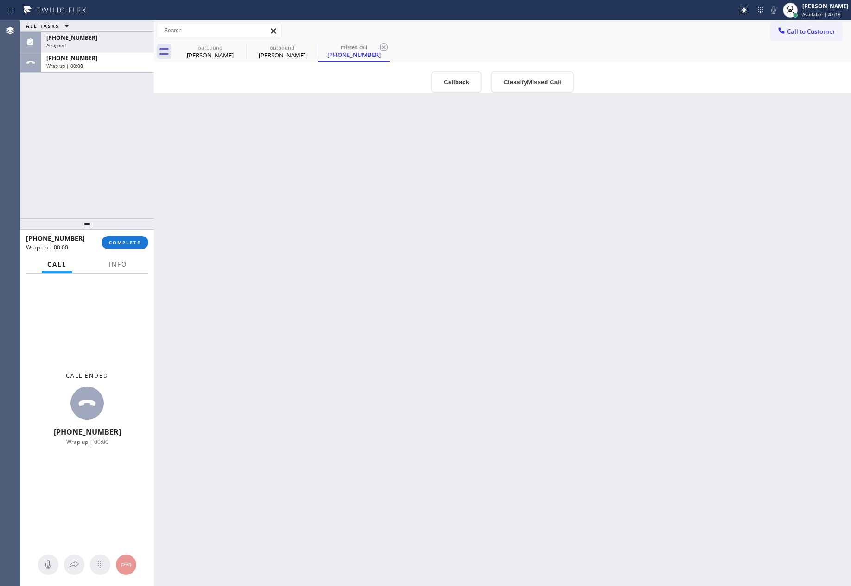
drag, startPoint x: 524, startPoint y: 379, endPoint x: 108, endPoint y: 275, distance: 428.9
click at [517, 378] on div "Back to Dashboard Change Sender ID Customers Technicians Select a contact Outbo…" at bounding box center [502, 303] width 697 height 566
click at [74, 189] on div "ALL TASKS ALL TASKS ACTIVE TASKS TASKS IN WRAP UP [PHONE_NUMBER] Assigned [PHON…" at bounding box center [86, 119] width 133 height 198
click at [99, 138] on div "ALL TASKS ALL TASKS ACTIVE TASKS TASKS IN WRAP UP [PHONE_NUMBER] Assigned [PHON…" at bounding box center [86, 119] width 133 height 198
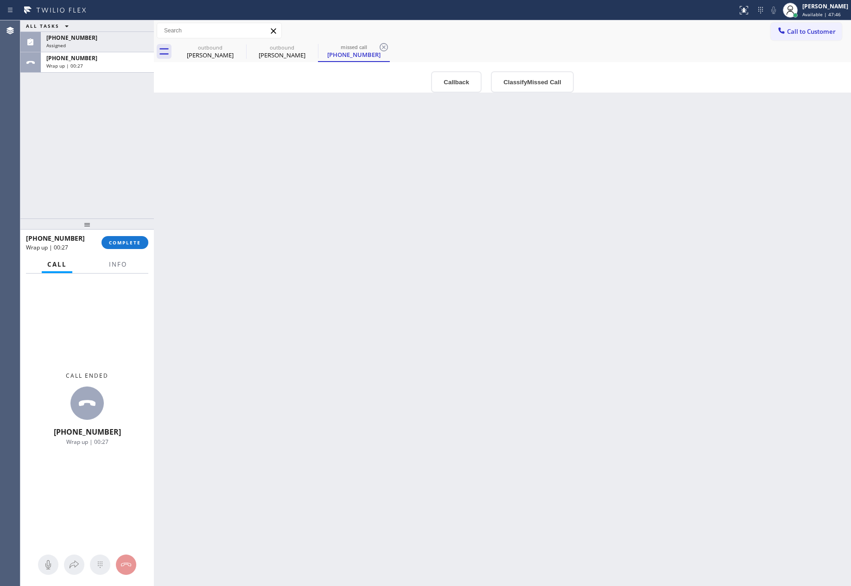
click at [490, 227] on div "Back to Dashboard Change Sender ID Customers Technicians Select a contact Outbo…" at bounding box center [502, 303] width 697 height 566
click at [527, 225] on div "Back to Dashboard Change Sender ID Customers Technicians Select a contact Outbo…" at bounding box center [502, 303] width 697 height 566
drag, startPoint x: 547, startPoint y: 217, endPoint x: 562, endPoint y: 167, distance: 52.3
click at [552, 208] on div "Back to Dashboard Change Sender ID Customers Technicians Select a contact Outbo…" at bounding box center [502, 303] width 697 height 566
click at [528, 78] on button "Classify Missed Call" at bounding box center [532, 81] width 82 height 21
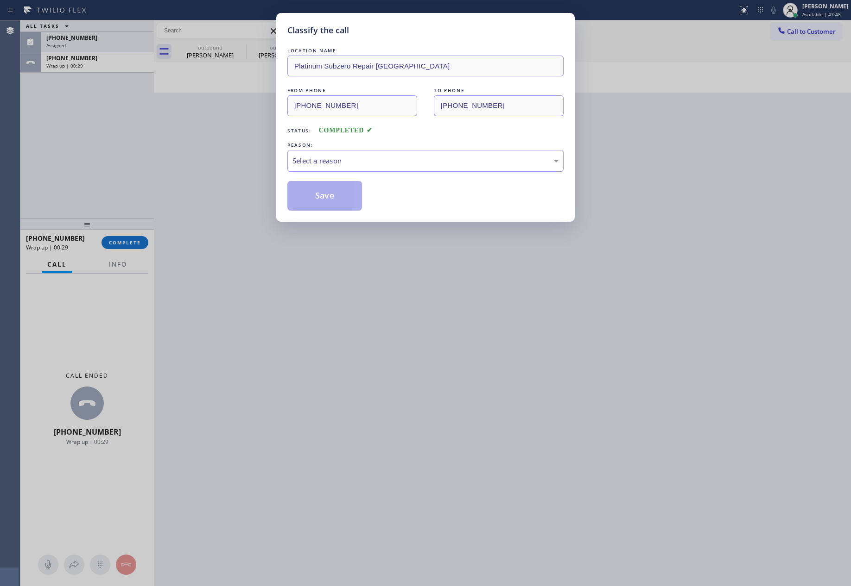
click at [335, 179] on div "LOCATION NAME Platinum Subzero Repair Garden City FROM PHONE [PHONE_NUMBER] TO …" at bounding box center [425, 128] width 276 height 165
click at [336, 161] on div "Select a reason" at bounding box center [425, 161] width 266 height 11
click at [320, 195] on button "Save" at bounding box center [324, 196] width 75 height 30
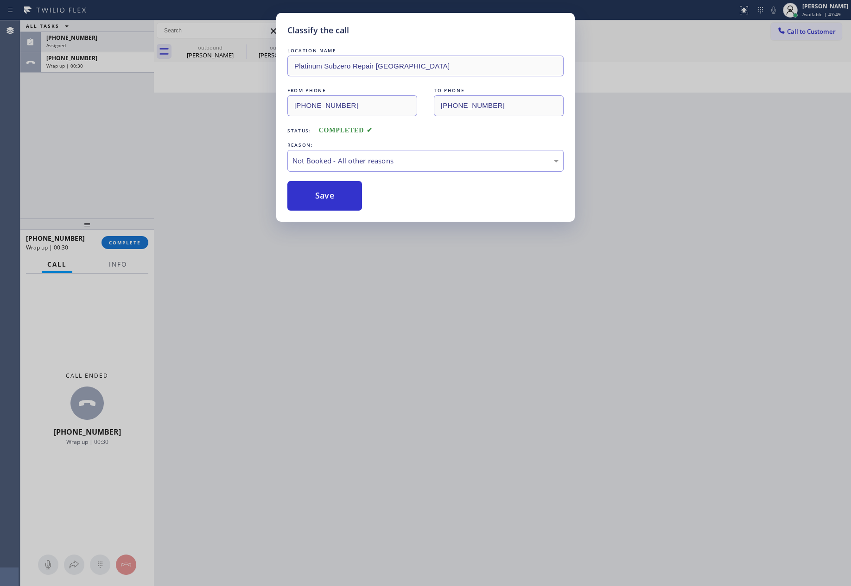
click at [3, 84] on div "Classify the call LOCATION NAME Platinum Subzero Repair Garden City FROM PHONE …" at bounding box center [425, 293] width 851 height 586
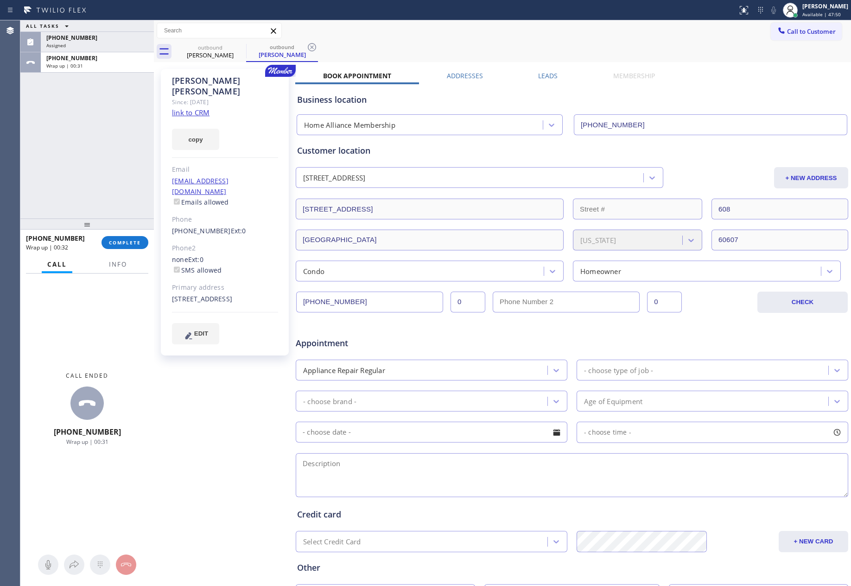
click at [83, 136] on div "ALL TASKS ALL TASKS ACTIVE TASKS TASKS IN WRAP UP [PHONE_NUMBER] Assigned [PHON…" at bounding box center [86, 119] width 133 height 198
click at [93, 60] on div "[PHONE_NUMBER]" at bounding box center [97, 58] width 102 height 8
drag, startPoint x: 125, startPoint y: 249, endPoint x: 113, endPoint y: 175, distance: 75.1
click at [125, 243] on div "[PHONE_NUMBER] Wrap up | 00:32 COMPLETE" at bounding box center [87, 243] width 122 height 24
click at [114, 245] on span "COMPLETE" at bounding box center [125, 243] width 32 height 6
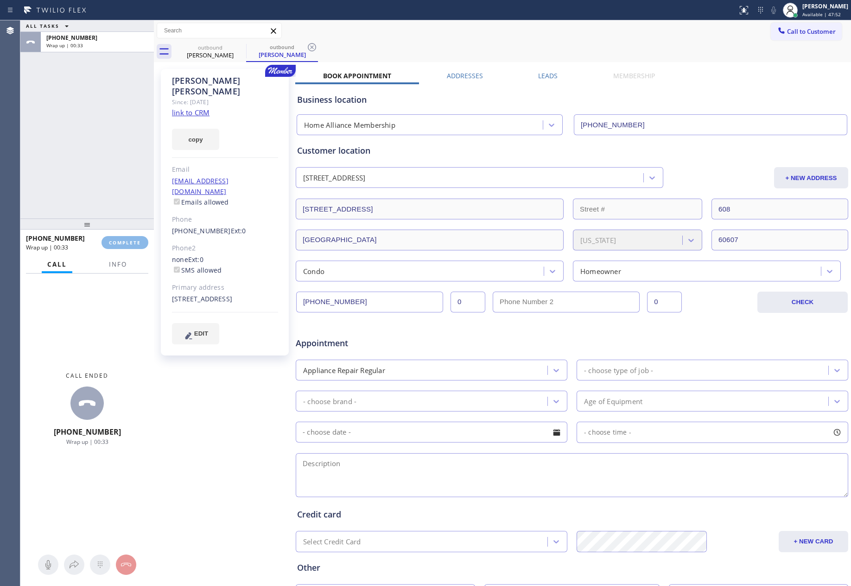
click at [105, 112] on div "ALL TASKS ALL TASKS ACTIVE TASKS TASKS IN WRAP UP [PHONE_NUMBER] Wrap up | 00:33" at bounding box center [86, 119] width 133 height 198
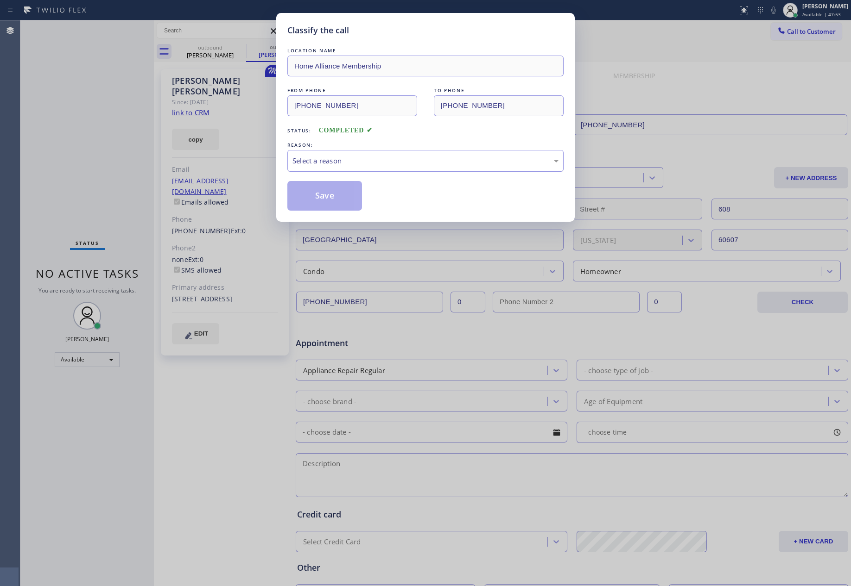
click at [328, 158] on div "Select a reason" at bounding box center [425, 161] width 266 height 11
click at [313, 198] on button "Save" at bounding box center [324, 196] width 75 height 30
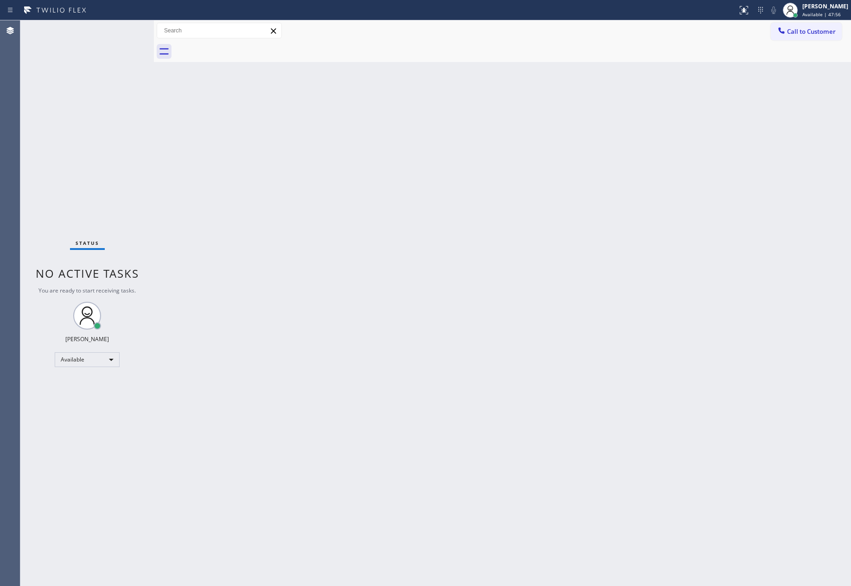
click at [295, 221] on div "Back to Dashboard Change Sender ID Customers Technicians Select a contact Outbo…" at bounding box center [502, 303] width 697 height 566
drag, startPoint x: 470, startPoint y: 232, endPoint x: 568, endPoint y: 194, distance: 105.5
click at [498, 221] on div "Back to Dashboard Change Sender ID Customers Technicians Select a contact Outbo…" at bounding box center [502, 303] width 697 height 566
drag, startPoint x: 559, startPoint y: 270, endPoint x: 776, endPoint y: 131, distance: 257.5
click at [670, 237] on div "Back to Dashboard Change Sender ID Customers Technicians Select a contact Outbo…" at bounding box center [502, 303] width 697 height 566
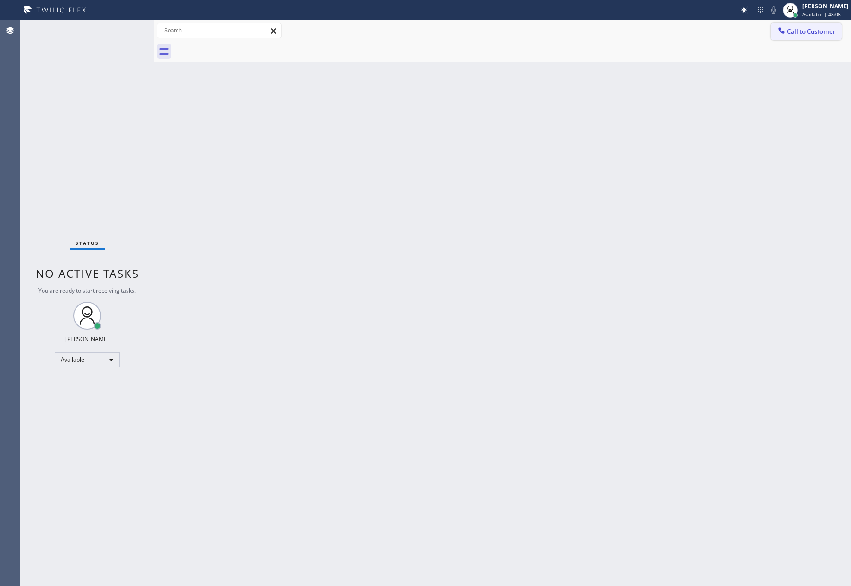
click at [811, 24] on button "Call to Customer" at bounding box center [805, 32] width 71 height 18
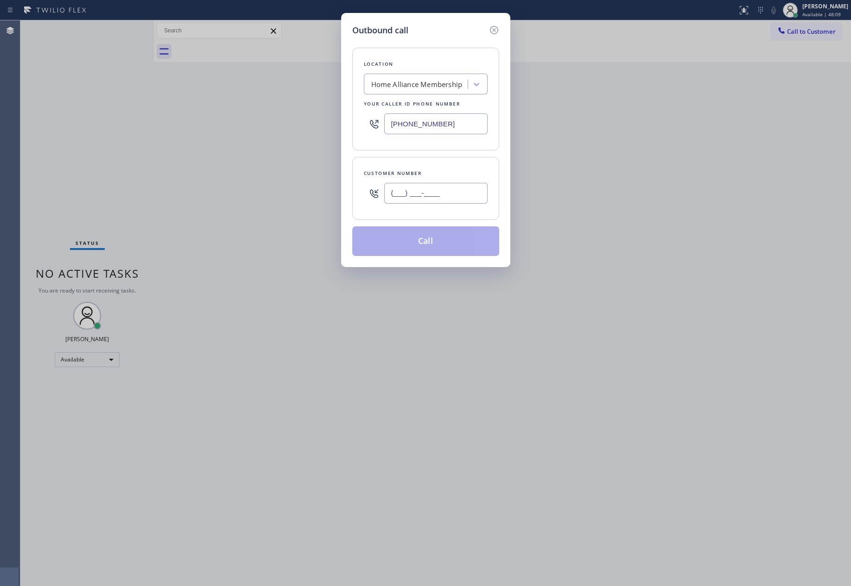
click at [437, 196] on input "(___) ___-____" at bounding box center [435, 193] width 103 height 21
paste input "562) 843-3154"
type input "[PHONE_NUMBER]"
click at [439, 242] on button "Call" at bounding box center [425, 242] width 147 height 30
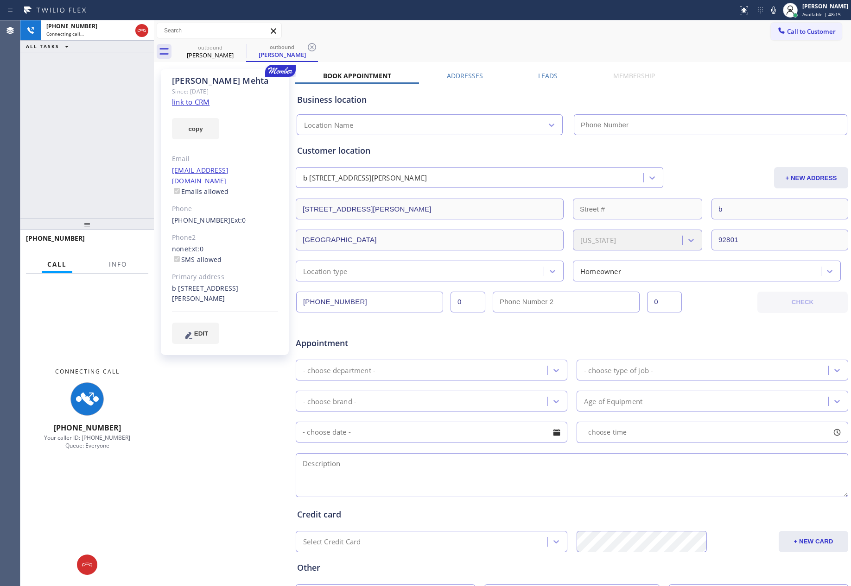
type input "[PHONE_NUMBER]"
click at [192, 102] on link "link to CRM" at bounding box center [191, 101] width 38 height 9
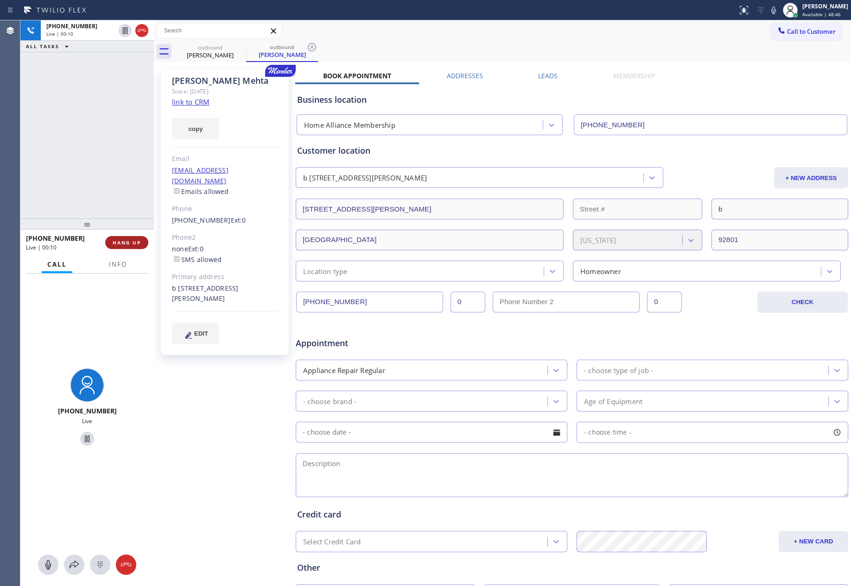
click at [131, 242] on span "HANG UP" at bounding box center [127, 243] width 28 height 6
drag, startPoint x: 91, startPoint y: 191, endPoint x: 225, endPoint y: 150, distance: 140.4
click at [157, 173] on div "[PHONE_NUMBER] Live | 00:10 ALL TASKS ALL TASKS ACTIVE TASKS TASKS IN WRAP UP […" at bounding box center [435, 303] width 830 height 566
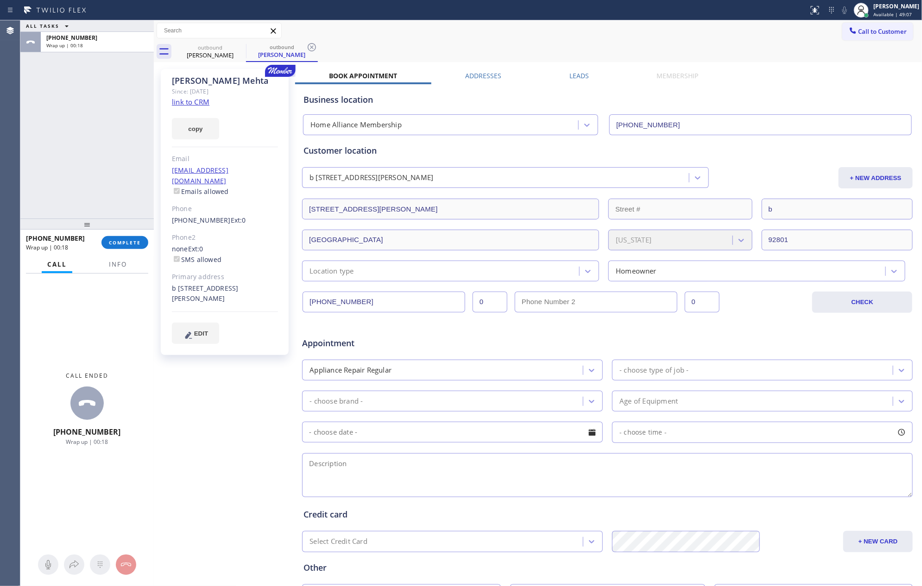
click at [231, 216] on span "Ext: 0" at bounding box center [238, 220] width 15 height 9
drag, startPoint x: 124, startPoint y: 197, endPoint x: 124, endPoint y: 230, distance: 32.4
click at [128, 213] on div "ALL TASKS ALL TASKS ACTIVE TASKS TASKS IN WRAP UP [PHONE_NUMBER] Wrap up | 00:19" at bounding box center [86, 119] width 133 height 198
click at [114, 230] on div at bounding box center [86, 224] width 133 height 11
drag, startPoint x: 113, startPoint y: 240, endPoint x: 101, endPoint y: 152, distance: 88.3
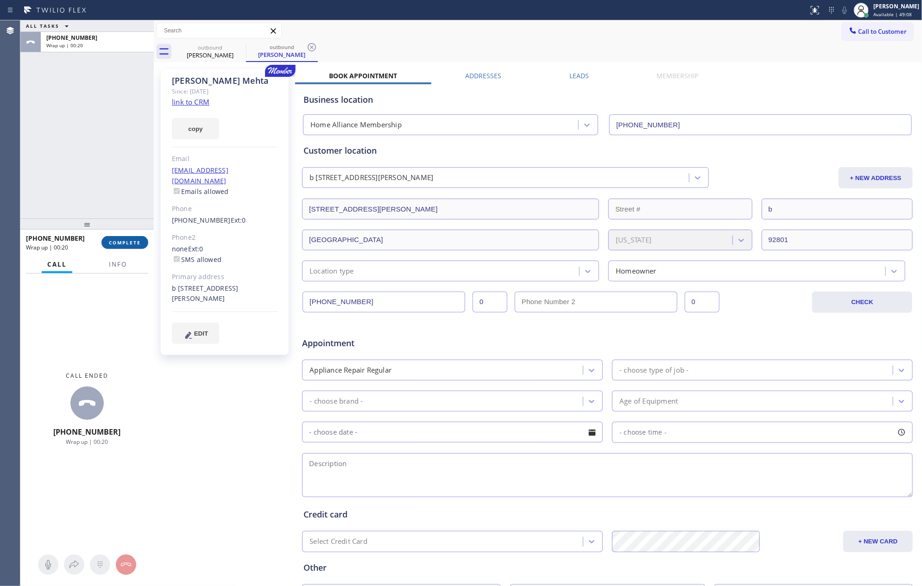
click at [113, 240] on span "COMPLETE" at bounding box center [125, 243] width 32 height 6
drag, startPoint x: 100, startPoint y: 140, endPoint x: 392, endPoint y: 0, distance: 323.7
click at [115, 139] on div "ALL TASKS ALL TASKS ACTIVE TASKS TASKS IN WRAP UP [PHONE_NUMBER] Wrap up | 00:20" at bounding box center [86, 119] width 133 height 198
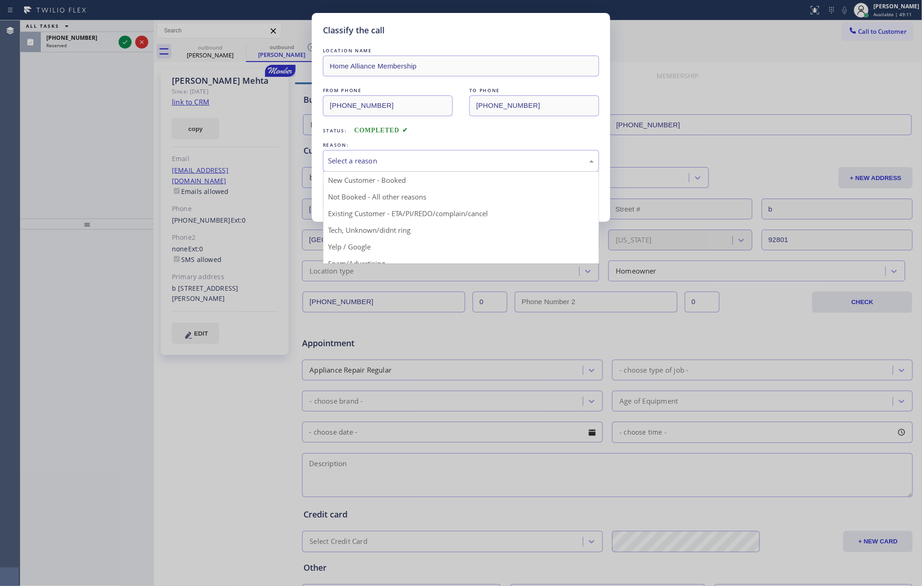
click at [349, 163] on div "Select a reason" at bounding box center [461, 161] width 266 height 11
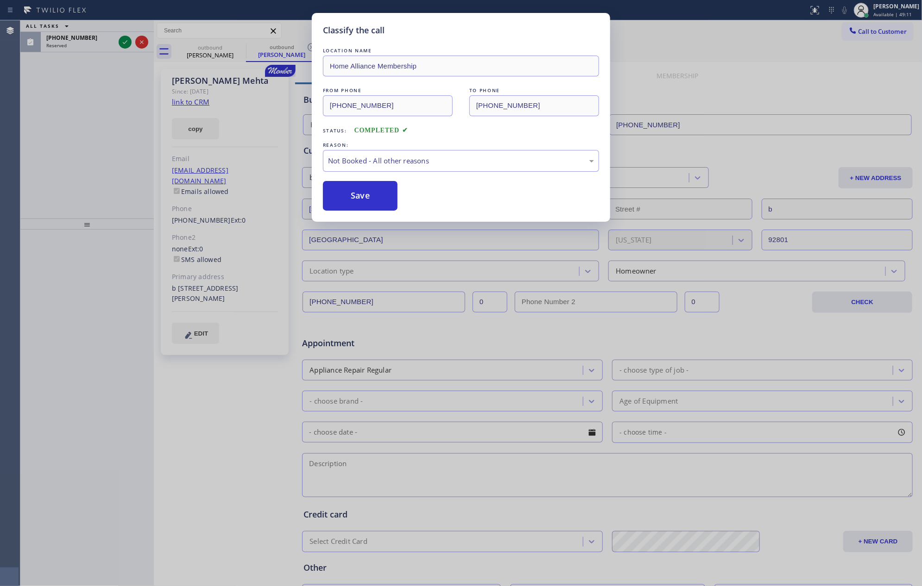
click at [346, 193] on button "Save" at bounding box center [360, 196] width 75 height 30
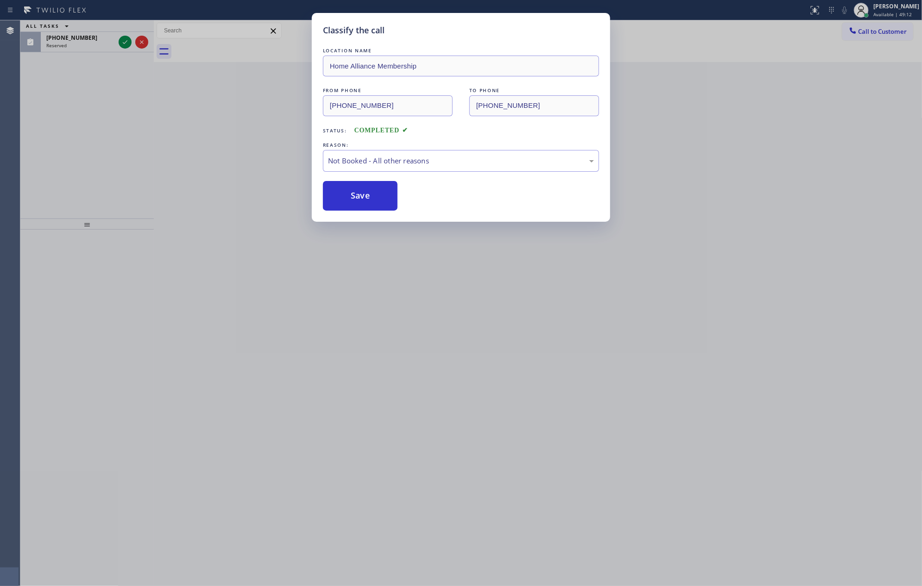
drag, startPoint x: 346, startPoint y: 193, endPoint x: 42, endPoint y: 138, distance: 309.4
click at [339, 193] on button "Save" at bounding box center [360, 196] width 75 height 30
click at [44, 133] on div "Classify the call LOCATION NAME Home Alliance Membership FROM PHONE [PHONE_NUMB…" at bounding box center [461, 293] width 922 height 586
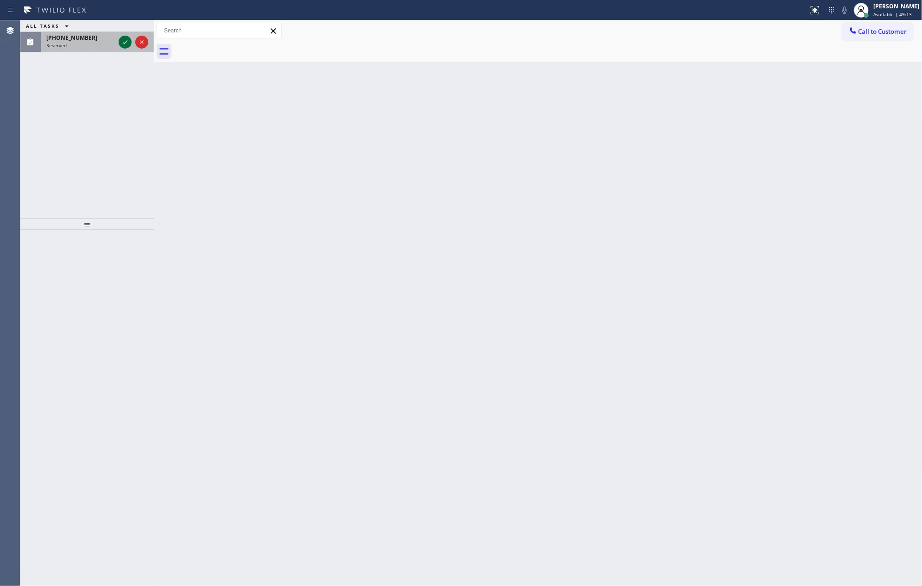
click at [128, 43] on icon at bounding box center [125, 42] width 11 height 11
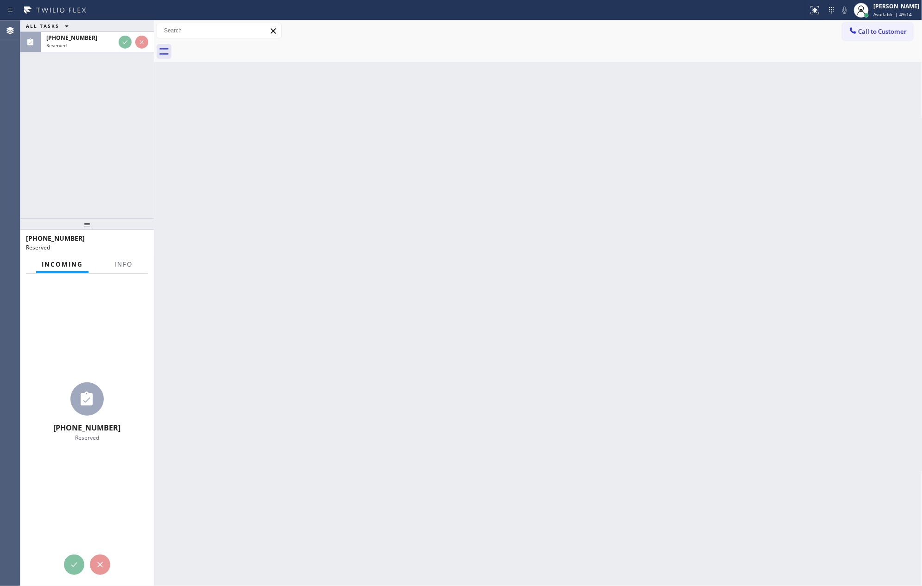
click at [105, 171] on div "ALL TASKS ALL TASKS ACTIVE TASKS TASKS IN WRAP UP [PHONE_NUMBER] Reserved" at bounding box center [86, 119] width 133 height 198
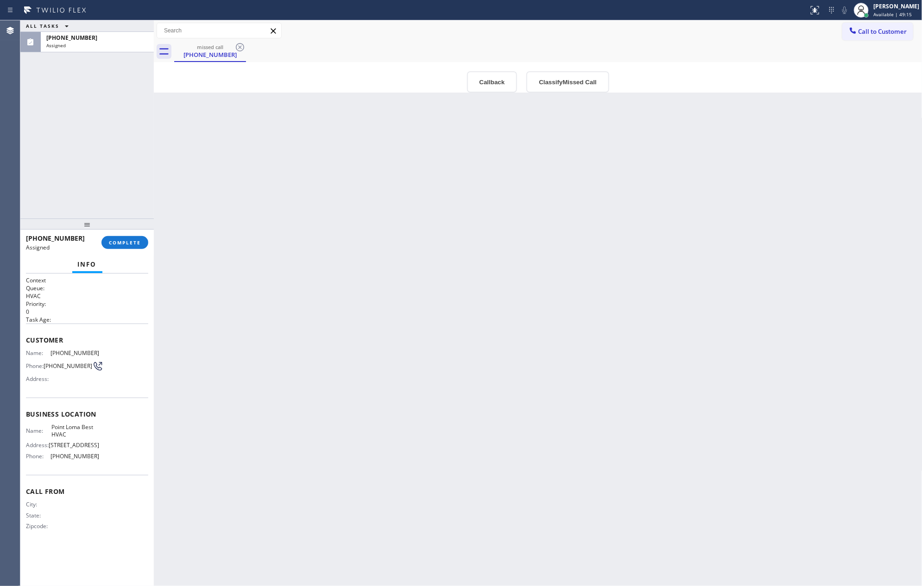
drag, startPoint x: 105, startPoint y: 171, endPoint x: 599, endPoint y: 436, distance: 561.1
click at [132, 192] on div "ALL TASKS ALL TASKS ACTIVE TASKS TASKS IN WRAP UP [PHONE_NUMBER] Assigned" at bounding box center [86, 119] width 133 height 198
click at [490, 82] on button "Callback" at bounding box center [492, 81] width 50 height 21
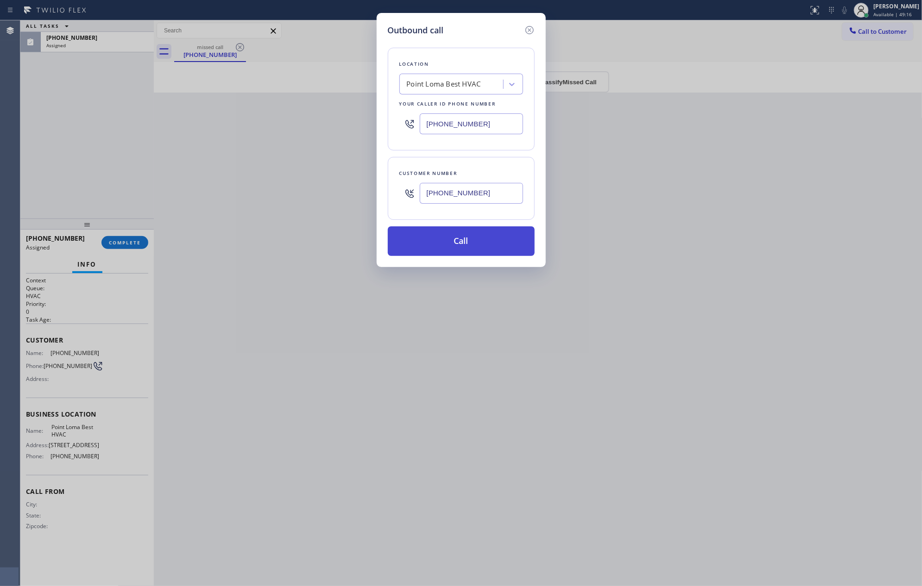
drag, startPoint x: 451, startPoint y: 257, endPoint x: 463, endPoint y: 256, distance: 12.5
click at [452, 256] on button "Call" at bounding box center [461, 242] width 147 height 30
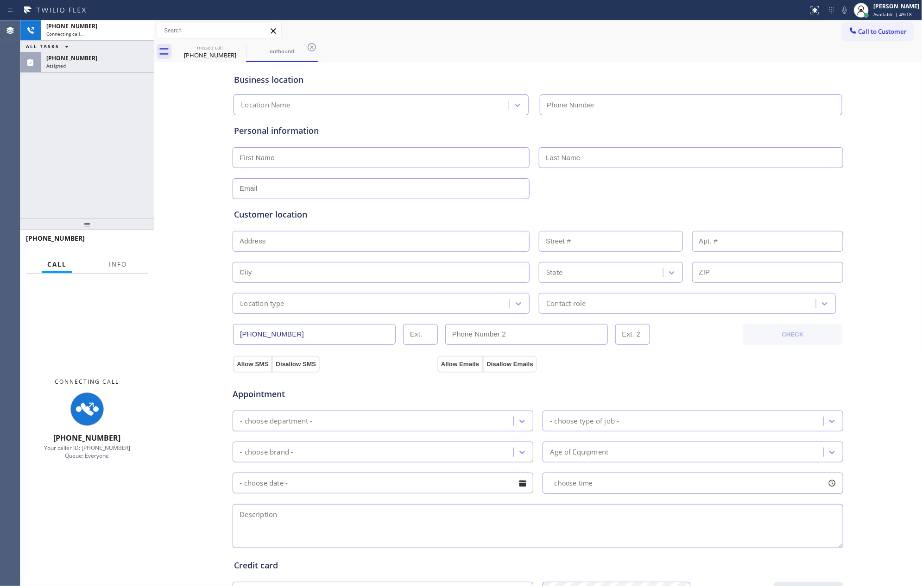
type input "[PHONE_NUMBER]"
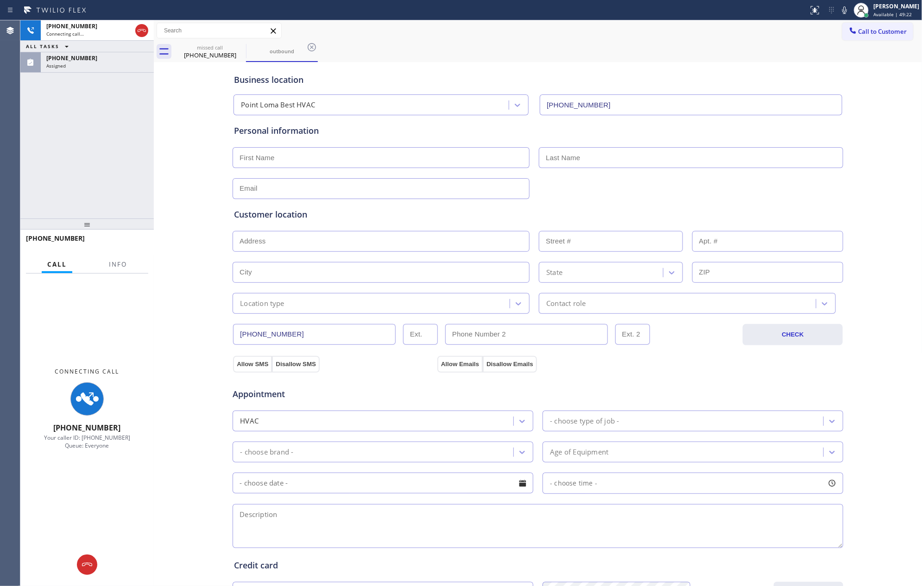
click at [82, 67] on div "Assigned" at bounding box center [97, 66] width 102 height 6
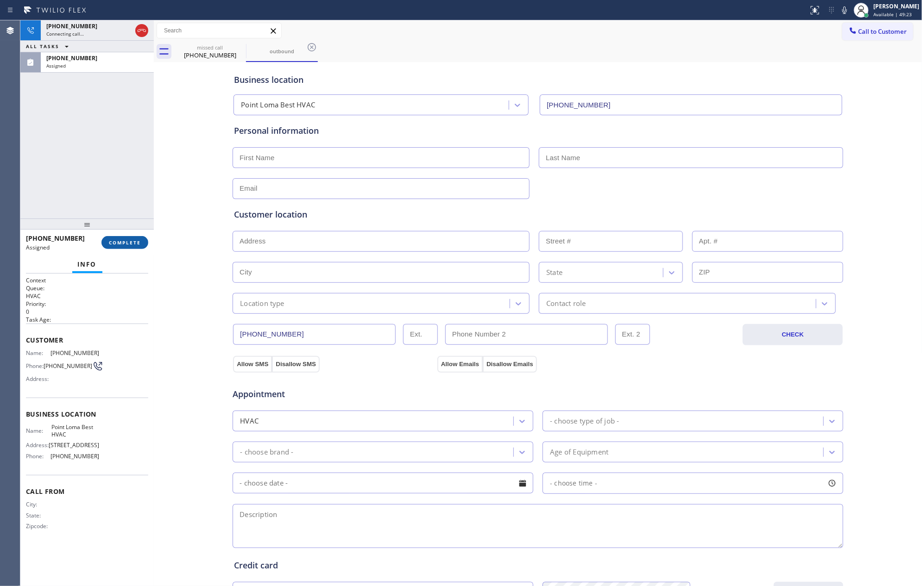
click at [117, 238] on button "COMPLETE" at bounding box center [124, 242] width 47 height 13
click at [99, 125] on div "[PHONE_NUMBER] Connecting call… ALL TASKS ALL TASKS ACTIVE TASKS TASKS IN WRAP …" at bounding box center [86, 119] width 133 height 198
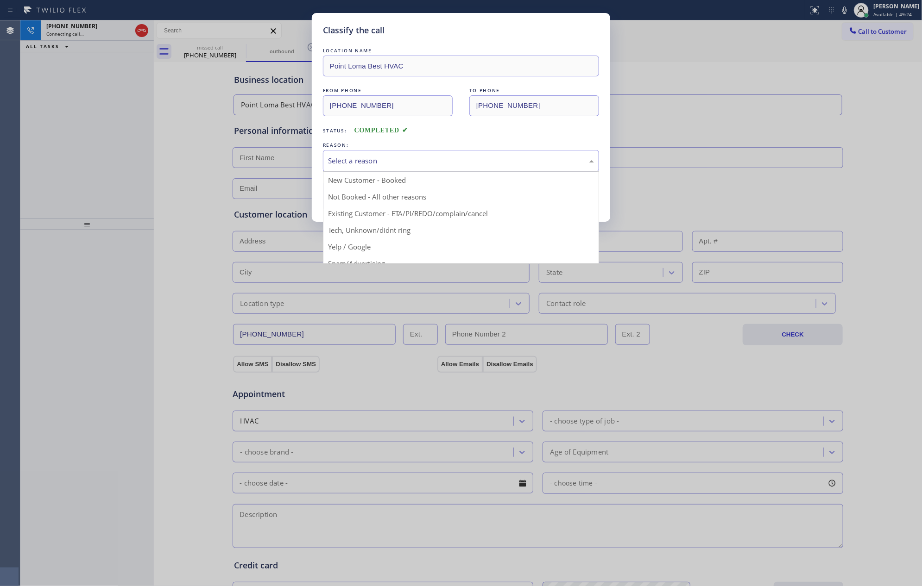
click at [359, 153] on div "Select a reason" at bounding box center [461, 161] width 276 height 22
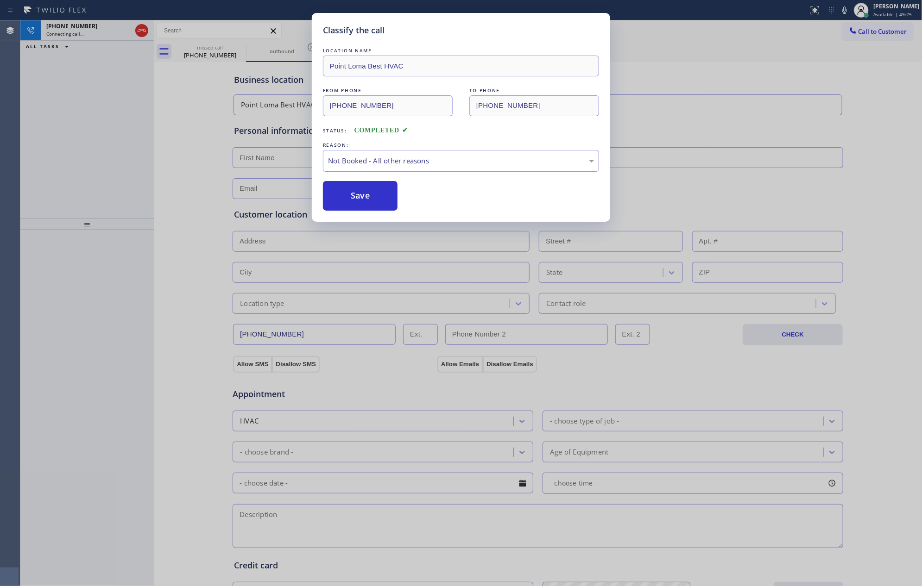
click at [343, 192] on button "Save" at bounding box center [360, 196] width 75 height 30
click at [56, 52] on div "Classify the call LOCATION NAME [GEOGRAPHIC_DATA] Best HVAC FROM PHONE [PHONE_N…" at bounding box center [461, 293] width 922 height 586
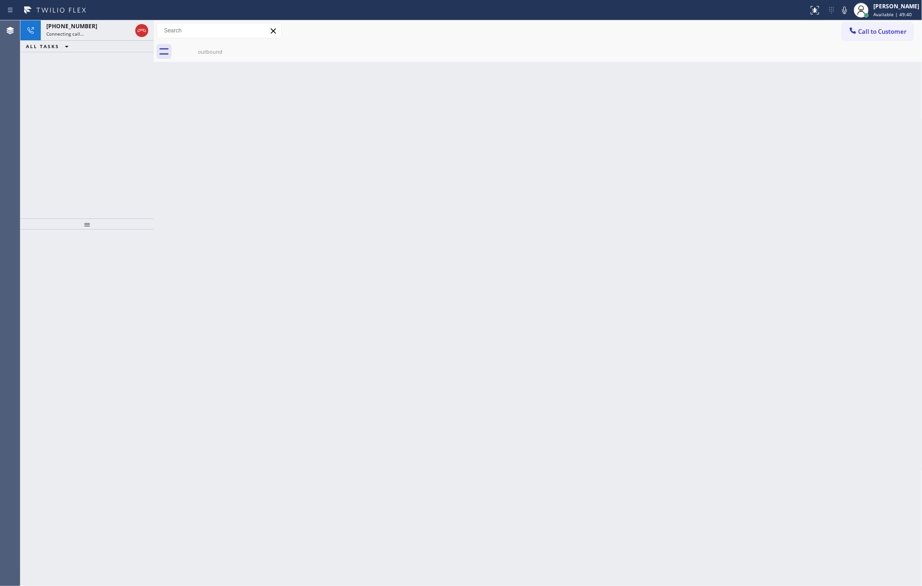
drag, startPoint x: 98, startPoint y: 124, endPoint x: 556, endPoint y: 0, distance: 474.6
click at [131, 113] on div "[PHONE_NUMBER] Connecting call… ALL TASKS ALL TASKS ACTIVE TASKS TASKS IN WRAP …" at bounding box center [86, 119] width 133 height 198
click at [480, 183] on div "Back to Dashboard Change Sender ID Customers Technicians Select a contact Outbo…" at bounding box center [538, 303] width 769 height 566
click at [71, 31] on span "Connecting call…" at bounding box center [65, 34] width 38 height 6
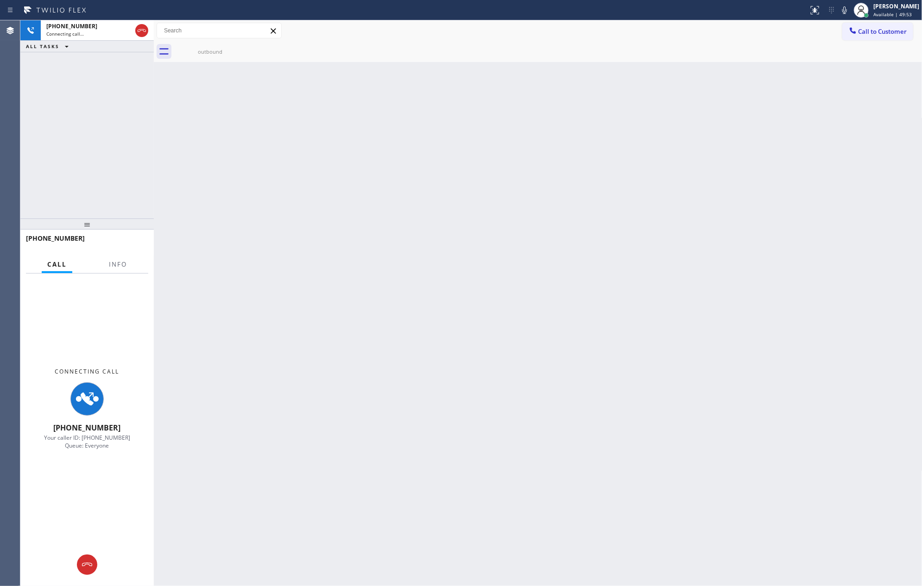
drag, startPoint x: 85, startPoint y: 101, endPoint x: 107, endPoint y: 154, distance: 57.1
click at [85, 102] on div "[PHONE_NUMBER] Connecting call… ALL TASKS ALL TASKS ACTIVE TASKS TASKS IN WRAP …" at bounding box center [86, 119] width 133 height 198
click at [141, 30] on icon at bounding box center [141, 30] width 11 height 11
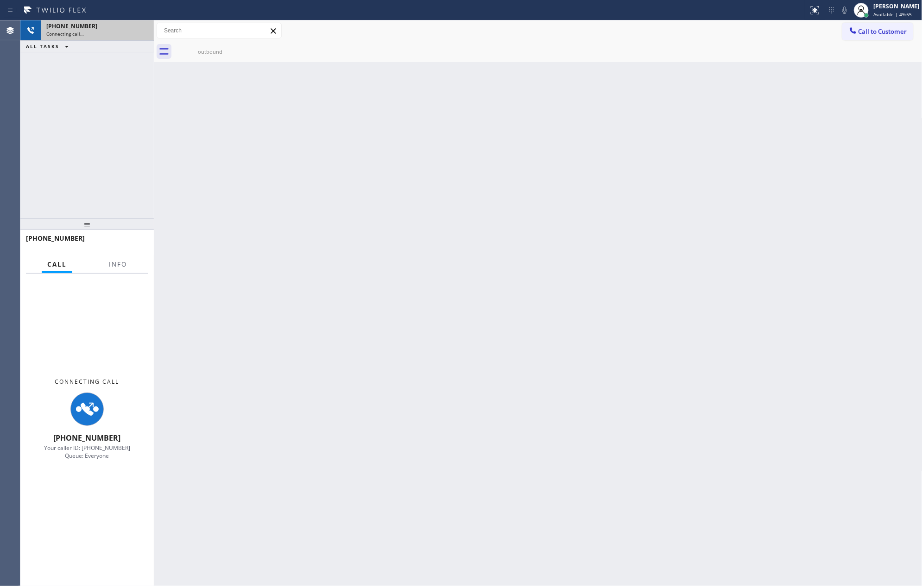
click at [114, 125] on div "[PHONE_NUMBER] Connecting call… ALL TASKS ALL TASKS ACTIVE TASKS TASKS IN WRAP …" at bounding box center [86, 119] width 133 height 198
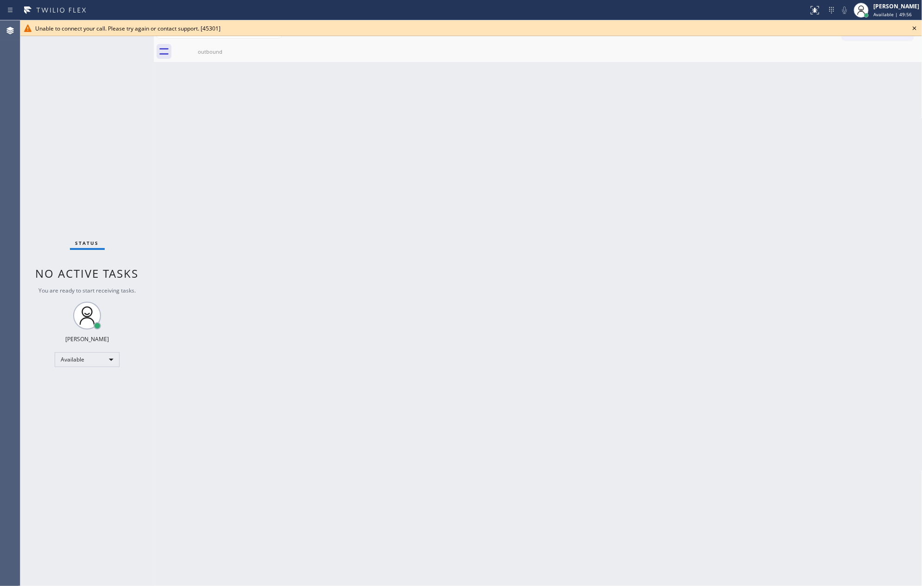
click at [452, 217] on div "Back to Dashboard Change Sender ID Customers Technicians Select a contact Outbo…" at bounding box center [538, 303] width 769 height 566
click at [156, 109] on div "[PHONE_NUMBER] Incoming call from queue Everybody ALL TASKS ALL TASKS ACTIVE TA…" at bounding box center [471, 303] width 902 height 566
drag, startPoint x: 912, startPoint y: 25, endPoint x: 508, endPoint y: 56, distance: 405.6
click at [850, 25] on icon at bounding box center [914, 28] width 11 height 11
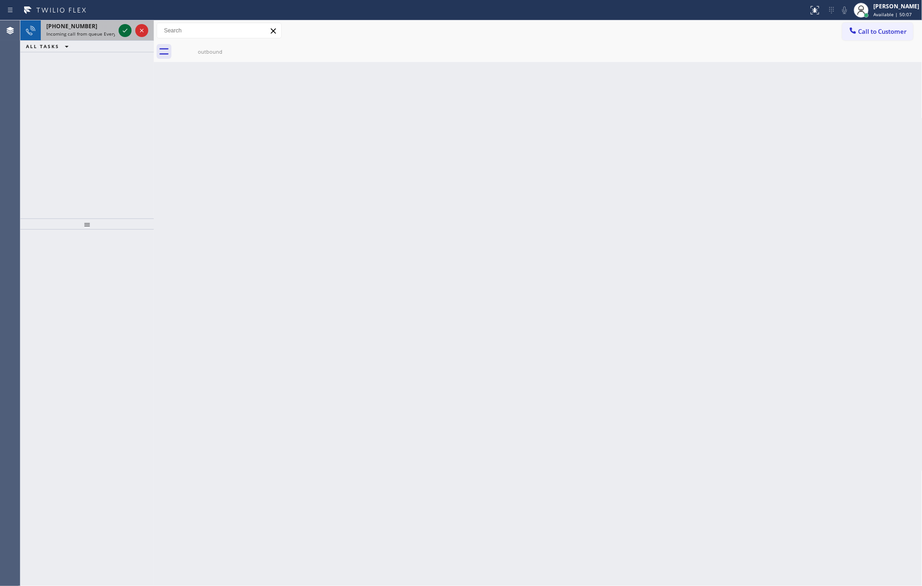
click at [120, 30] on icon at bounding box center [125, 30] width 11 height 11
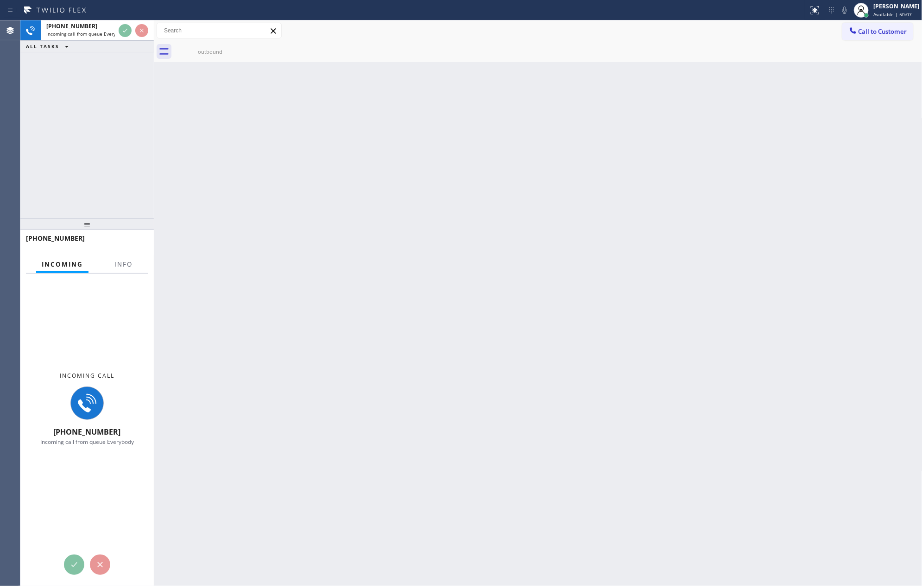
click at [95, 42] on div "ALL TASKS ALL TASKS ACTIVE TASKS TASKS IN WRAP UP" at bounding box center [86, 47] width 133 height 12
click at [120, 265] on span "Info" at bounding box center [123, 264] width 18 height 8
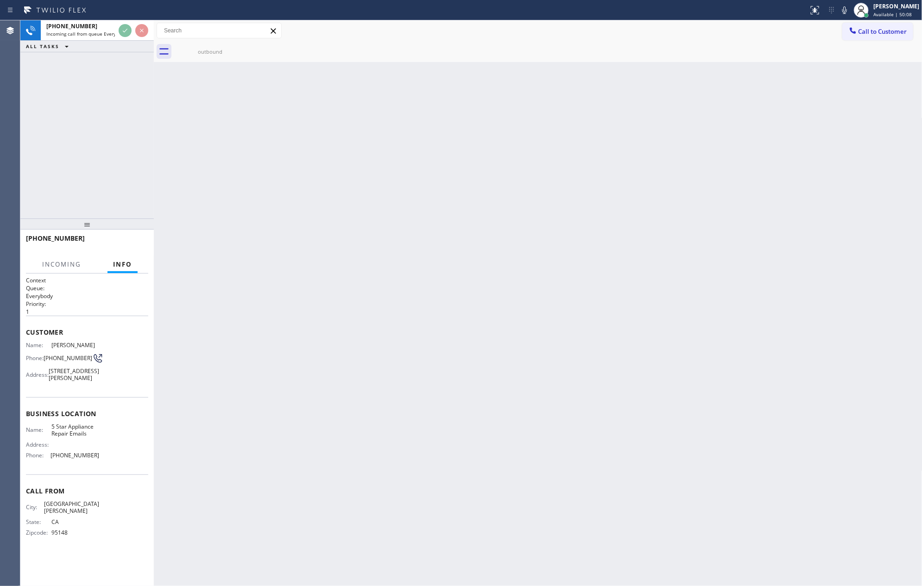
click at [120, 100] on div "[PHONE_NUMBER] Incoming call from queue Everybody ALL TASKS ALL TASKS ACTIVE TA…" at bounding box center [86, 119] width 133 height 198
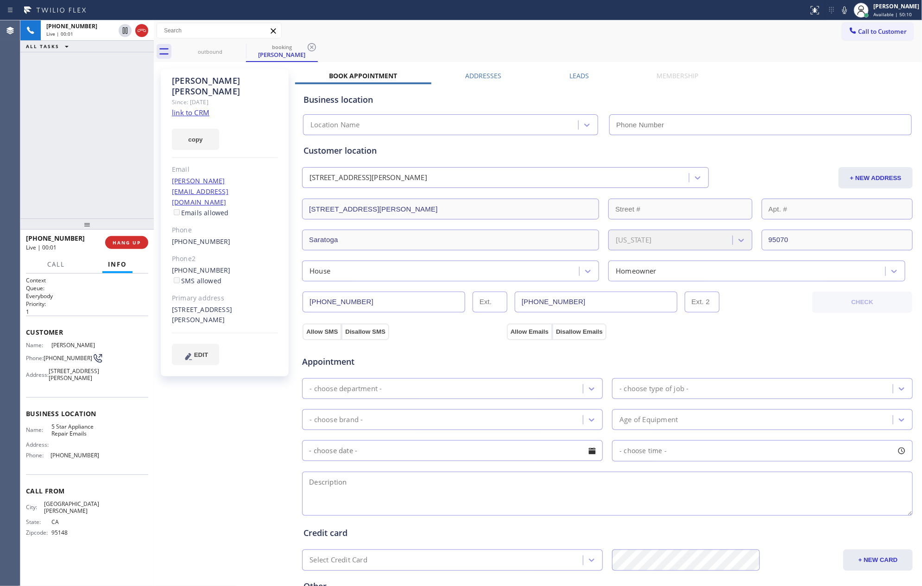
type input "[PHONE_NUMBER]"
drag, startPoint x: 157, startPoint y: 129, endPoint x: 235, endPoint y: 142, distance: 79.3
click at [235, 142] on div "[PERSON_NAME] Since: [DATE] link to CRM copy Email [PERSON_NAME][EMAIL_ADDRESS]…" at bounding box center [225, 373] width 139 height 619
drag, startPoint x: 155, startPoint y: 109, endPoint x: 217, endPoint y: 110, distance: 62.5
click at [154, 111] on div at bounding box center [154, 303] width 0 height 566
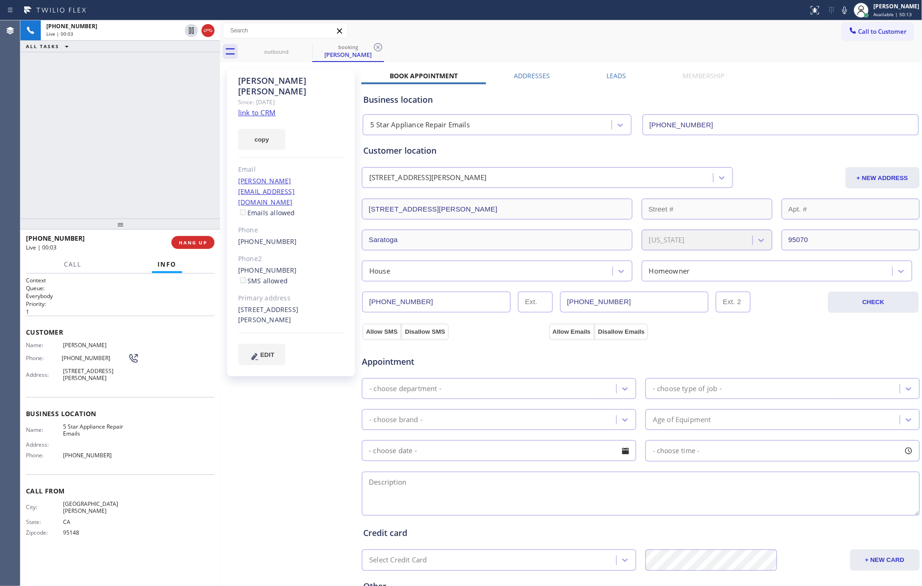
click at [131, 110] on div "[PHONE_NUMBER] Live | 00:03 ALL TASKS ALL TASKS ACTIVE TASKS TASKS IN WRAP UP" at bounding box center [120, 119] width 200 height 198
click at [271, 108] on link "link to CRM" at bounding box center [257, 112] width 38 height 9
click at [156, 123] on div "[PHONE_NUMBER] Live | 00:05 ALL TASKS ALL TASKS ACTIVE TASKS TASKS IN WRAP UP" at bounding box center [120, 119] width 200 height 198
click at [107, 109] on div "[PHONE_NUMBER] Live | 01:40 ALL TASKS ALL TASKS ACTIVE TASKS TASKS IN WRAP UP" at bounding box center [120, 119] width 200 height 198
click at [75, 265] on span "Call" at bounding box center [73, 264] width 18 height 8
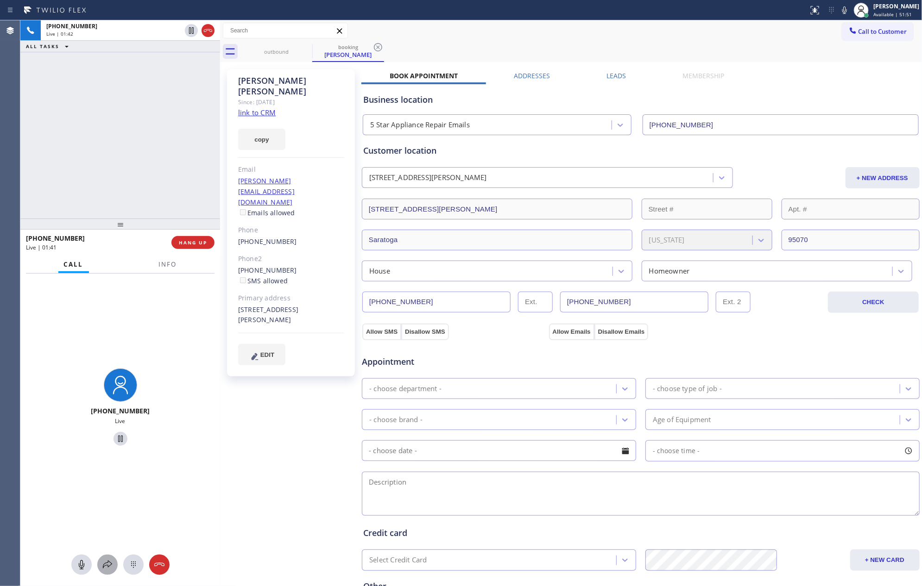
click at [100, 570] on div at bounding box center [107, 565] width 20 height 11
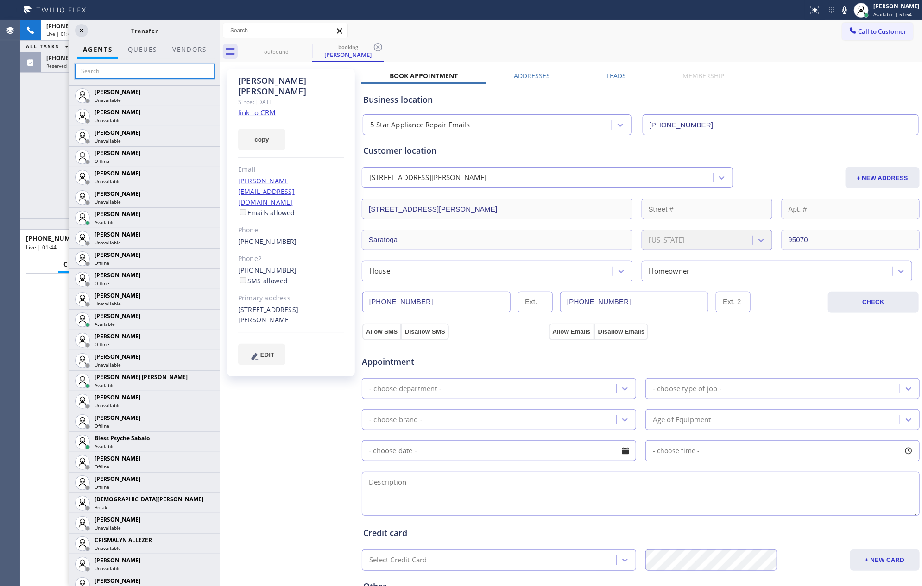
click at [132, 71] on input "text" at bounding box center [144, 71] width 139 height 15
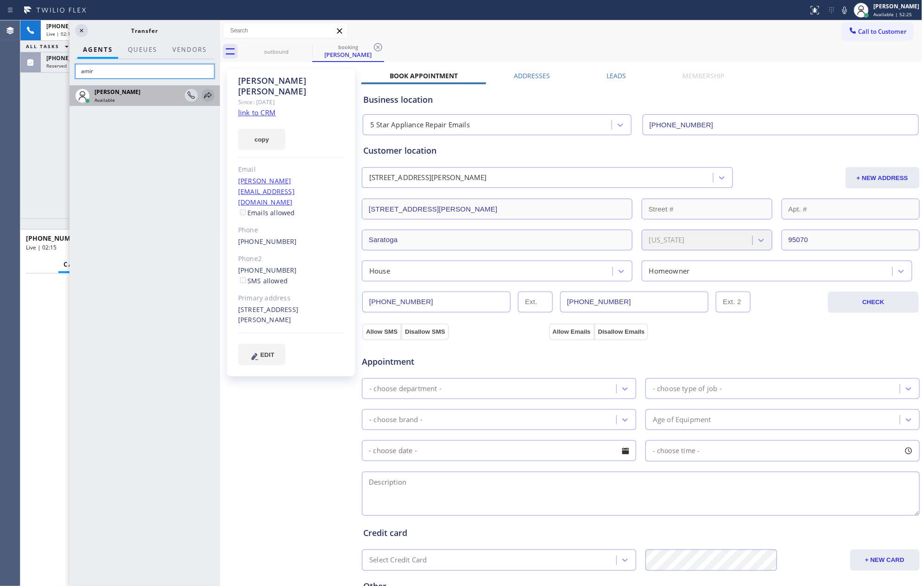
type input "amir"
click at [208, 92] on icon at bounding box center [207, 95] width 11 height 11
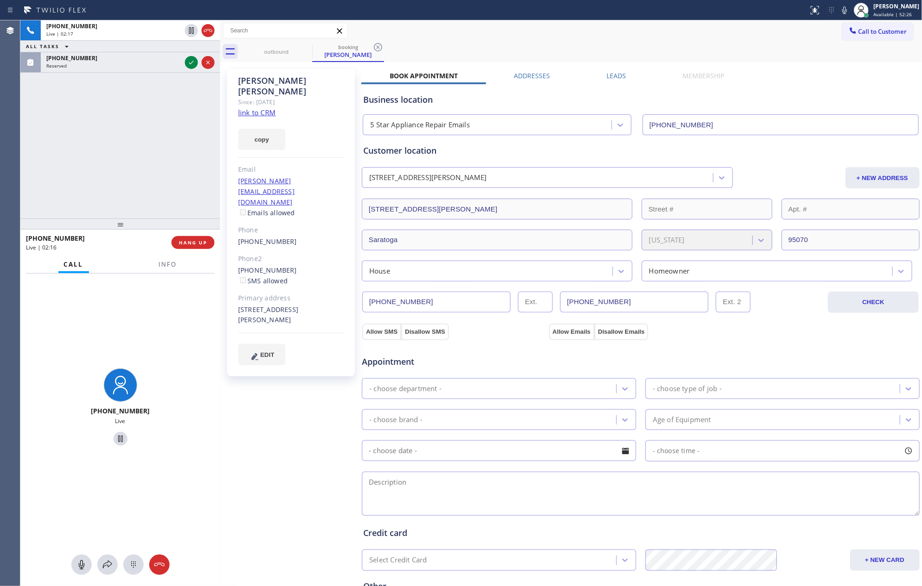
click at [146, 115] on div "[PHONE_NUMBER] Live | 02:17 ALL TASKS ALL TASKS ACTIVE TASKS TASKS IN WRAP UP […" at bounding box center [120, 119] width 200 height 198
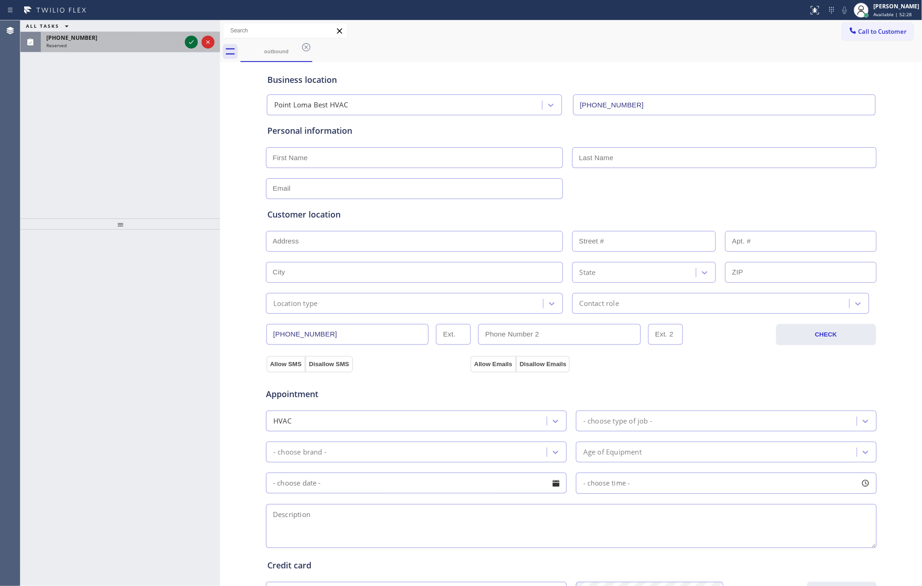
click at [189, 43] on icon at bounding box center [191, 42] width 5 height 4
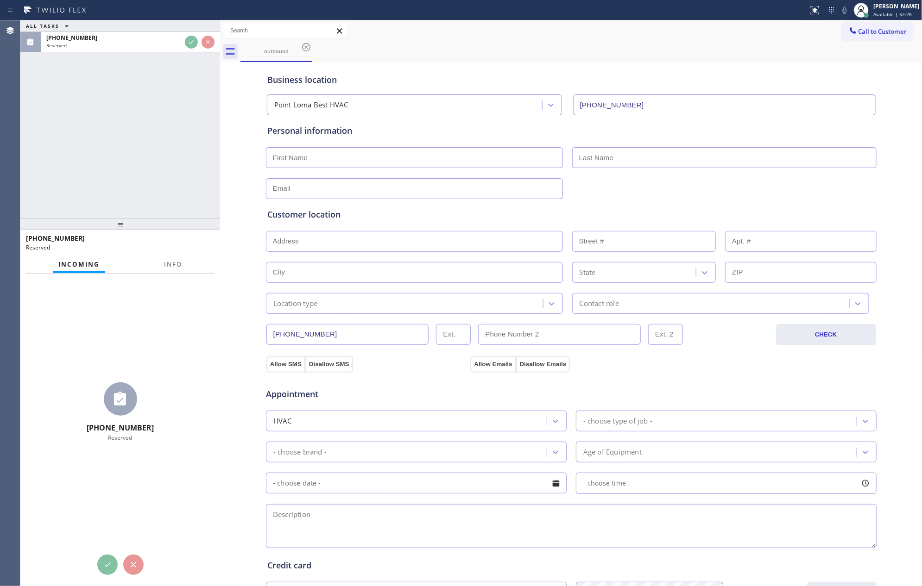
click at [177, 160] on div "ALL TASKS ALL TASKS ACTIVE TASKS TASKS IN WRAP UP [PHONE_NUMBER] Reserved" at bounding box center [120, 119] width 200 height 198
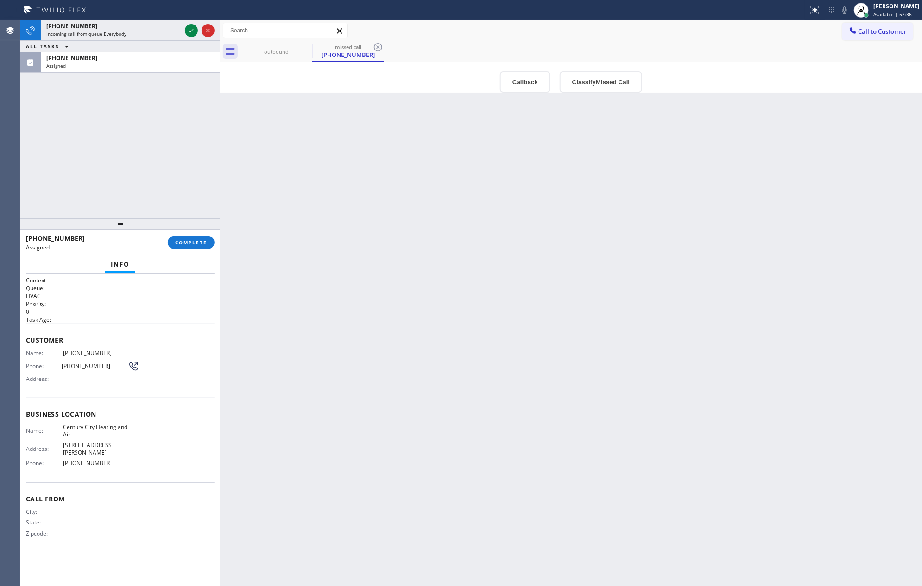
click at [160, 161] on div "[PHONE_NUMBER] Incoming call from queue Everybody ALL TASKS ALL TASKS ACTIVE TA…" at bounding box center [120, 119] width 200 height 198
drag, startPoint x: 139, startPoint y: 32, endPoint x: 156, endPoint y: 210, distance: 178.7
click at [139, 35] on div "Incoming call from queue Everybody" at bounding box center [113, 34] width 135 height 6
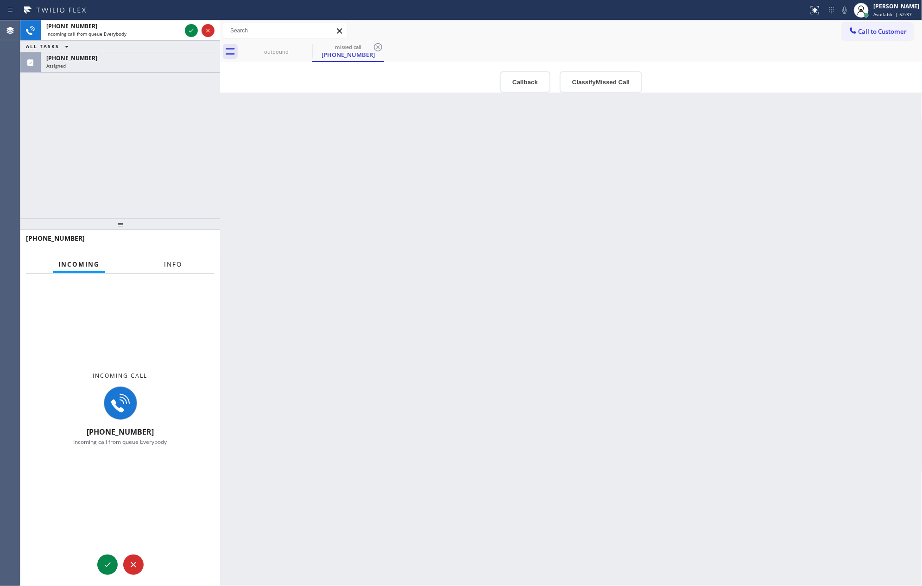
click at [166, 265] on span "Info" at bounding box center [173, 264] width 18 height 8
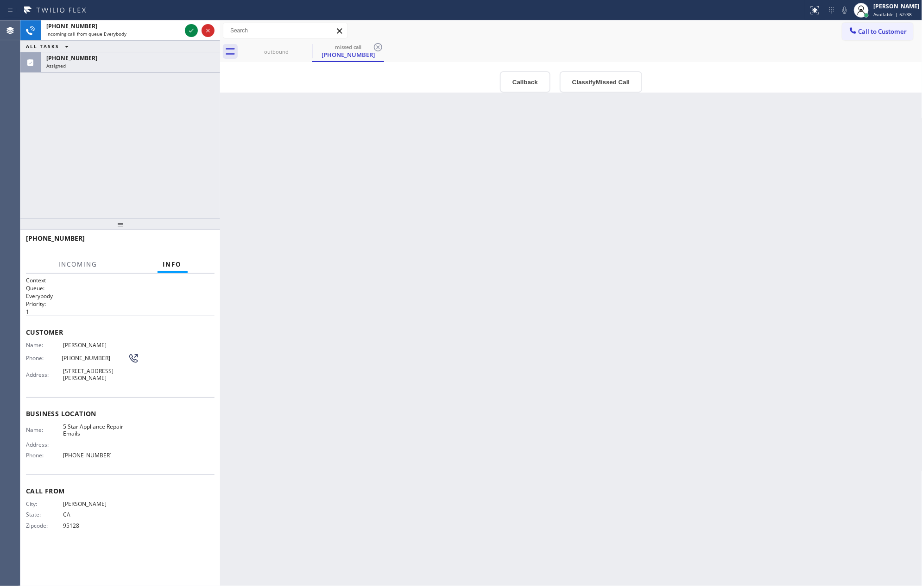
click at [135, 145] on div "[PHONE_NUMBER] Incoming call from queue Everybody ALL TASKS ALL TASKS ACTIVE TA…" at bounding box center [120, 119] width 200 height 198
click at [193, 31] on icon at bounding box center [191, 30] width 11 height 11
click at [163, 192] on div "[PHONE_NUMBER] Incoming call from queue Everybody ALL TASKS ALL TASKS ACTIVE TA…" at bounding box center [120, 119] width 200 height 198
drag, startPoint x: 508, startPoint y: 216, endPoint x: 652, endPoint y: 70, distance: 205.1
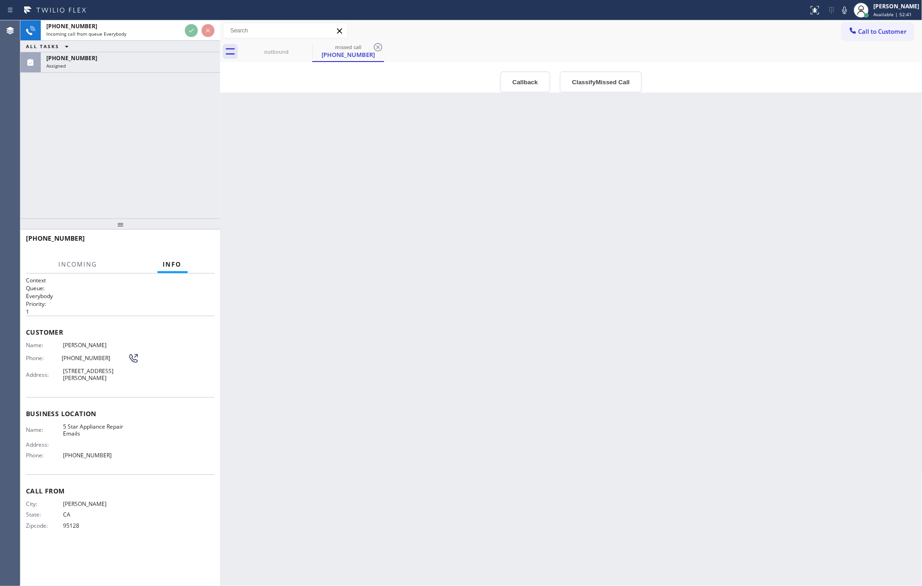
click at [567, 196] on div "Back to Dashboard Change Sender ID Customers Technicians Select a contact Outbo…" at bounding box center [571, 303] width 702 height 566
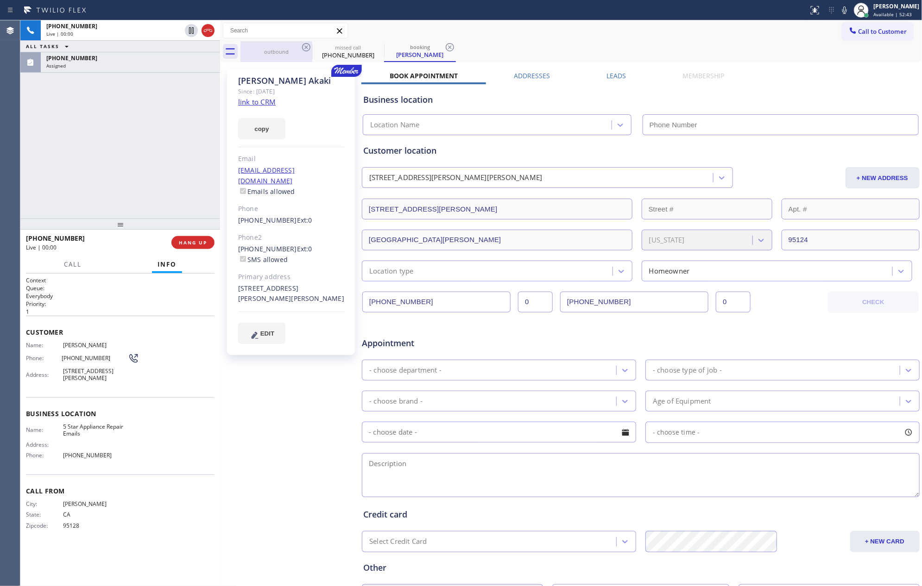
type input "[PHONE_NUMBER]"
drag, startPoint x: 265, startPoint y: 103, endPoint x: 178, endPoint y: 155, distance: 101.8
click at [265, 103] on link "link to CRM" at bounding box center [257, 101] width 38 height 9
drag, startPoint x: 160, startPoint y: 163, endPoint x: 182, endPoint y: 204, distance: 46.6
click at [161, 163] on div "[PHONE_NUMBER] Live | 00:02 ALL TASKS ALL TASKS ACTIVE TASKS TASKS IN WRAP UP […" at bounding box center [120, 119] width 200 height 198
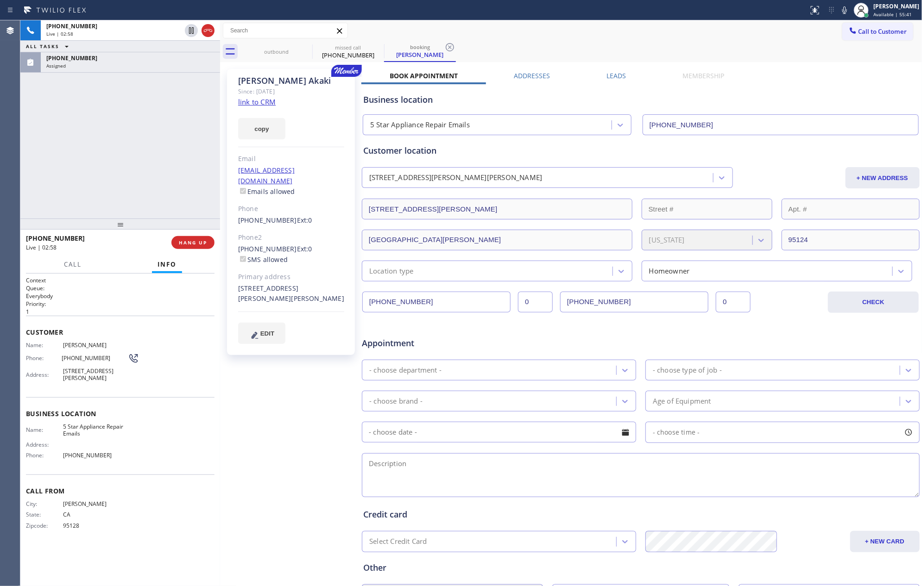
click at [162, 185] on div "[PHONE_NUMBER] Live | 02:58 ALL TASKS ALL TASKS ACTIVE TASKS TASKS IN WRAP UP […" at bounding box center [120, 119] width 200 height 198
click at [130, 25] on div "[PHONE_NUMBER]" at bounding box center [113, 26] width 135 height 8
click at [116, 128] on div "[PHONE_NUMBER] Live | 03:02 ALL TASKS ALL TASKS ACTIVE TASKS TASKS IN WRAP UP […" at bounding box center [120, 119] width 200 height 198
click at [81, 263] on span "Call" at bounding box center [73, 264] width 18 height 8
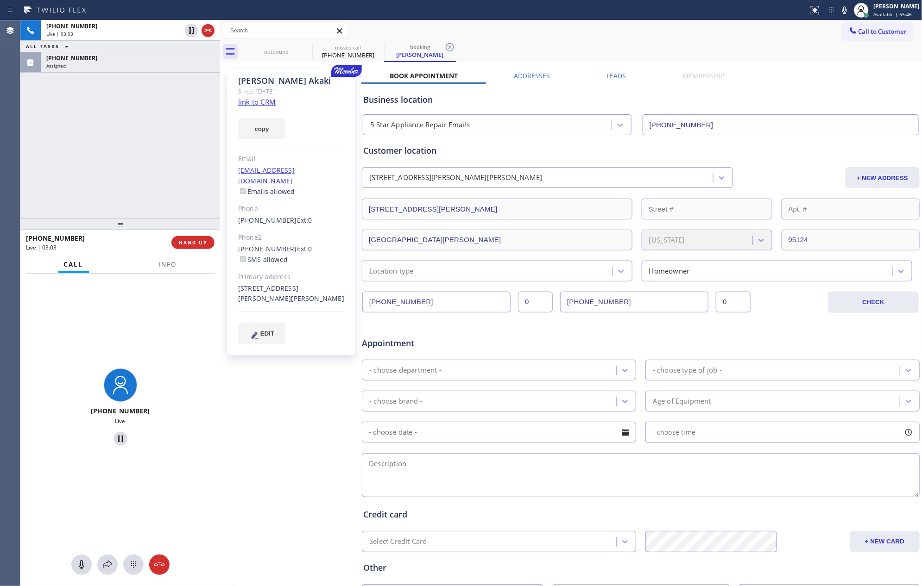
click at [128, 160] on div "[PHONE_NUMBER] Live | 03:03 ALL TASKS ALL TASKS ACTIVE TASKS TASKS IN WRAP UP […" at bounding box center [120, 119] width 200 height 198
click at [128, 160] on div "[PHONE_NUMBER] Live | 03:06 ALL TASKS ALL TASKS ACTIVE TASKS TASKS IN WRAP UP […" at bounding box center [120, 119] width 200 height 198
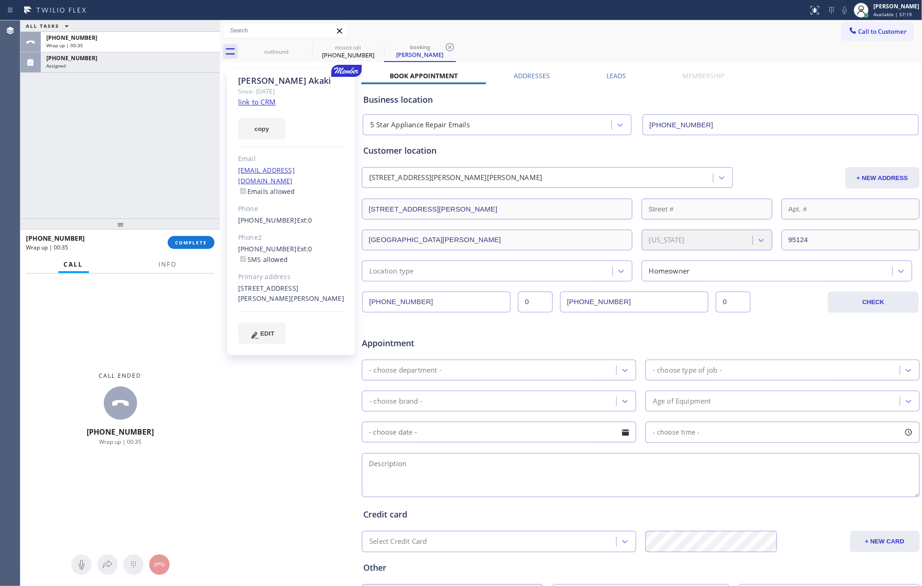
click at [160, 185] on div "ALL TASKS ALL TASKS ACTIVE TASKS TASKS IN WRAP UP [PHONE_NUMBER] Wrap up | 00:[…" at bounding box center [120, 119] width 200 height 198
drag, startPoint x: 177, startPoint y: 124, endPoint x: 173, endPoint y: 180, distance: 55.7
click at [173, 164] on div "ALL TASKS ALL TASKS ACTIVE TASKS TASKS IN WRAP UP [PHONE_NUMBER] Wrap up | 00:[…" at bounding box center [120, 119] width 200 height 198
click at [183, 250] on div "[PHONE_NUMBER] Wrap up | 00:40 COMPLETE" at bounding box center [120, 243] width 189 height 24
click at [183, 246] on button "COMPLETE" at bounding box center [191, 242] width 47 height 13
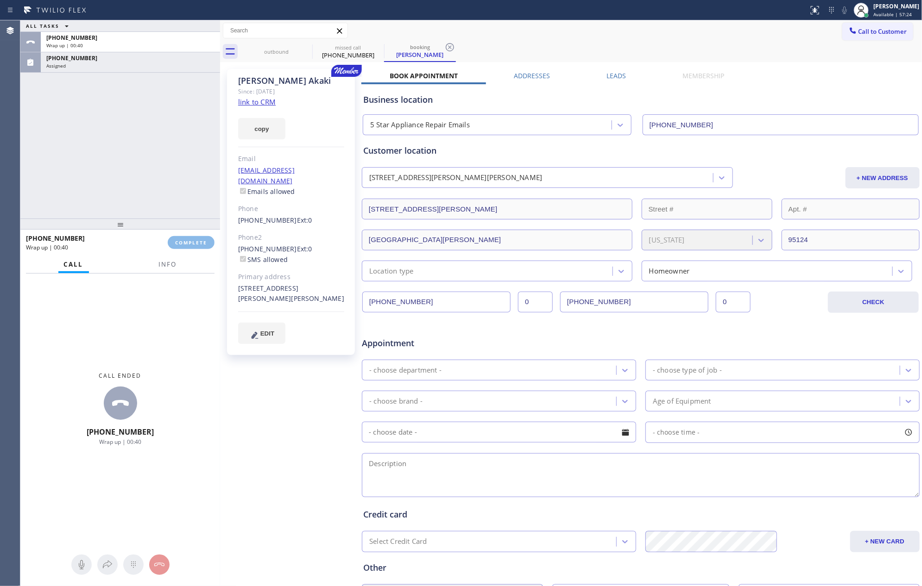
click at [141, 170] on div "ALL TASKS ALL TASKS ACTIVE TASKS TASKS IN WRAP UP [PHONE_NUMBER] Wrap up | 00:[…" at bounding box center [120, 119] width 200 height 198
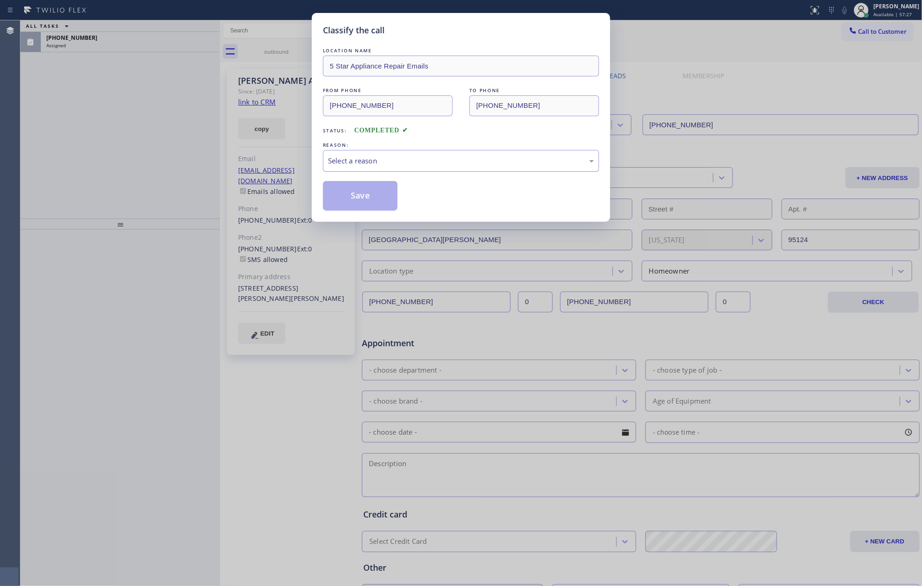
click at [377, 160] on div "Select a reason" at bounding box center [461, 161] width 266 height 11
click at [377, 196] on button "Save" at bounding box center [360, 196] width 75 height 30
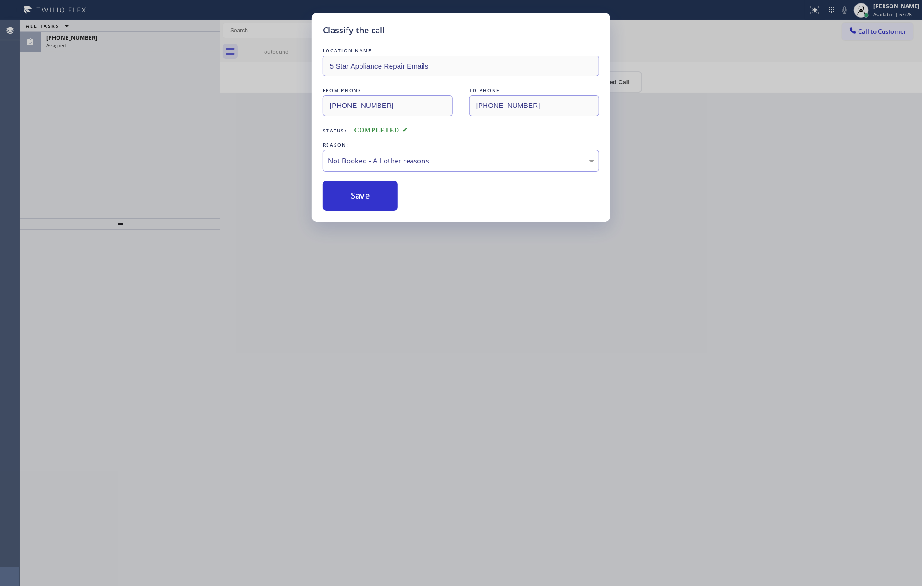
drag, startPoint x: 377, startPoint y: 196, endPoint x: 713, endPoint y: 8, distance: 384.7
click at [401, 192] on div "Save" at bounding box center [461, 196] width 276 height 30
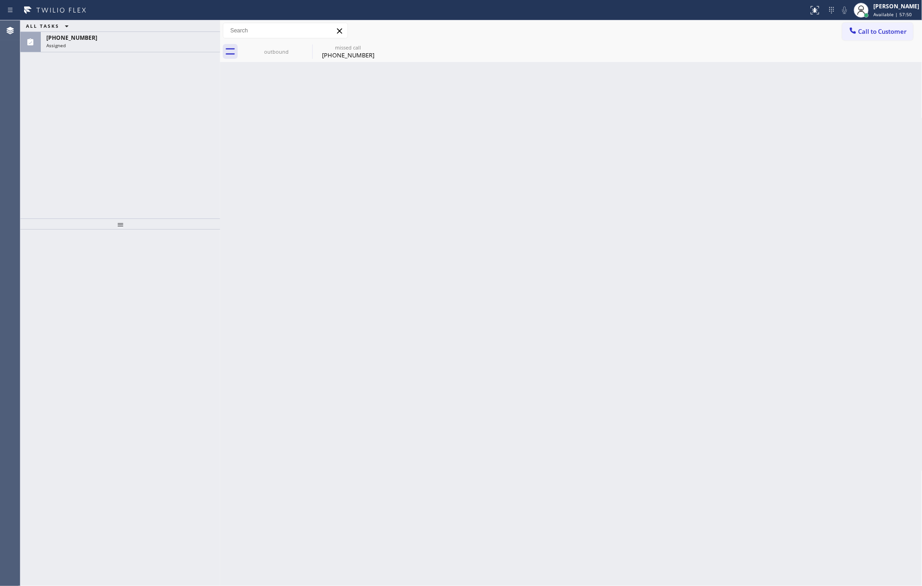
click at [412, 288] on div "Back to Dashboard Change Sender ID Customers Technicians Select a contact Outbo…" at bounding box center [571, 303] width 702 height 566
click at [101, 38] on div "[PHONE_NUMBER]" at bounding box center [130, 38] width 168 height 8
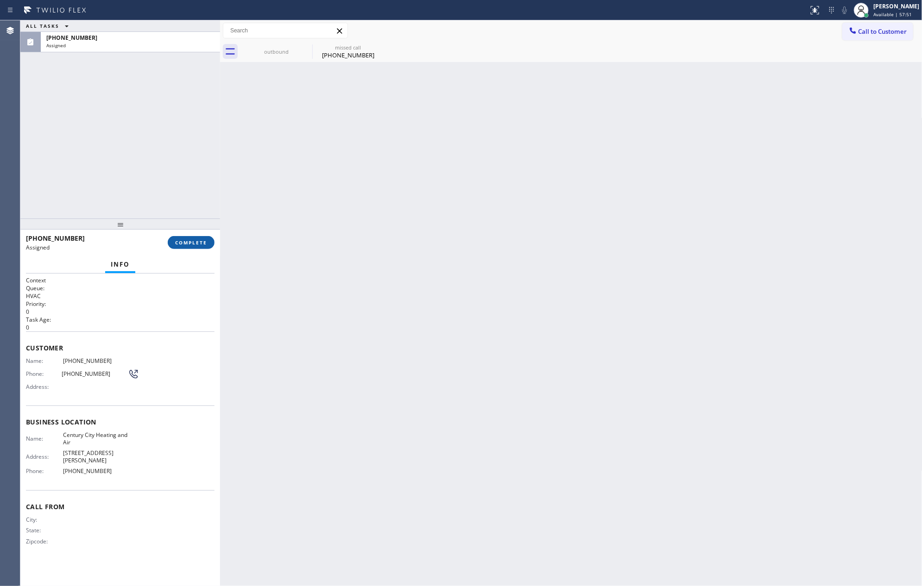
click at [189, 242] on span "COMPLETE" at bounding box center [191, 243] width 32 height 6
click at [181, 142] on div "ALL TASKS ALL TASKS ACTIVE TASKS TASKS IN WRAP UP [PHONE_NUMBER] Assigned" at bounding box center [120, 119] width 200 height 198
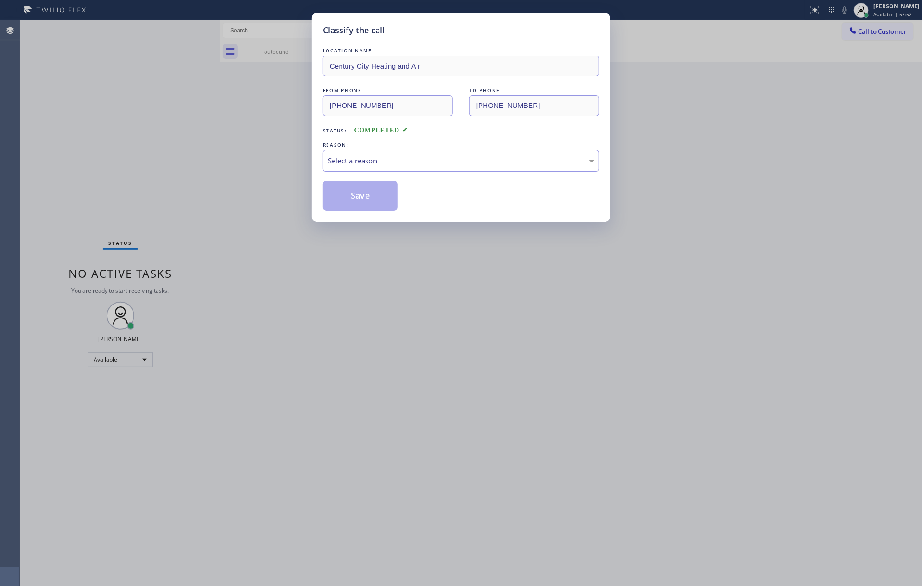
click at [384, 163] on div "Select a reason" at bounding box center [461, 161] width 266 height 11
click at [370, 190] on button "Save" at bounding box center [360, 196] width 75 height 30
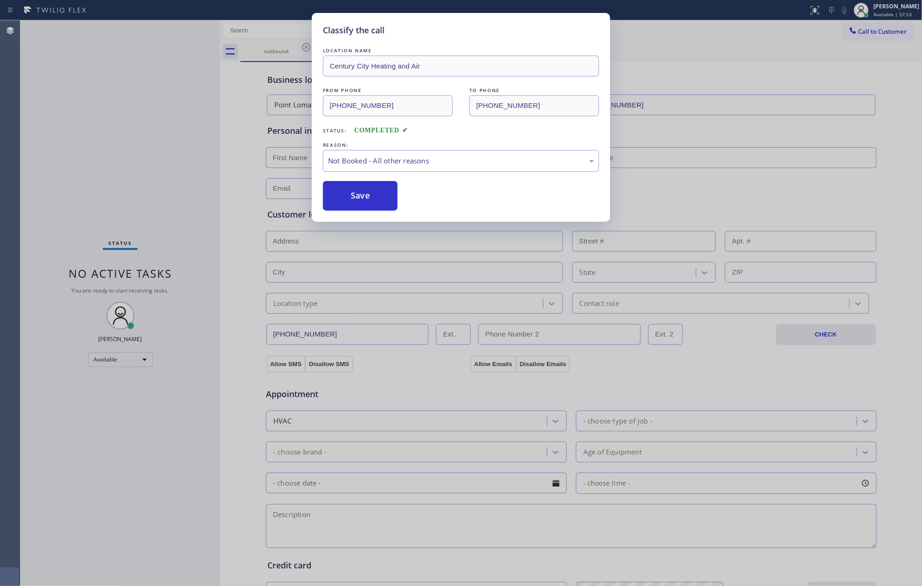
click at [370, 190] on button "Save" at bounding box center [360, 196] width 75 height 30
drag, startPoint x: 370, startPoint y: 190, endPoint x: 384, endPoint y: 191, distance: 14.4
click at [377, 191] on button "Save" at bounding box center [360, 196] width 75 height 30
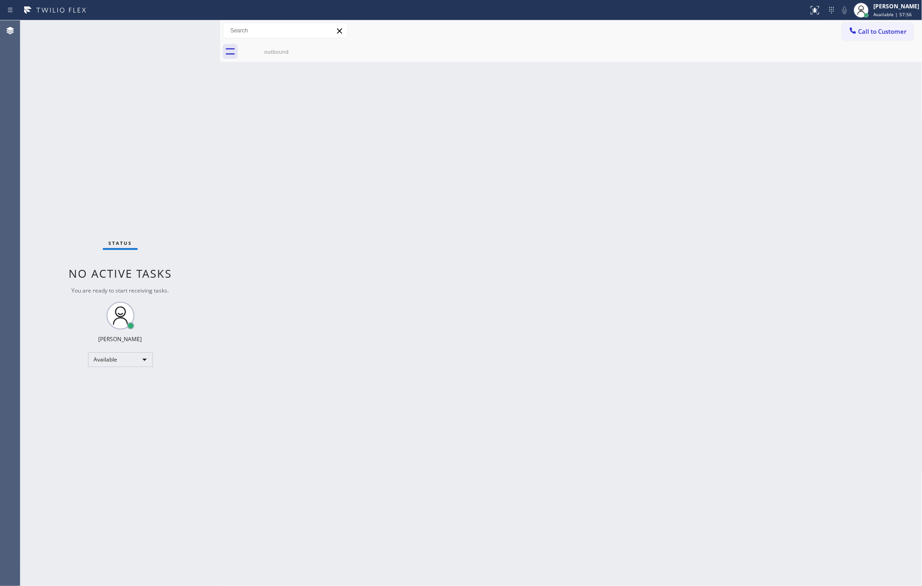
click at [460, 277] on div "Back to Dashboard Change Sender ID Customers Technicians Select a contact Outbo…" at bounding box center [571, 303] width 702 height 566
click at [194, 121] on div "ALL TASKS ALL TASKS ACTIVE TASKS TASKS IN WRAP UP [PHONE_NUMBER] Reserved" at bounding box center [120, 119] width 200 height 198
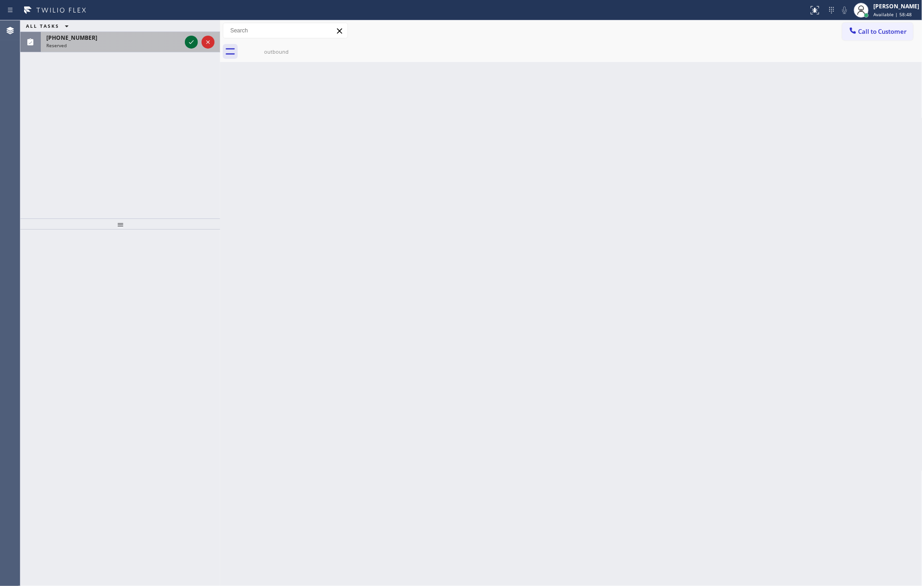
click at [195, 42] on icon at bounding box center [191, 42] width 11 height 11
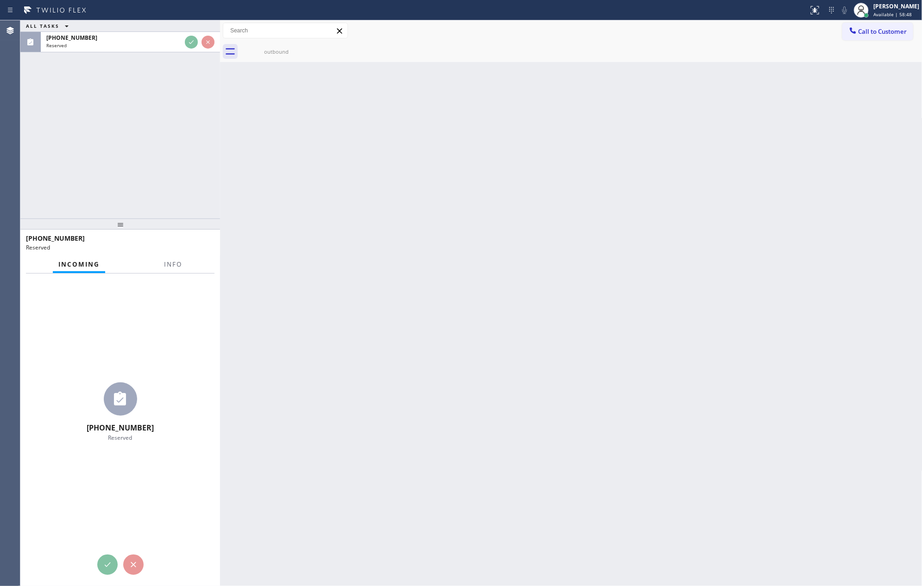
click at [170, 167] on div "ALL TASKS ALL TASKS ACTIVE TASKS TASKS IN WRAP UP [PHONE_NUMBER] Reserved" at bounding box center [120, 119] width 200 height 198
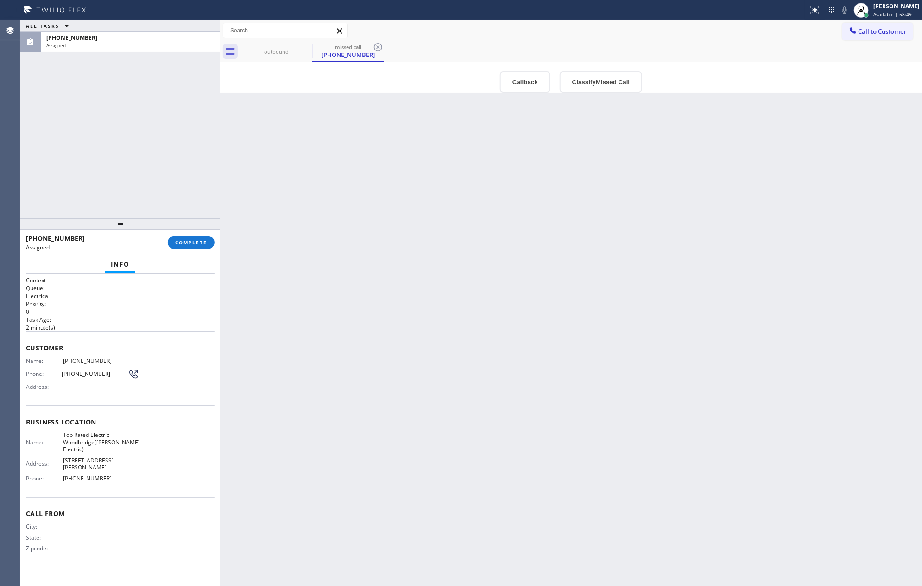
click at [570, 345] on div "Back to Dashboard Change Sender ID Customers Technicians Select a contact Outbo…" at bounding box center [571, 303] width 702 height 566
click at [527, 85] on button "Callback" at bounding box center [525, 81] width 50 height 21
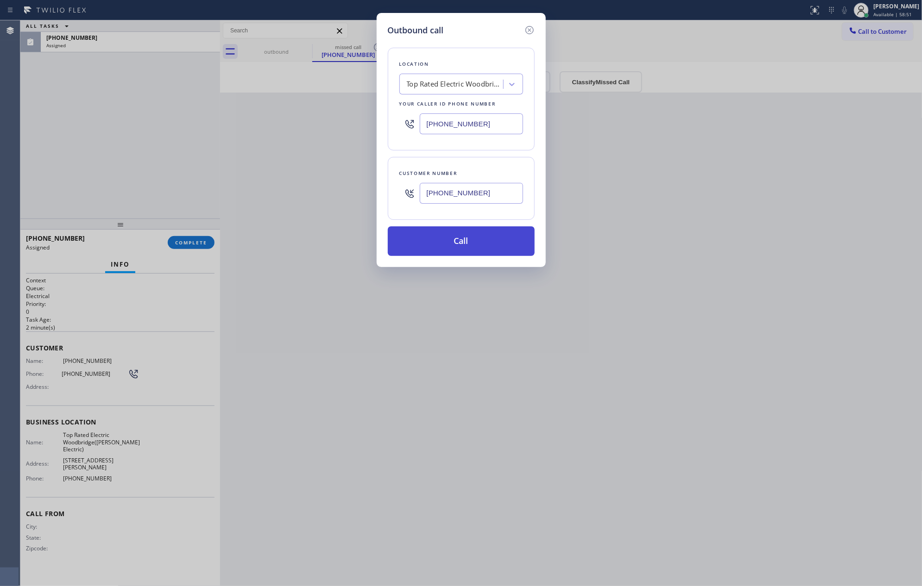
click at [498, 234] on button "Call" at bounding box center [461, 242] width 147 height 30
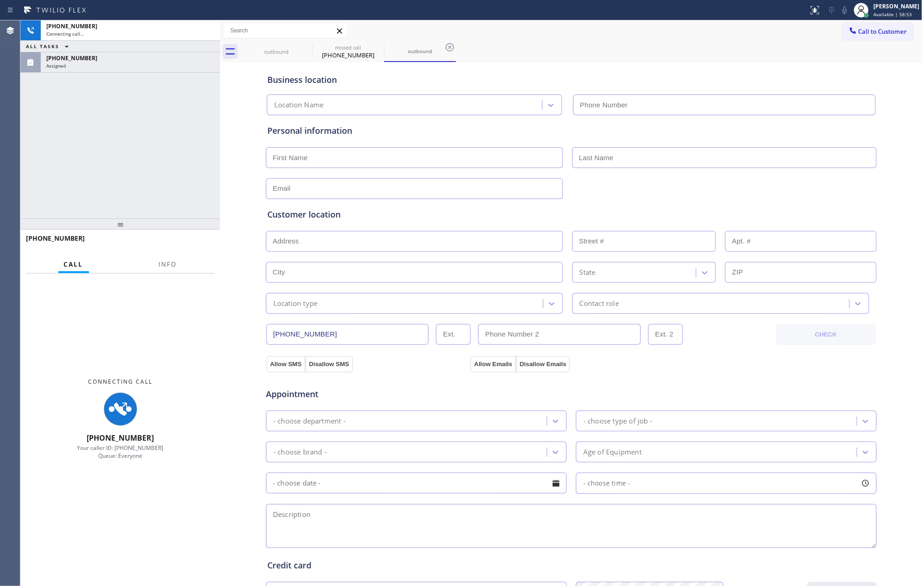
type input "[PHONE_NUMBER]"
click at [37, 166] on div "[PHONE_NUMBER] Connecting call… ALL TASKS ALL TASKS ACTIVE TASKS TASKS IN WRAP …" at bounding box center [120, 119] width 200 height 198
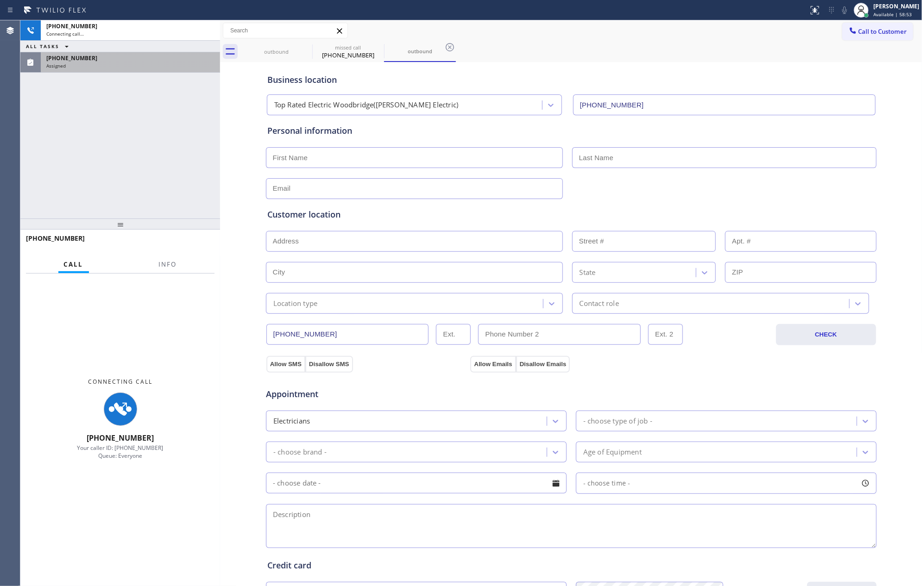
click at [111, 54] on div "[PHONE_NUMBER]" at bounding box center [130, 58] width 168 height 8
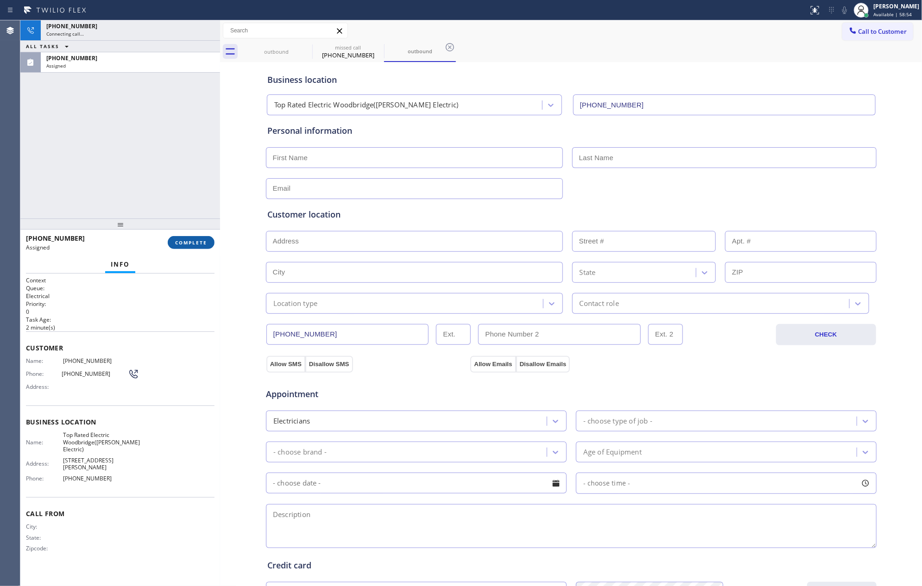
click at [192, 243] on span "COMPLETE" at bounding box center [191, 243] width 32 height 6
click at [175, 92] on div "[PHONE_NUMBER] Connecting call… ALL TASKS ALL TASKS ACTIVE TASKS TASKS IN WRAP …" at bounding box center [120, 119] width 200 height 198
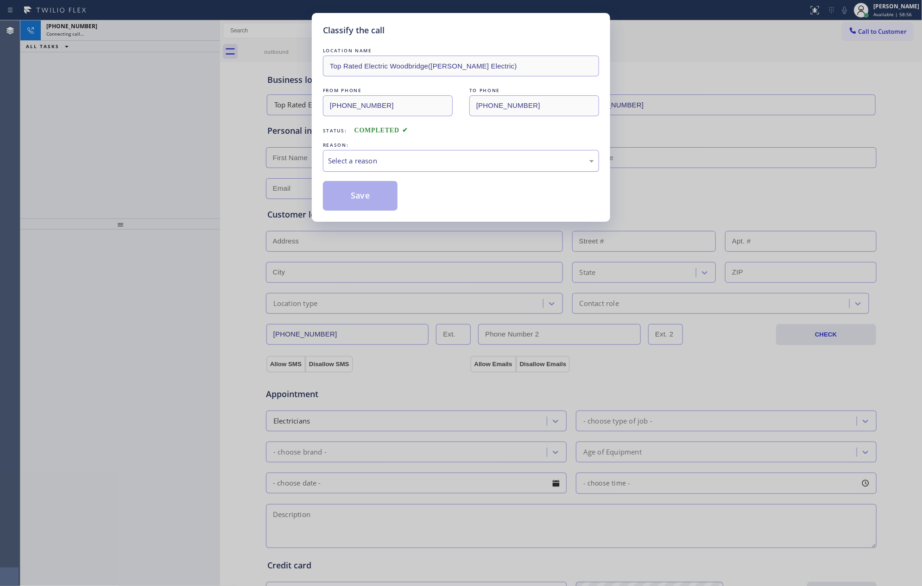
drag, startPoint x: 364, startPoint y: 165, endPoint x: 366, endPoint y: 171, distance: 6.2
click at [366, 164] on div "Select a reason" at bounding box center [461, 161] width 266 height 11
click at [359, 196] on button "Save" at bounding box center [360, 196] width 75 height 30
click at [113, 99] on div "Classify the call LOCATION NAME Top Rated Electric Woodbridge([PERSON_NAME] Ele…" at bounding box center [461, 293] width 922 height 586
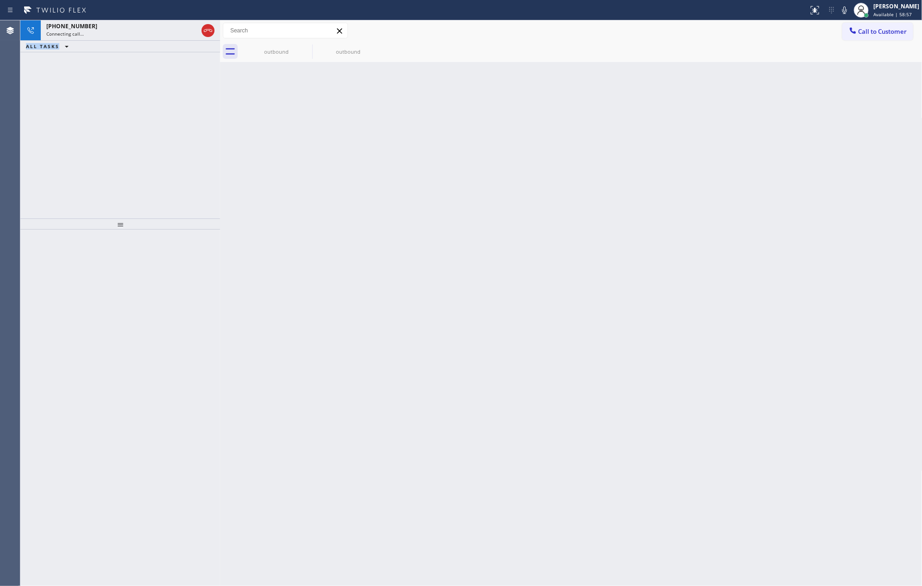
click at [138, 155] on div "Classify the call LOCATION NAME Wolf Top Choice Appliance Repair Mesa FROM PHON…" at bounding box center [471, 303] width 902 height 566
click at [192, 55] on div "[PHONE_NUMBER] Connecting call… ALL TASKS ALL TASKS ACTIVE TASKS TASKS IN WRAP …" at bounding box center [120, 119] width 200 height 198
click at [203, 27] on icon at bounding box center [207, 30] width 11 height 11
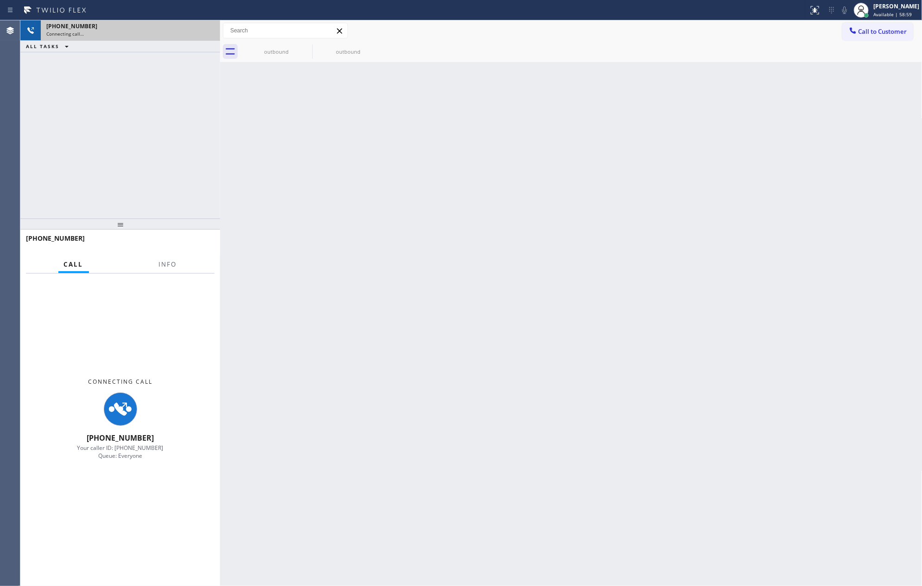
click at [165, 143] on div "[PHONE_NUMBER] Connecting call… ALL TASKS ALL TASKS ACTIVE TASKS TASKS IN WRAP …" at bounding box center [120, 119] width 200 height 198
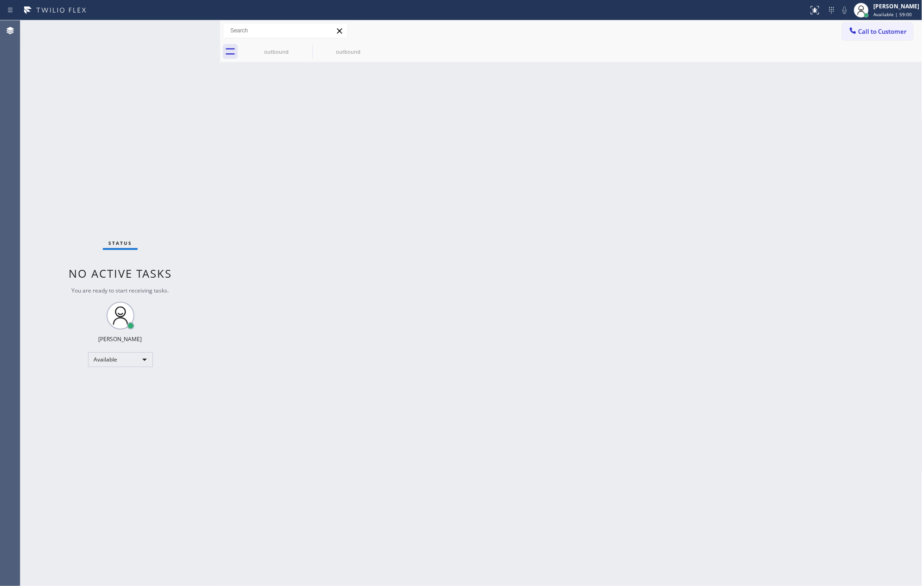
click at [173, 138] on div "Status No active tasks You are ready to start receiving tasks. [PERSON_NAME] Av…" at bounding box center [120, 303] width 200 height 566
click at [274, 46] on div "outbound" at bounding box center [276, 51] width 70 height 21
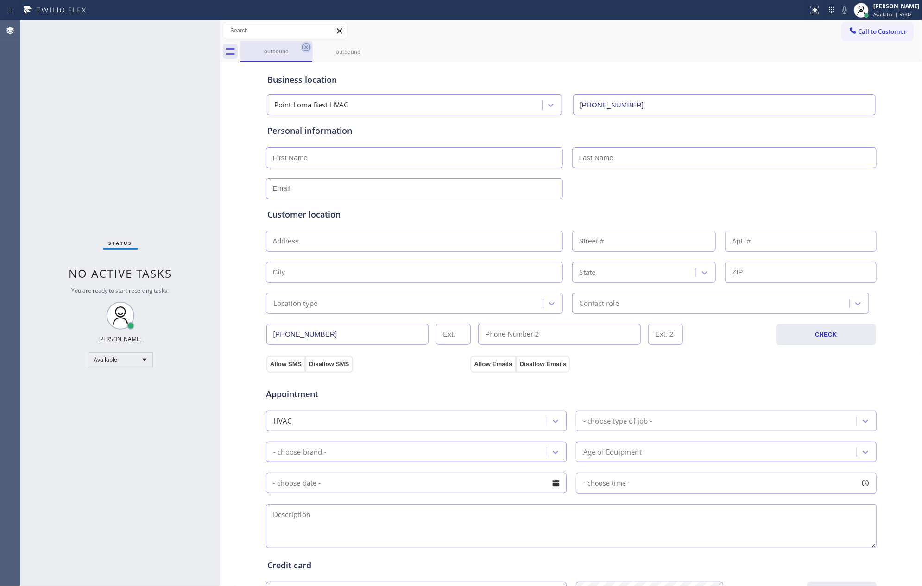
click at [305, 49] on icon at bounding box center [306, 47] width 11 height 11
click at [0, 0] on icon at bounding box center [0, 0] width 0 height 0
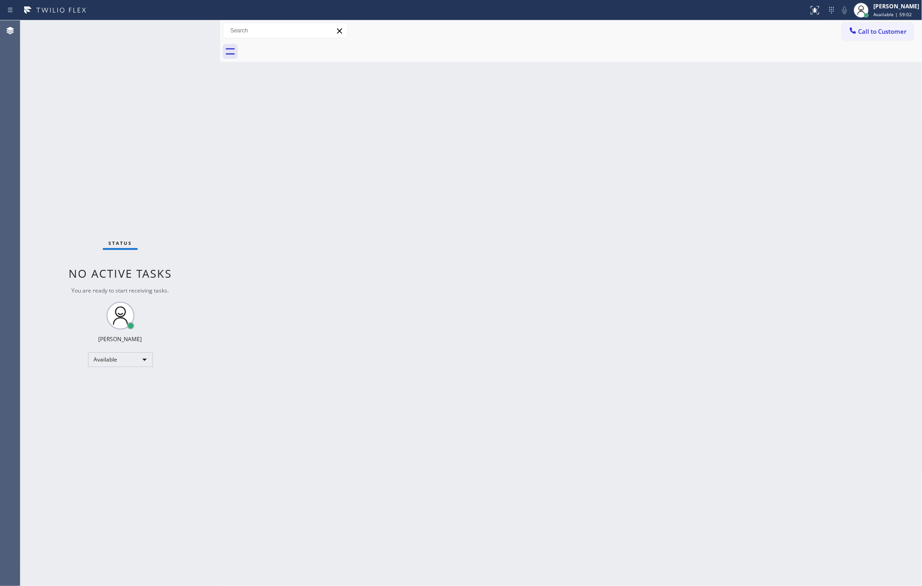
click at [305, 49] on div at bounding box center [581, 51] width 682 height 21
drag, startPoint x: 118, startPoint y: 222, endPoint x: 176, endPoint y: 235, distance: 58.9
click at [124, 223] on div "Status No active tasks You are ready to start receiving tasks. [PERSON_NAME] Av…" at bounding box center [120, 303] width 200 height 566
click at [391, 253] on div "Back to Dashboard Change Sender ID Customers Technicians Select a contact Outbo…" at bounding box center [571, 303] width 702 height 566
click at [113, 359] on div "Available" at bounding box center [120, 360] width 65 height 15
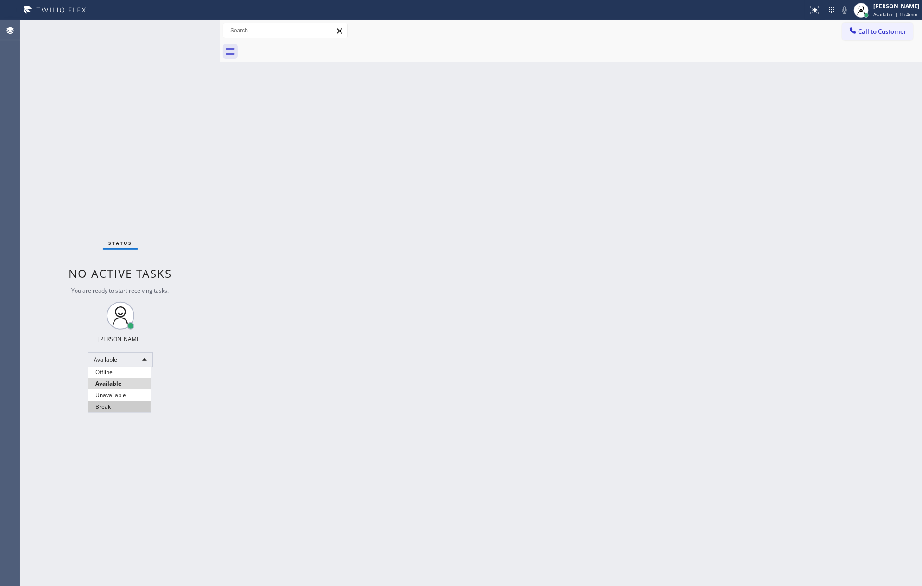
click at [119, 405] on li "Break" at bounding box center [119, 407] width 63 height 11
click at [419, 313] on div "Back to Dashboard Change Sender ID Customers Technicians Select a contact Outbo…" at bounding box center [571, 303] width 702 height 566
click at [99, 359] on div "Break" at bounding box center [120, 360] width 65 height 15
click at [108, 390] on li "Unavailable" at bounding box center [119, 395] width 63 height 11
click at [572, 363] on div "Back to Dashboard Change Sender ID Customers Technicians Select a contact Outbo…" at bounding box center [571, 303] width 702 height 566
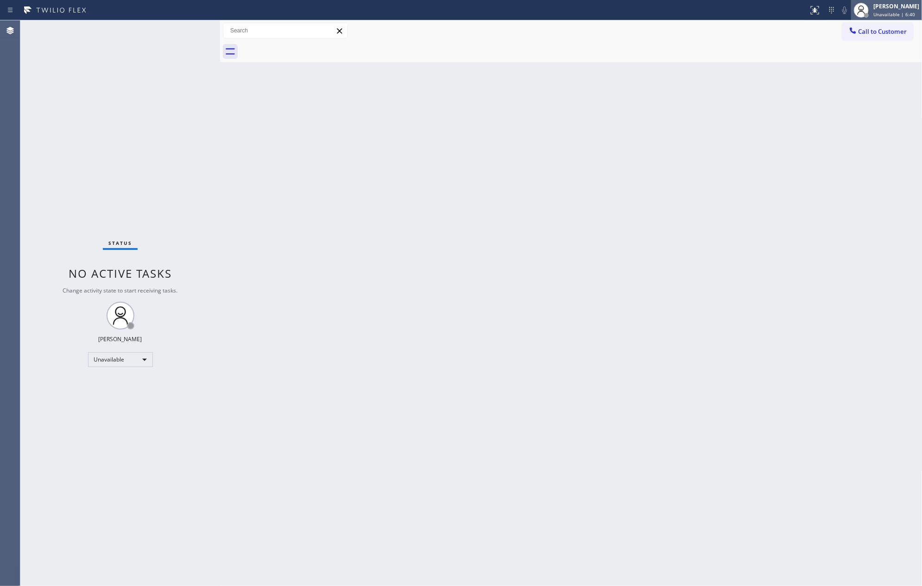
click at [850, 10] on div "[PERSON_NAME]" at bounding box center [896, 6] width 46 height 8
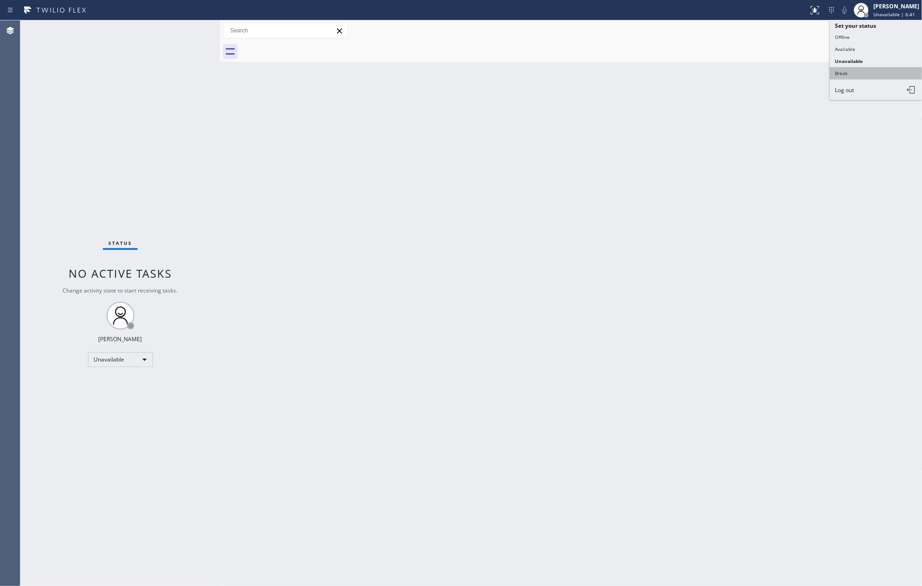
click at [850, 74] on button "Break" at bounding box center [876, 73] width 93 height 12
